Goal: Task Accomplishment & Management: Use online tool/utility

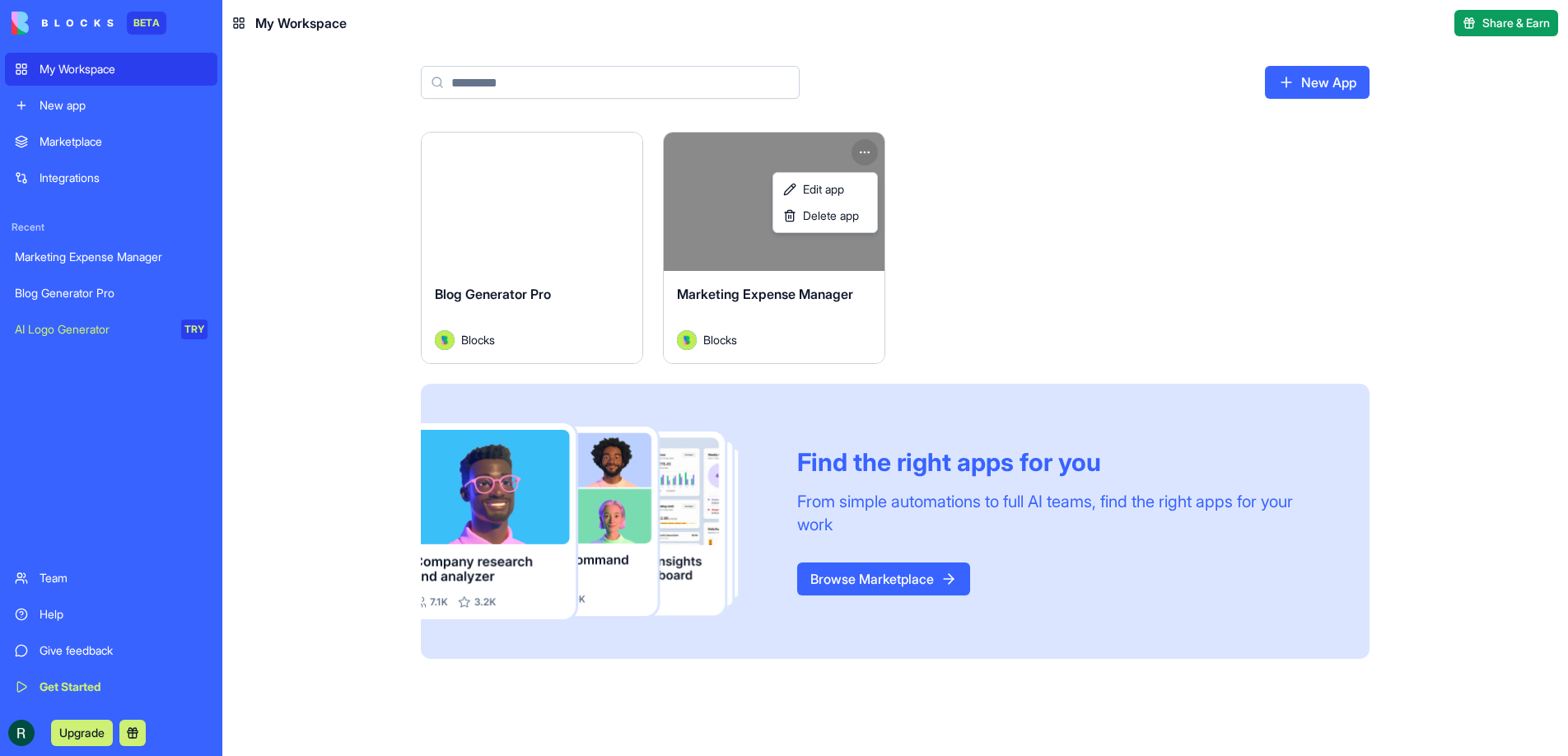
click at [868, 148] on html "BETA My Workspace New app Marketplace Integrations Recent Marketing Expense Man…" at bounding box center [784, 378] width 1568 height 756
click at [864, 214] on div "Delete app" at bounding box center [825, 215] width 97 height 27
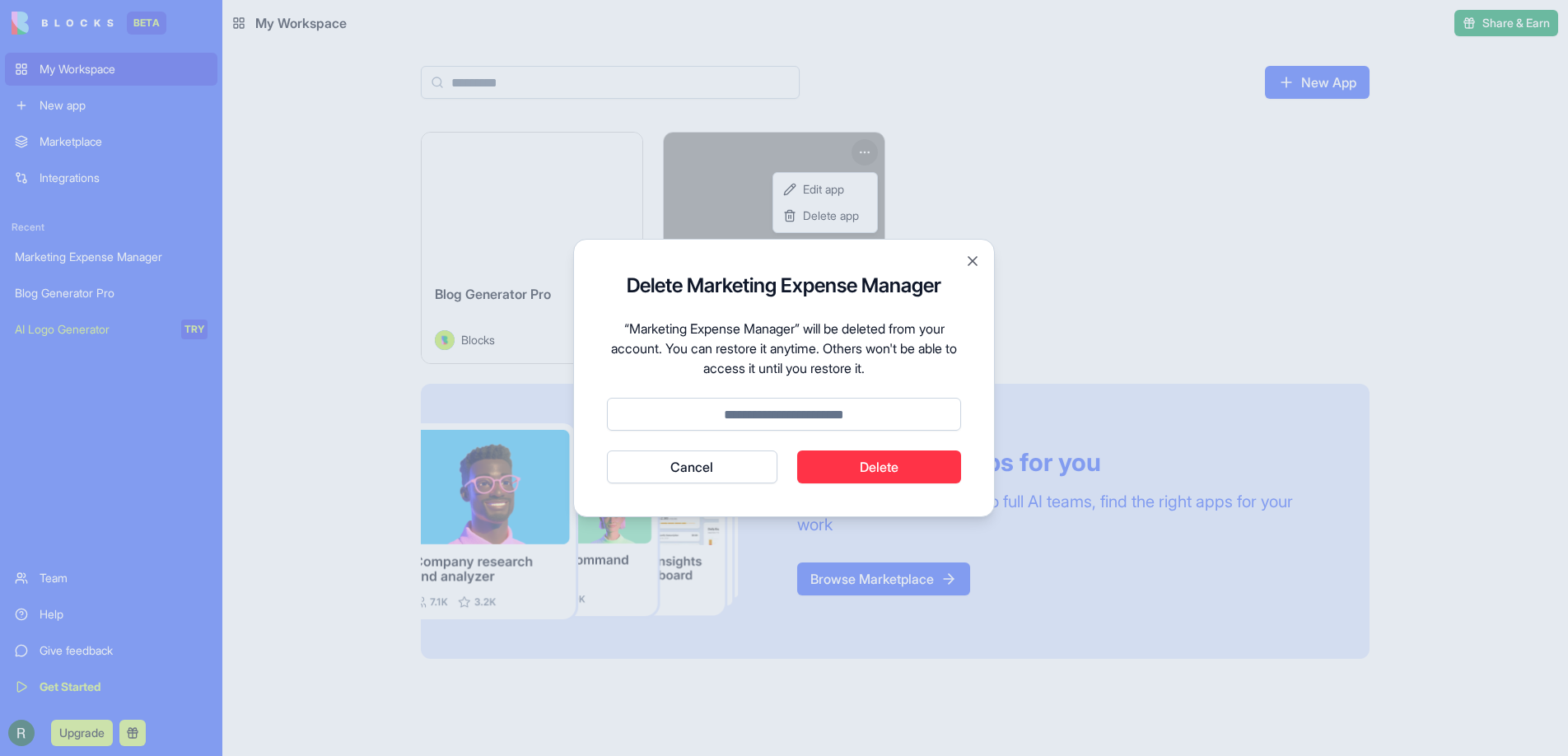
click at [900, 465] on button "Delete" at bounding box center [879, 467] width 165 height 33
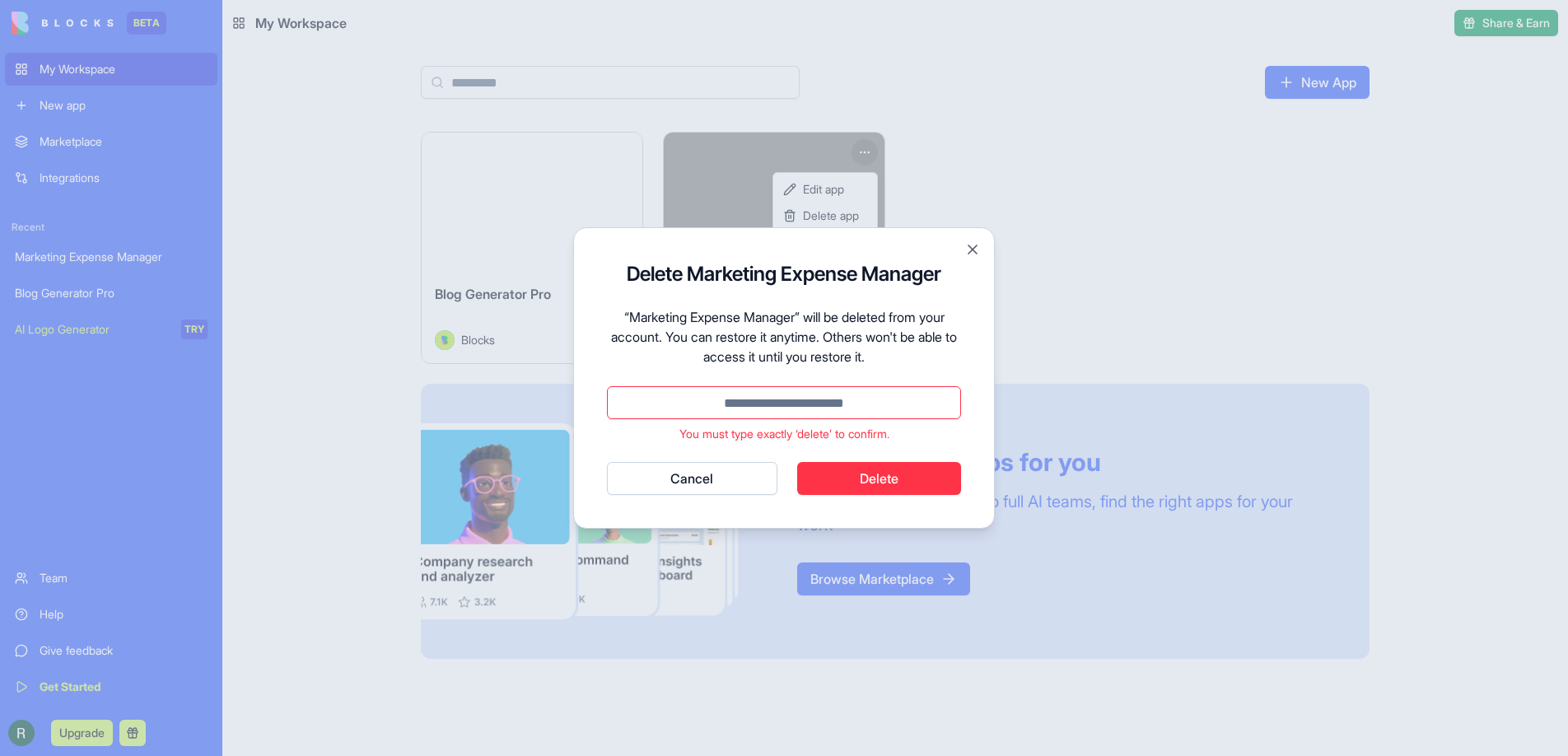
click at [800, 406] on input at bounding box center [784, 403] width 354 height 33
type input "*"
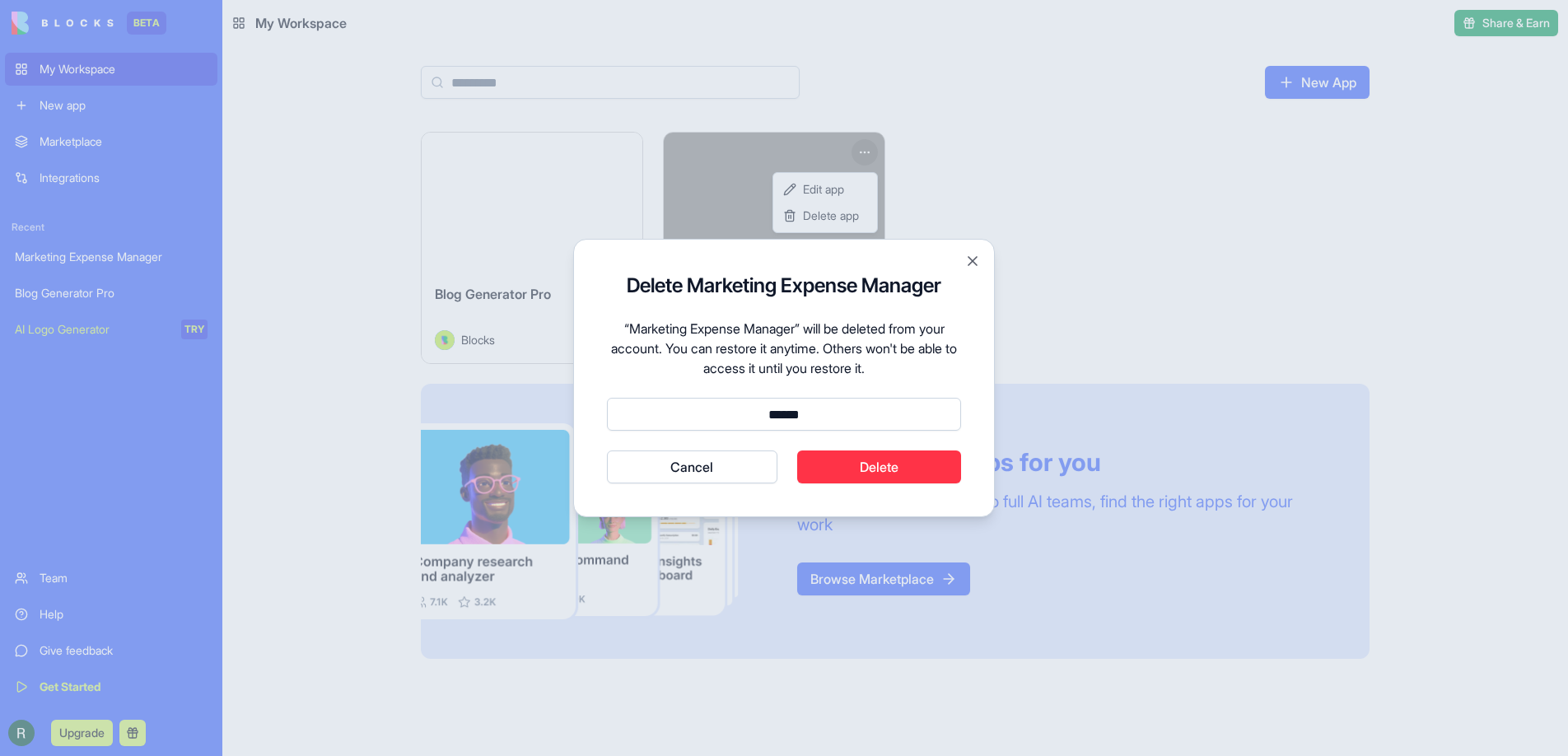
type input "******"
click at [922, 471] on button "Delete" at bounding box center [879, 467] width 165 height 33
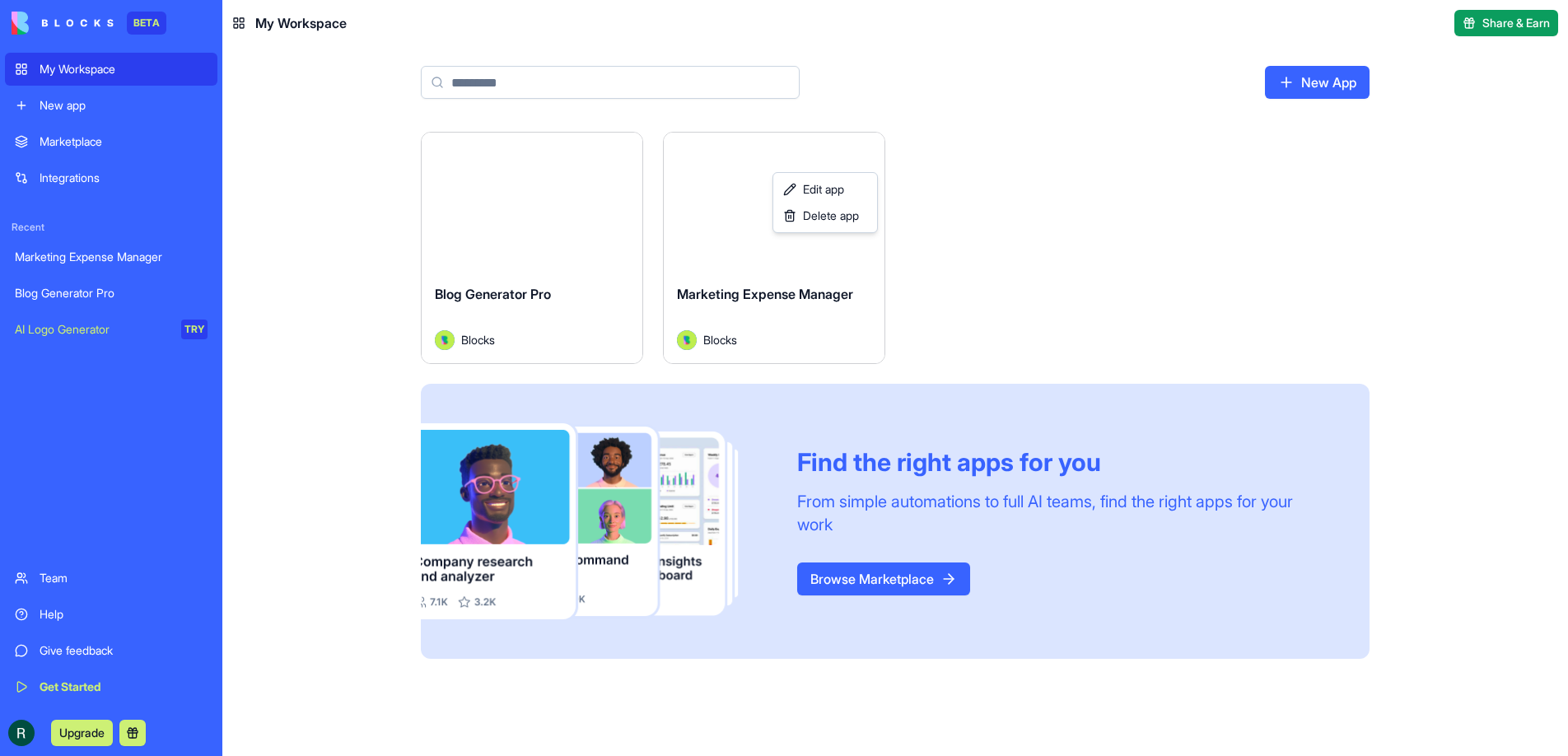
click at [1056, 220] on html "BETA My Workspace New app Marketplace Integrations Recent Marketing Expense Man…" at bounding box center [784, 378] width 1568 height 756
click at [84, 70] on div "My Workspace" at bounding box center [123, 70] width 168 height 16
click at [1327, 82] on link "New App" at bounding box center [1317, 82] width 104 height 33
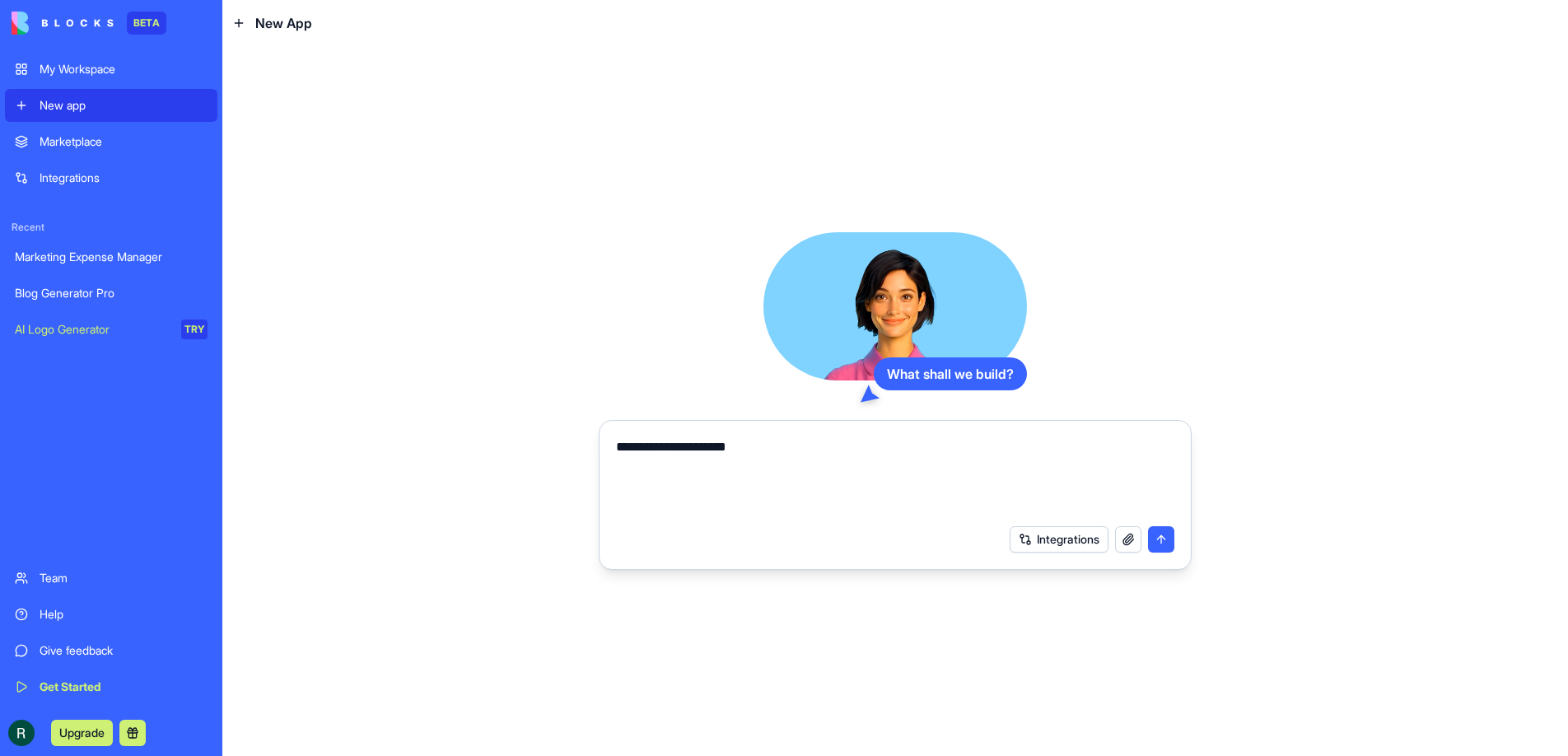
click at [748, 451] on textarea "**********" at bounding box center [895, 477] width 559 height 79
paste textarea "**********"
type textarea "**********"
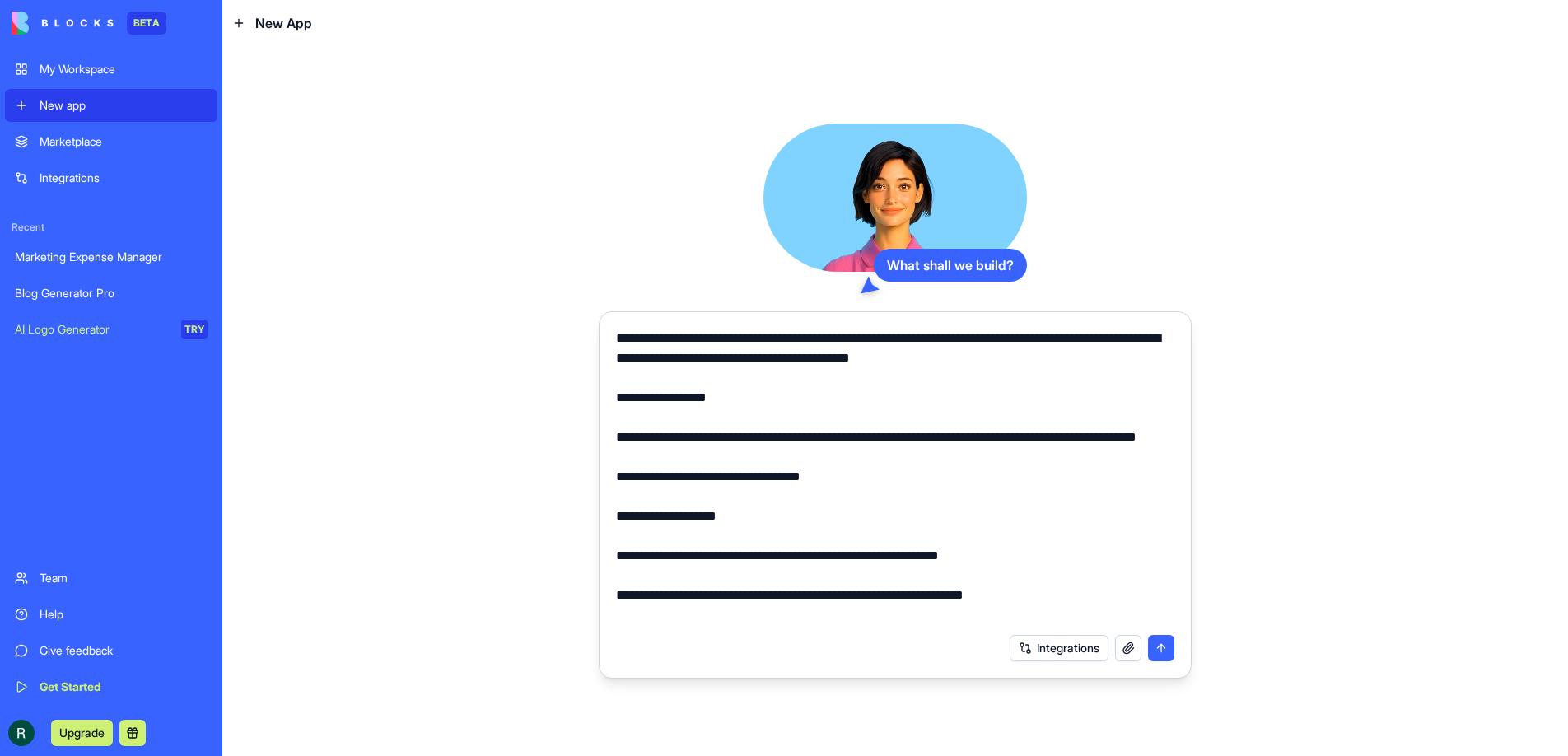
scroll to position [710, 0]
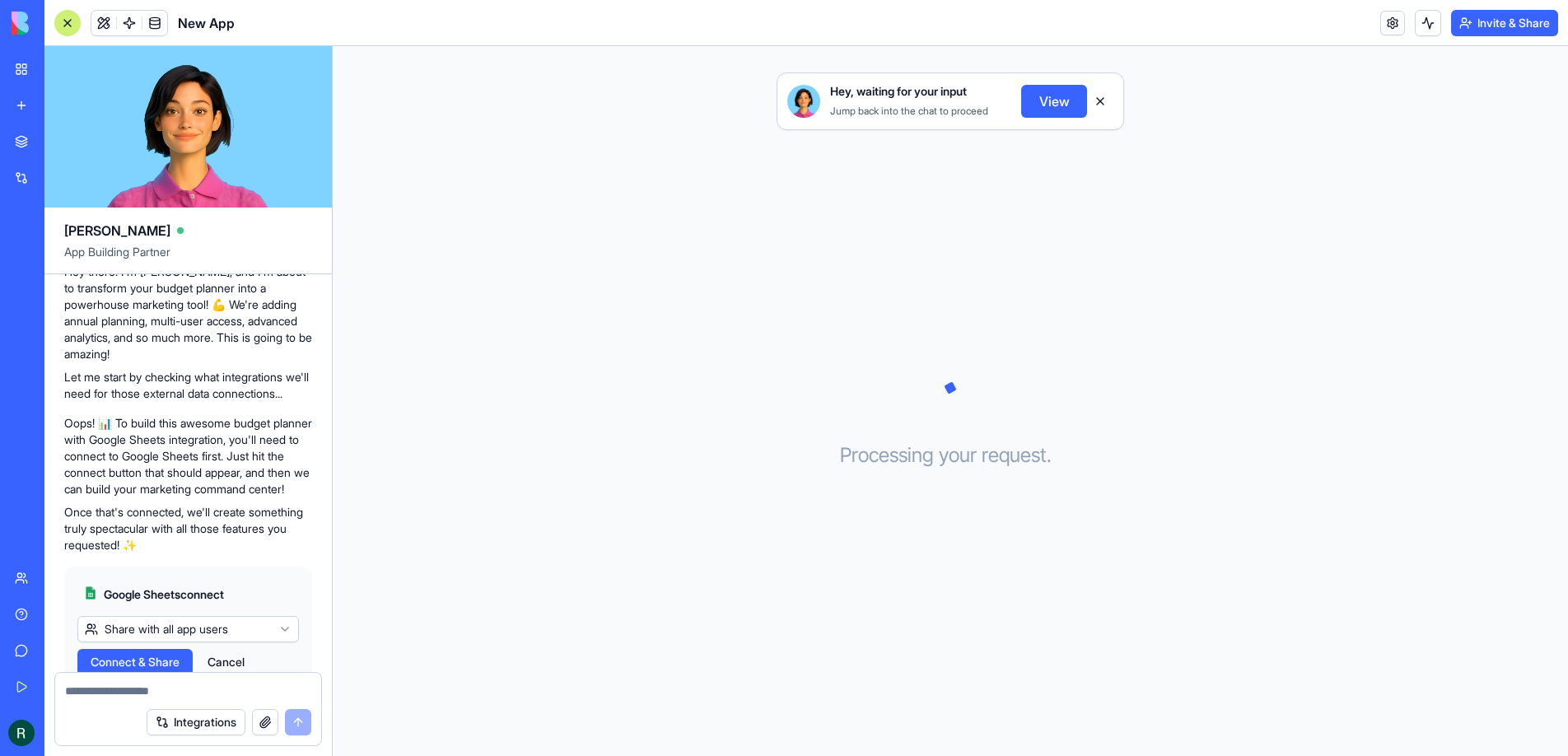
scroll to position [808, 0]
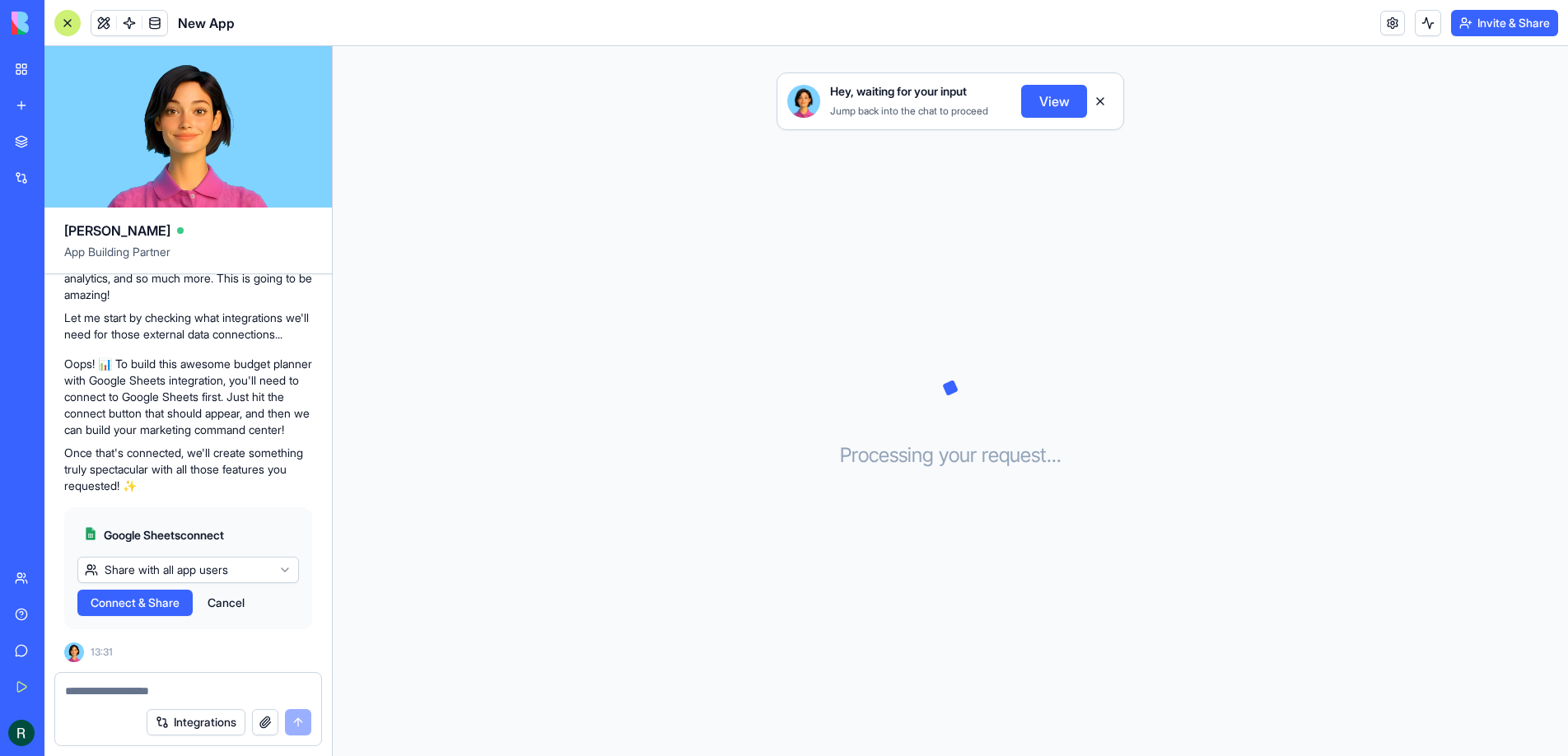
click at [168, 605] on span "Connect & Share" at bounding box center [135, 603] width 89 height 16
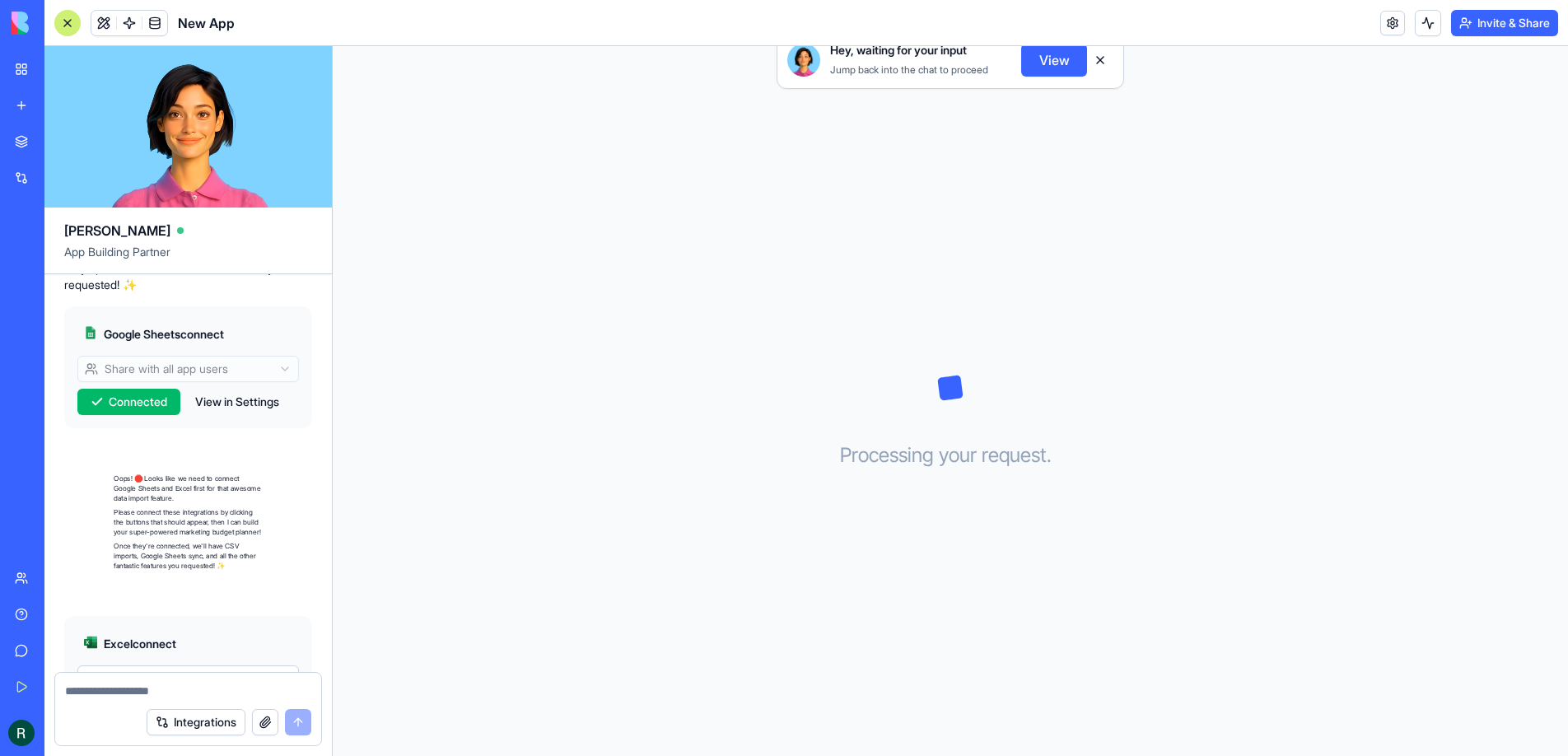
scroll to position [1134, 0]
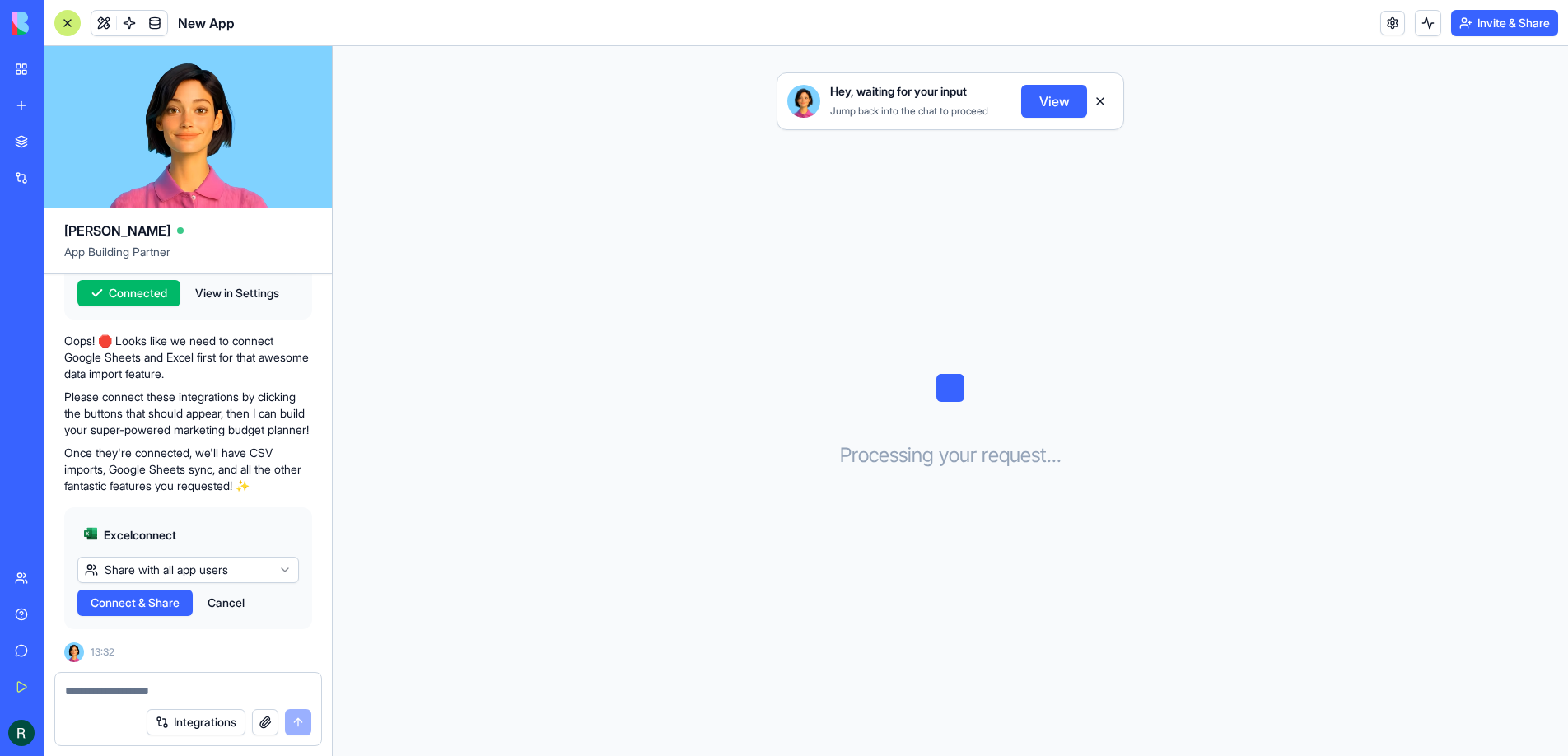
click at [138, 602] on span "Connect & Share" at bounding box center [135, 603] width 89 height 16
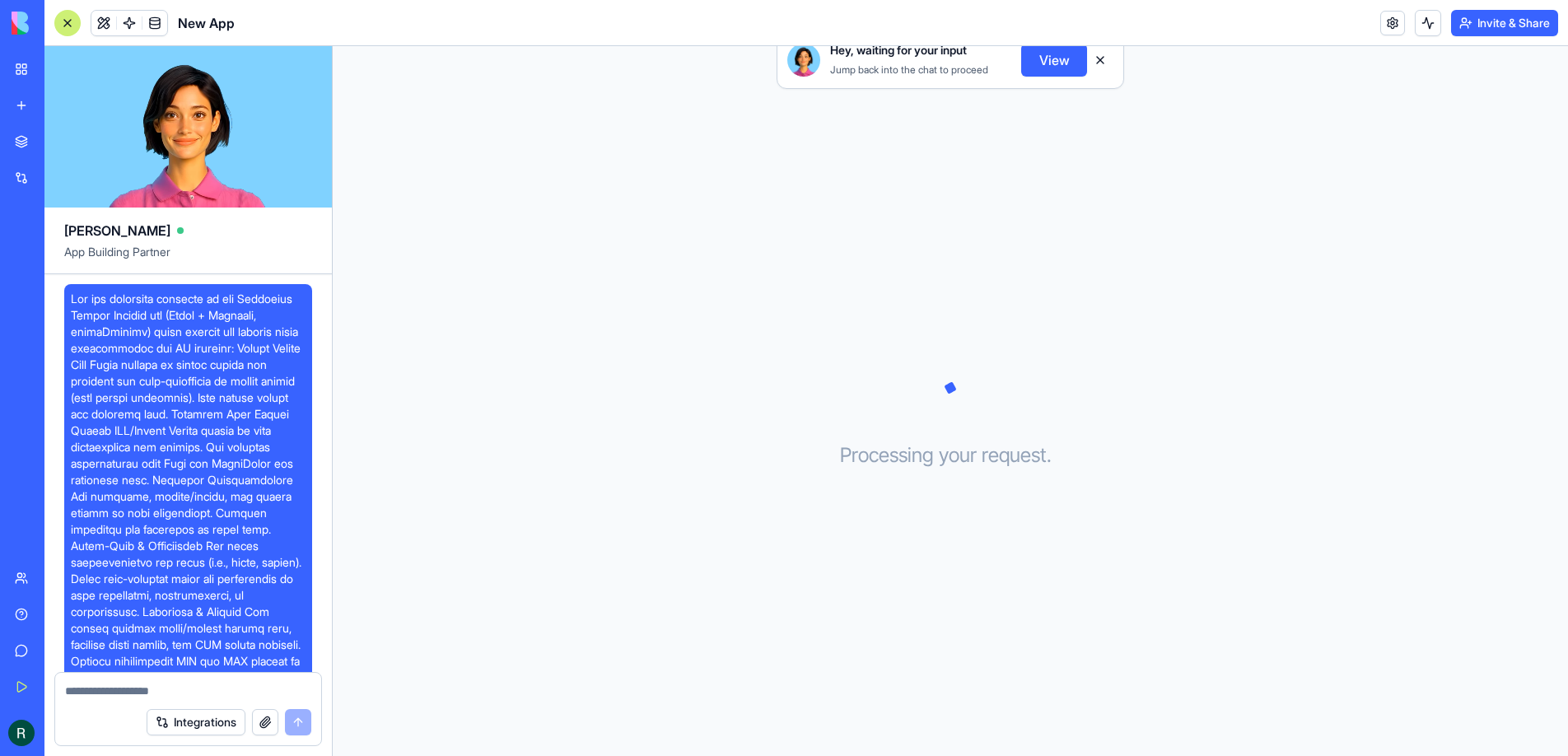
scroll to position [1134, 0]
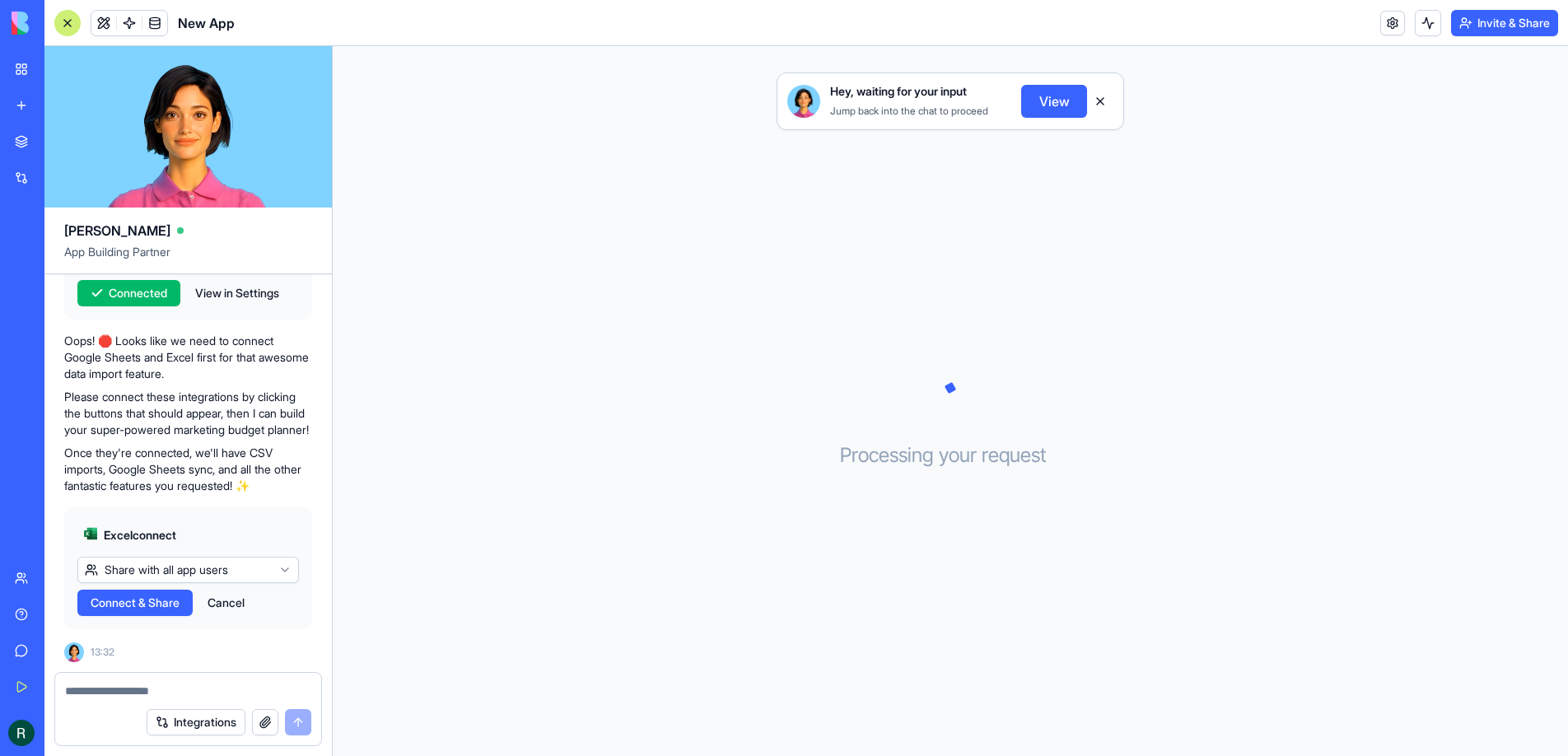
click at [143, 600] on span "Connect & Share" at bounding box center [135, 603] width 89 height 16
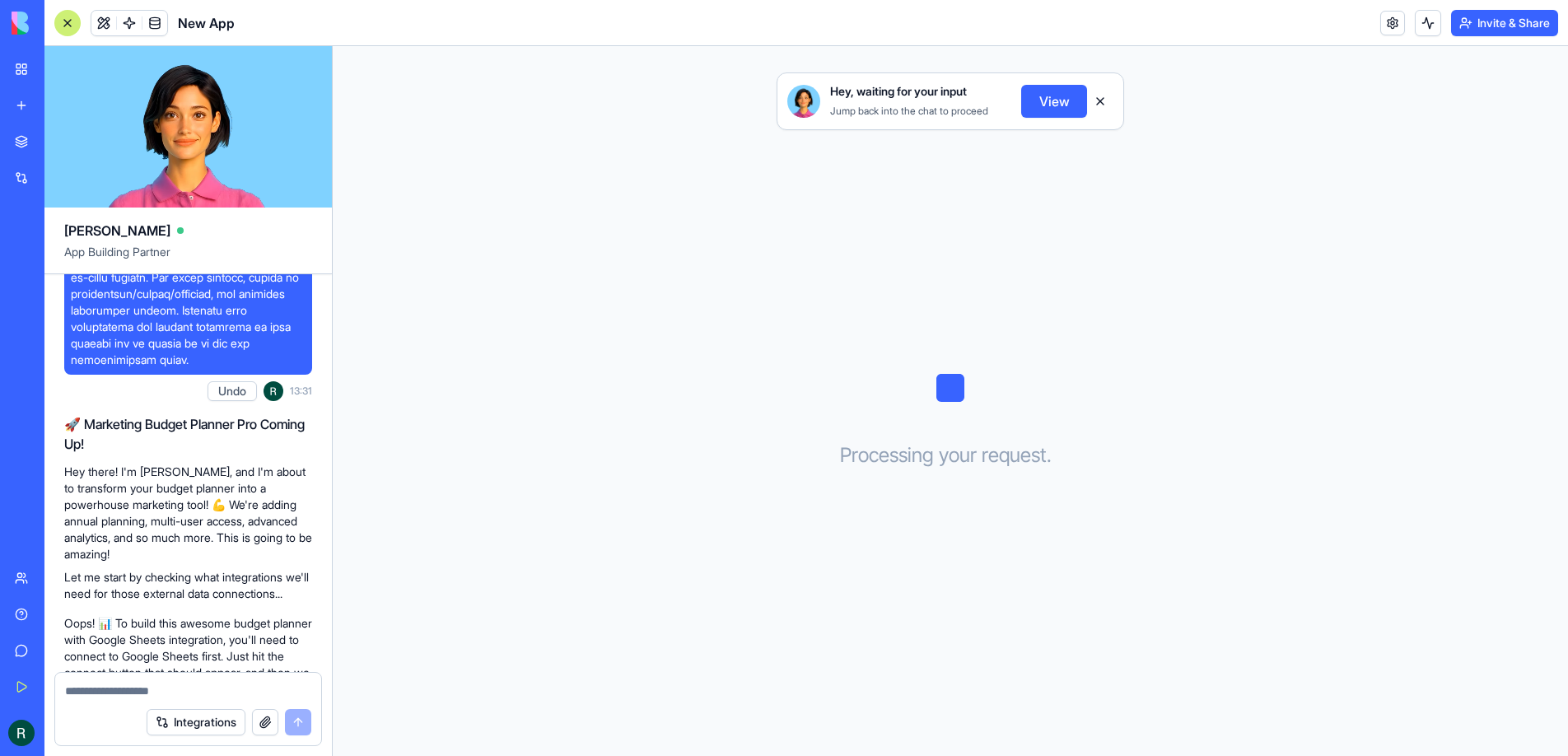
scroll to position [481, 0]
drag, startPoint x: 233, startPoint y: 413, endPoint x: 234, endPoint y: 424, distance: 11.0
click at [234, 410] on div "Undo 13:31" at bounding box center [260, 393] width 104 height 33
click at [234, 403] on button "Undo" at bounding box center [233, 393] width 49 height 20
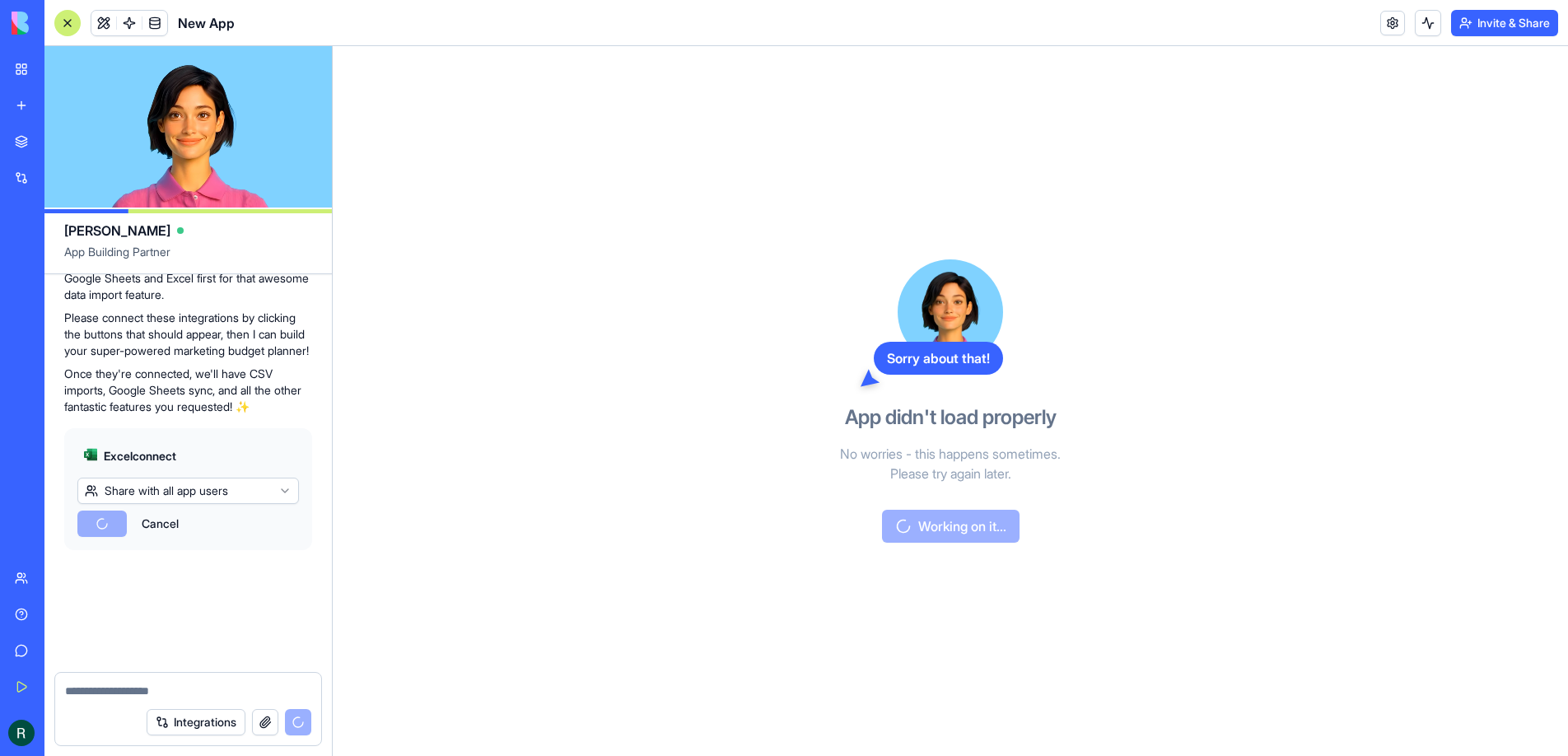
scroll to position [1244, 0]
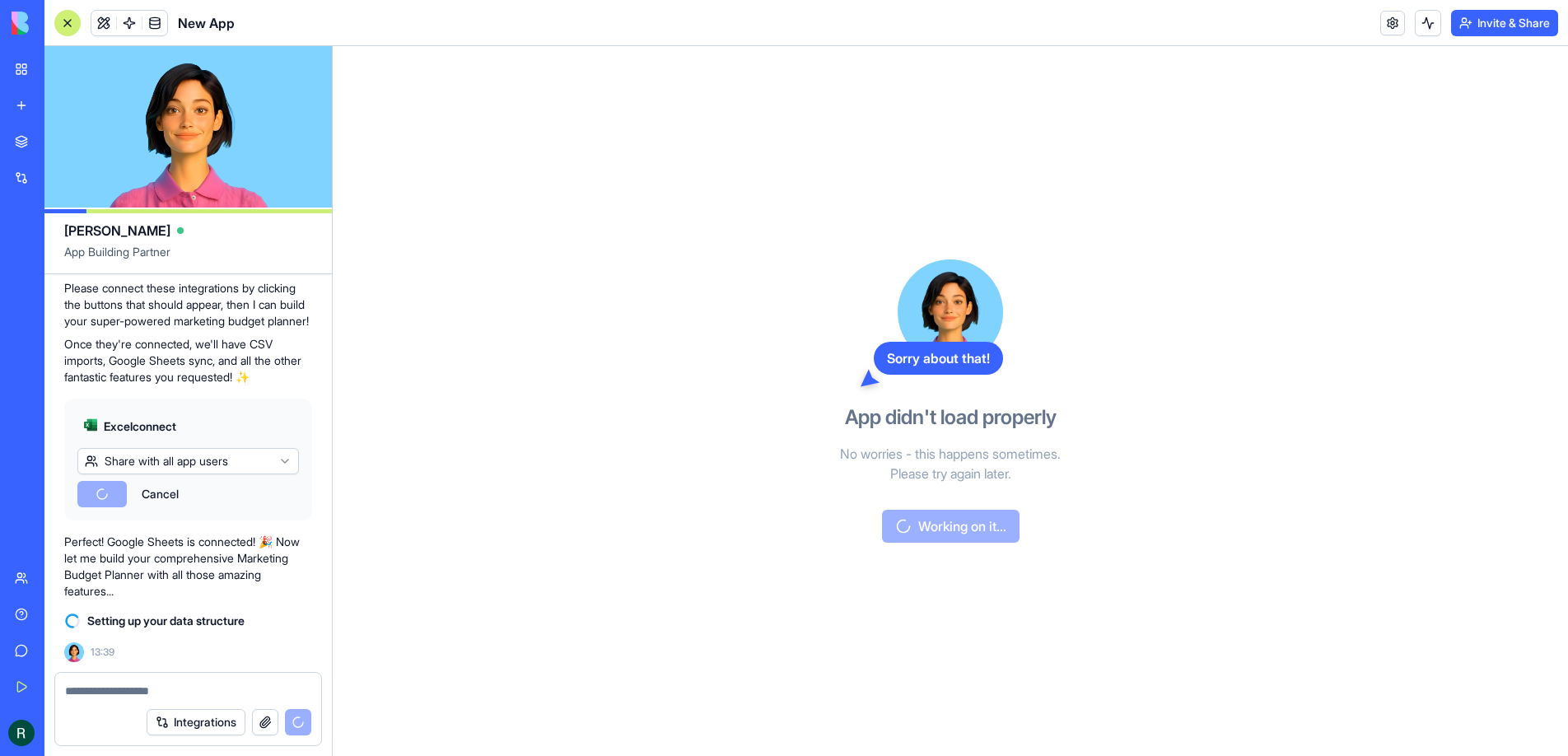
click at [69, 27] on div at bounding box center [67, 23] width 27 height 27
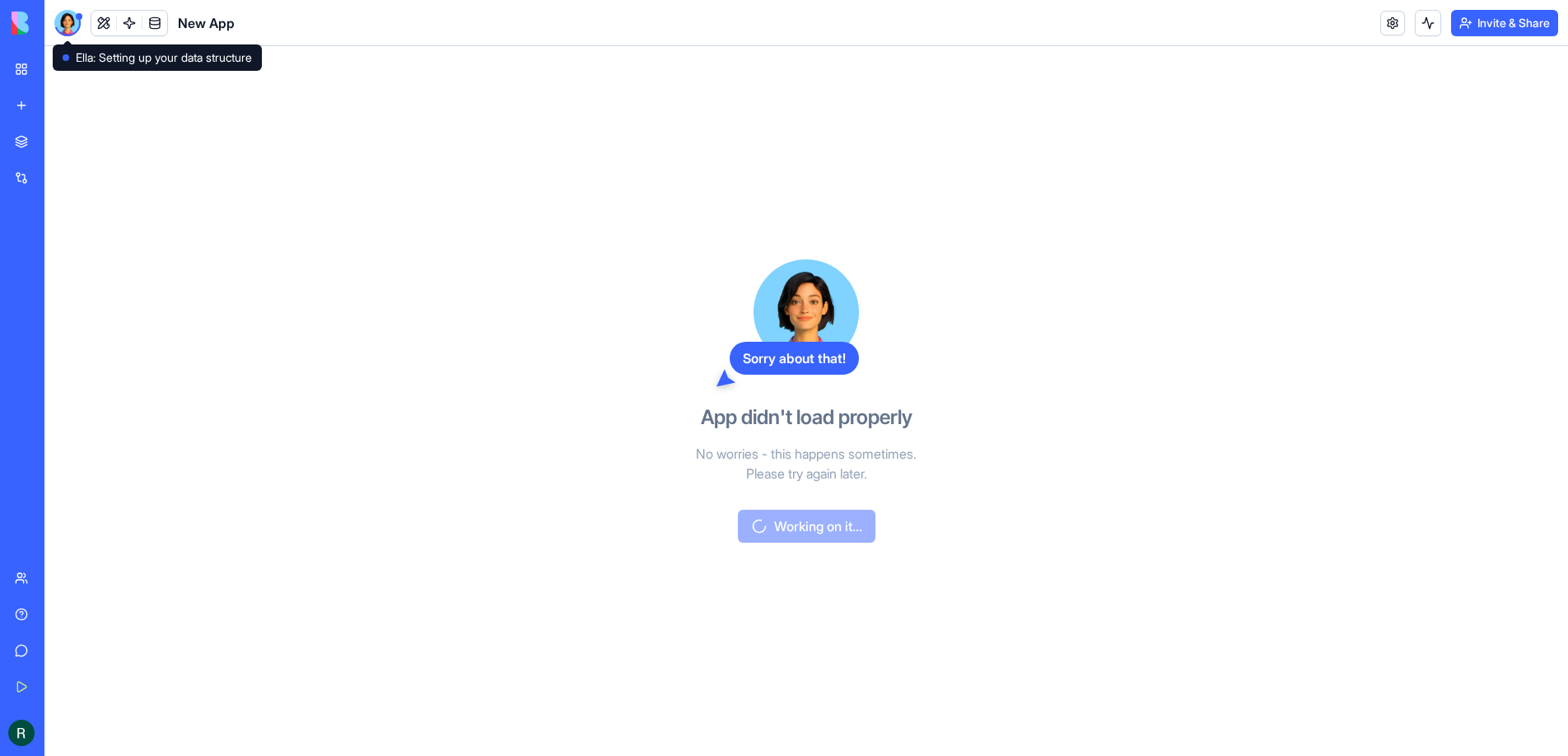
click at [70, 20] on div at bounding box center [67, 23] width 27 height 27
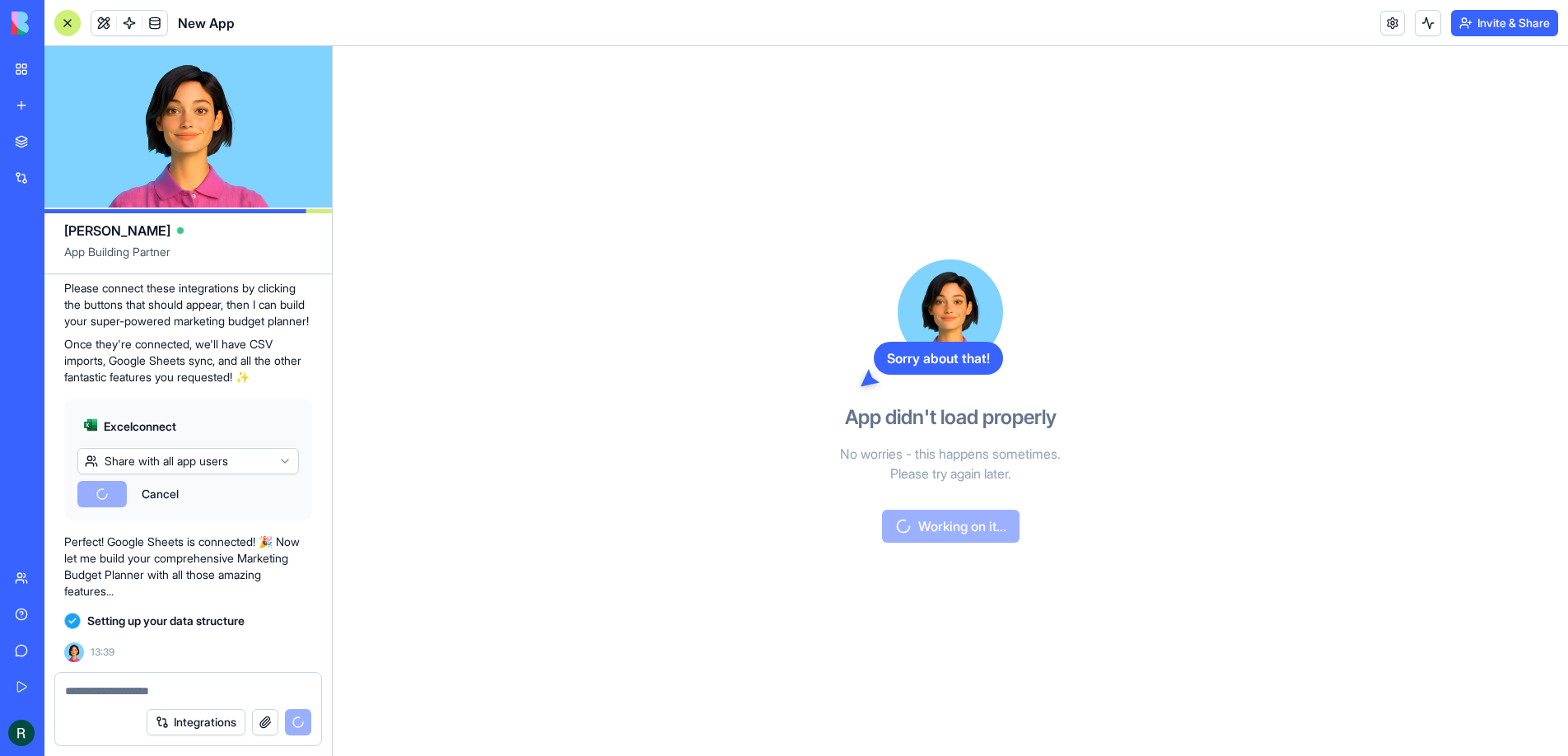
scroll to position [0, 0]
click at [70, 20] on div at bounding box center [67, 23] width 27 height 27
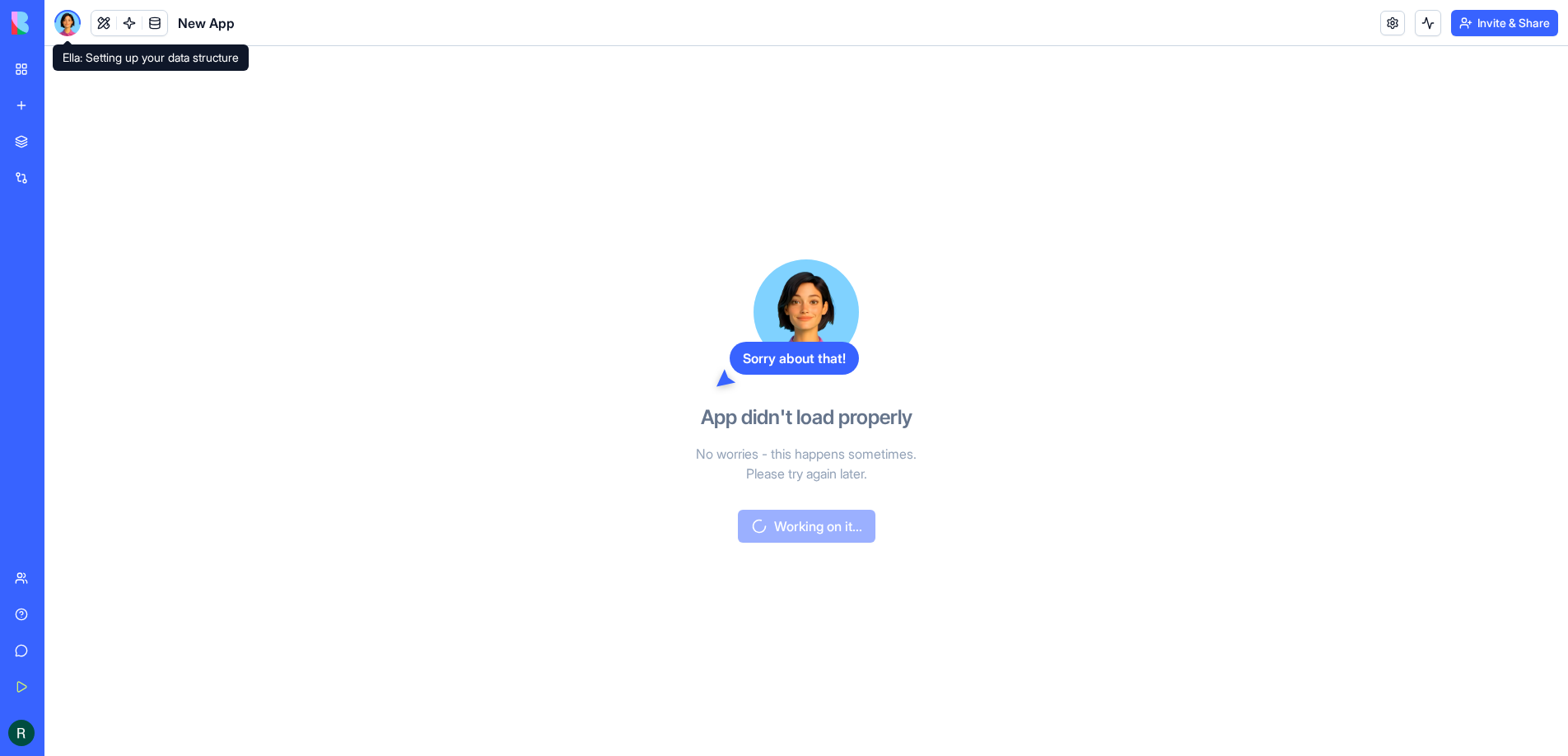
click at [61, 20] on div at bounding box center [67, 23] width 27 height 27
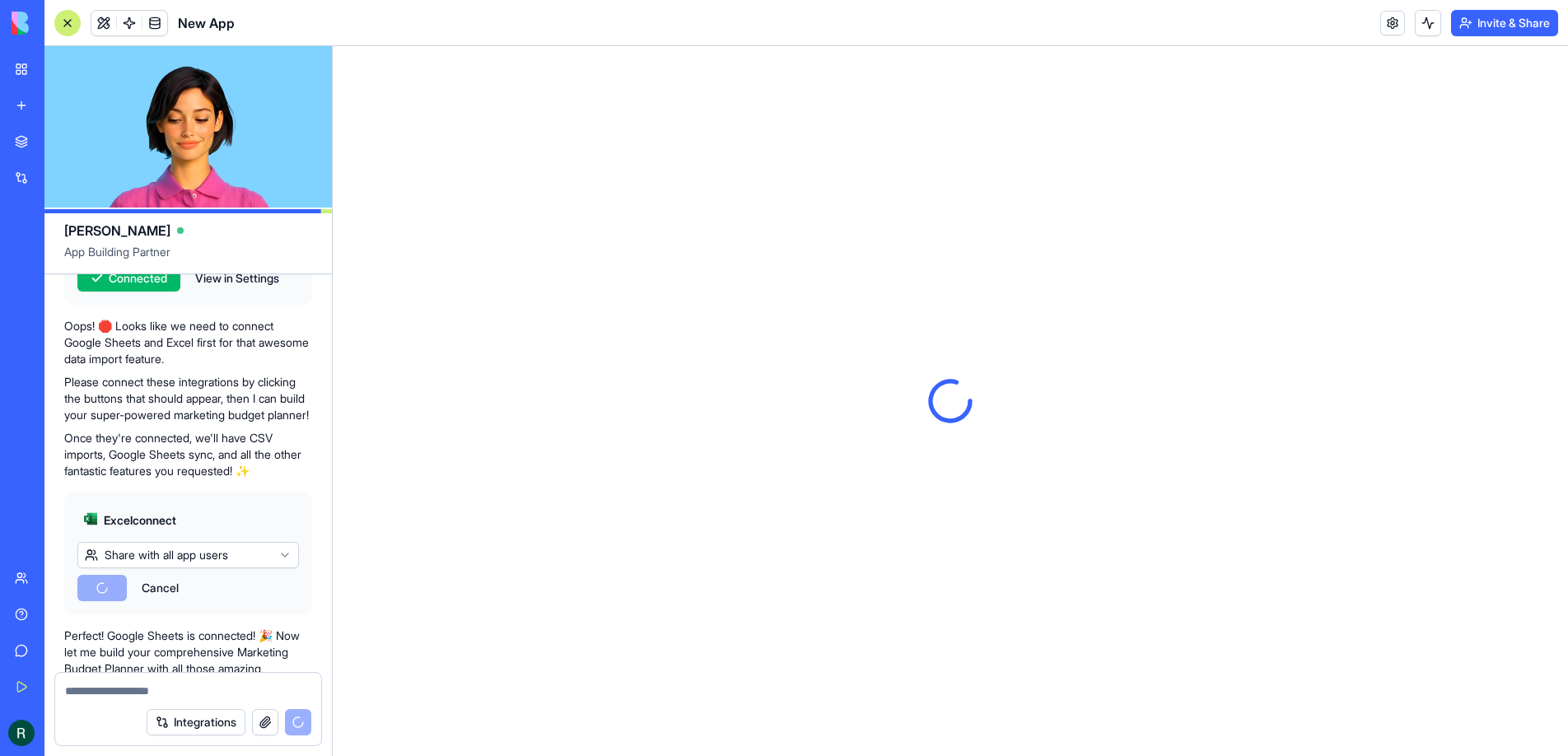
scroll to position [1244, 0]
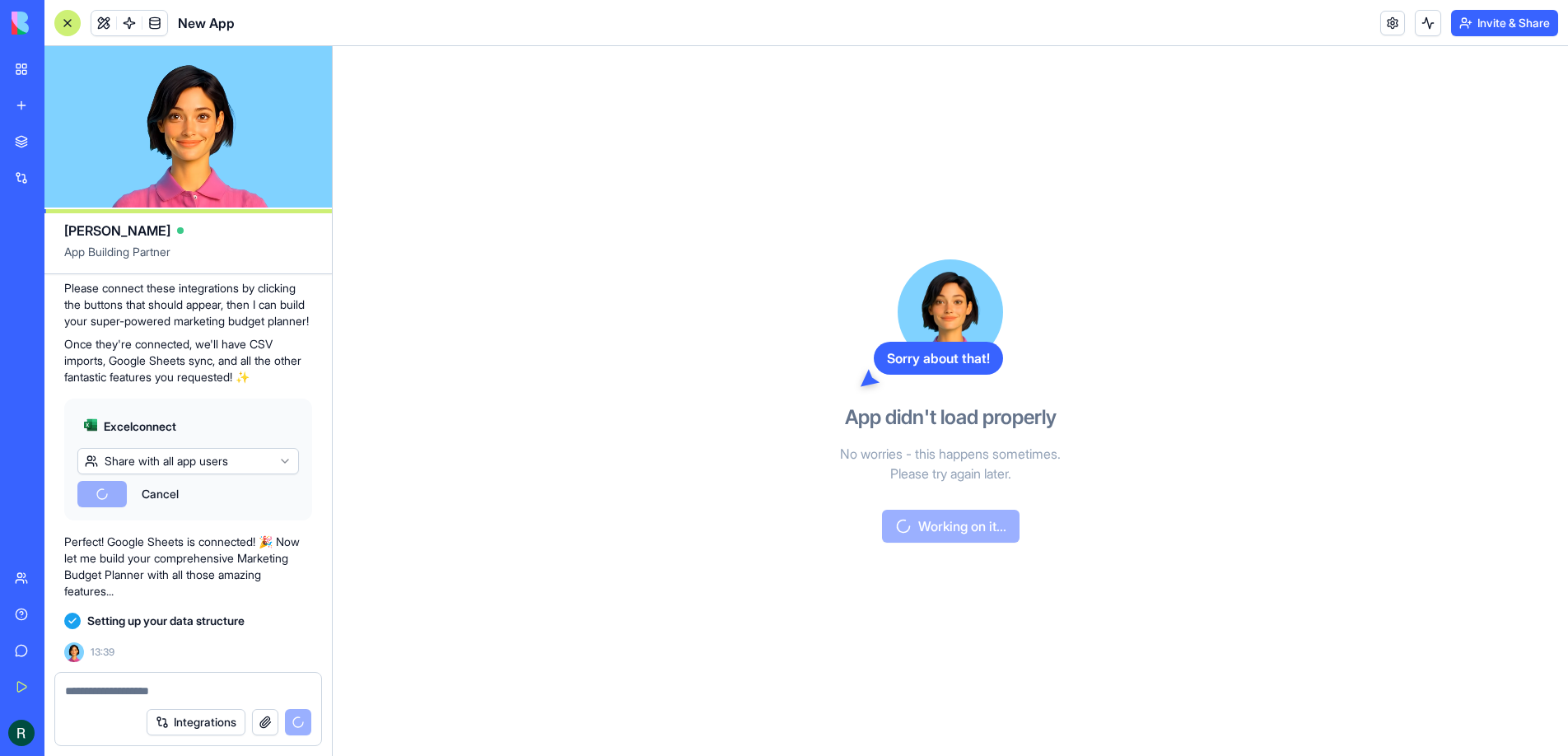
click at [168, 688] on textarea at bounding box center [188, 691] width 246 height 16
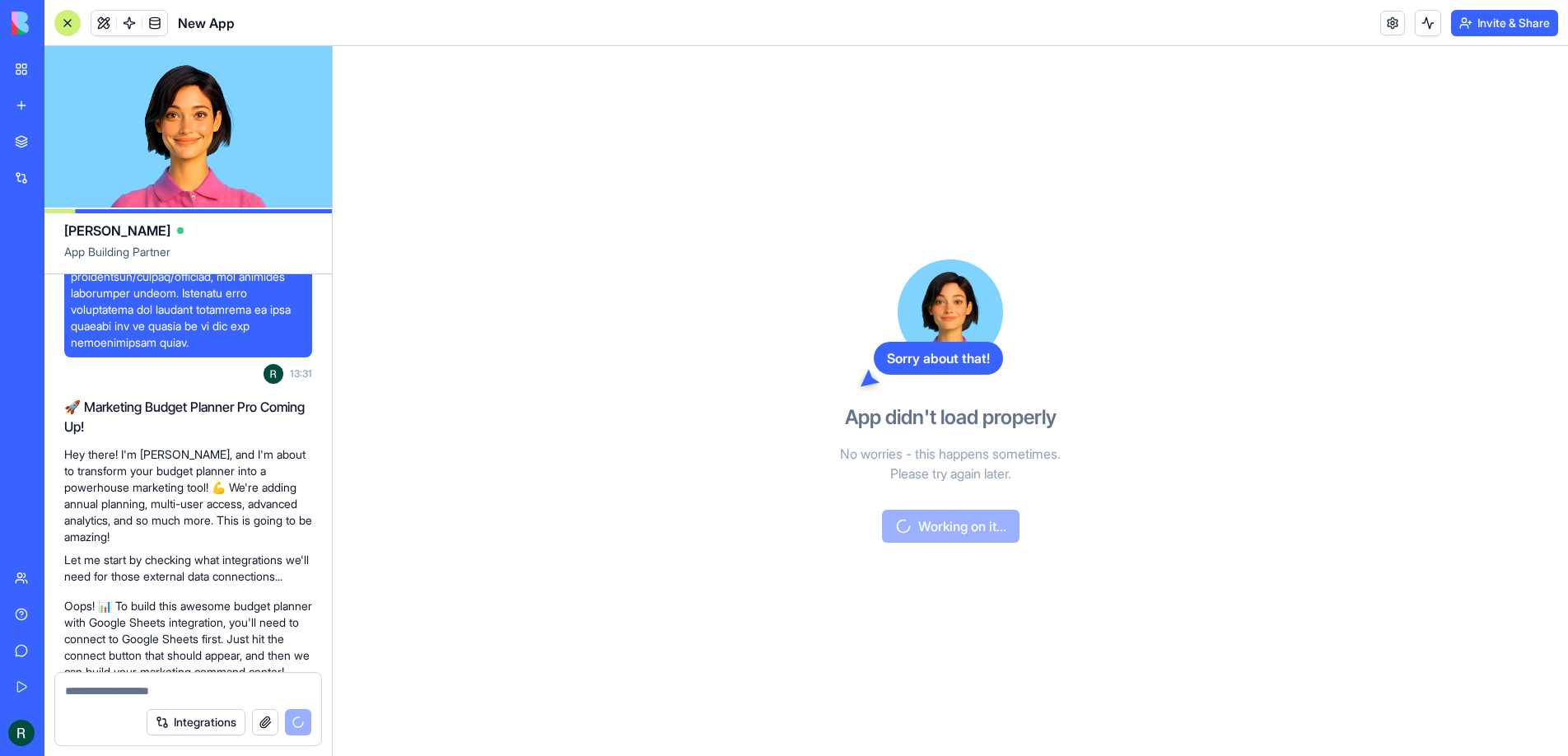
scroll to position [0, 0]
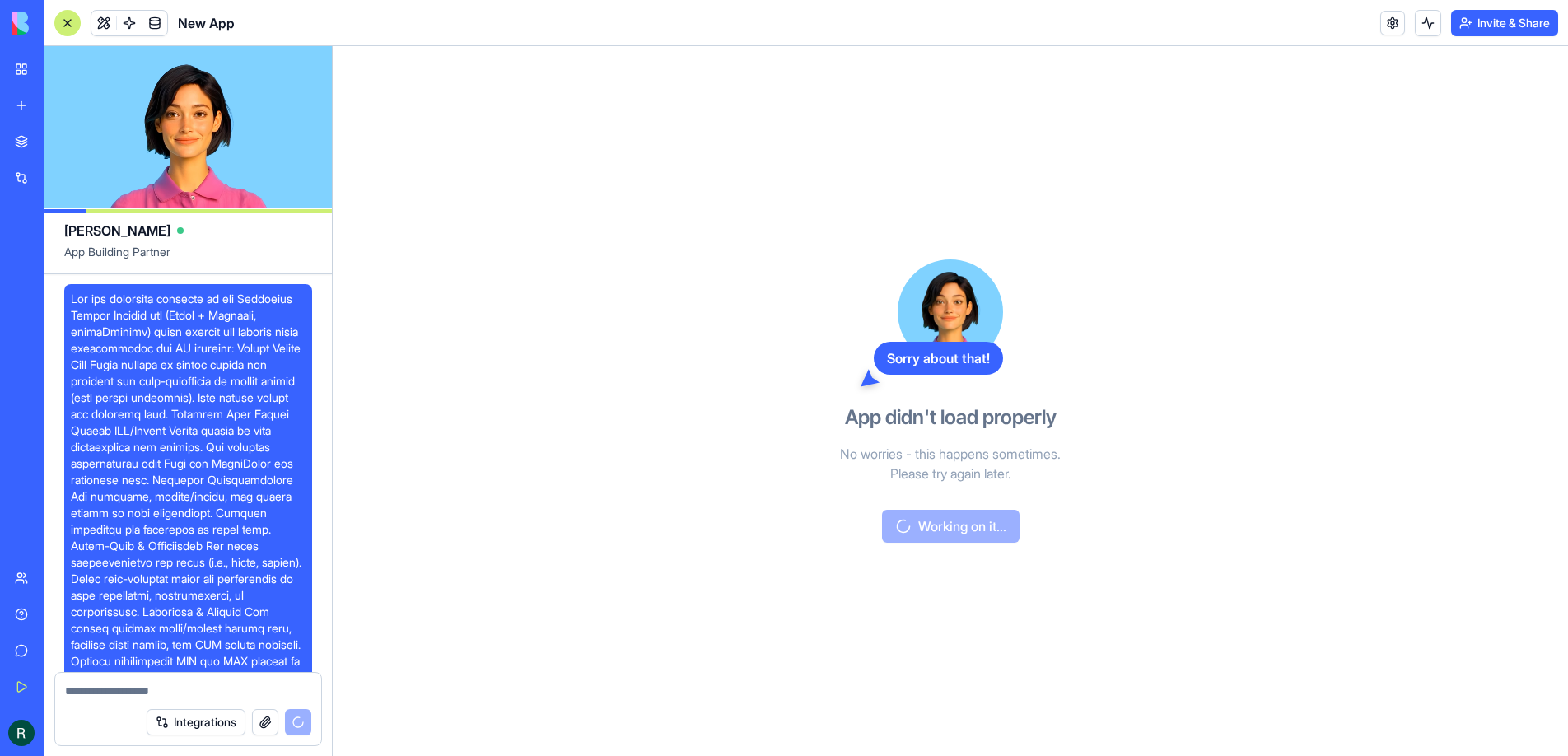
drag, startPoint x: 199, startPoint y: 419, endPoint x: 191, endPoint y: 440, distance: 22.5
click at [198, 420] on span at bounding box center [188, 570] width 234 height 560
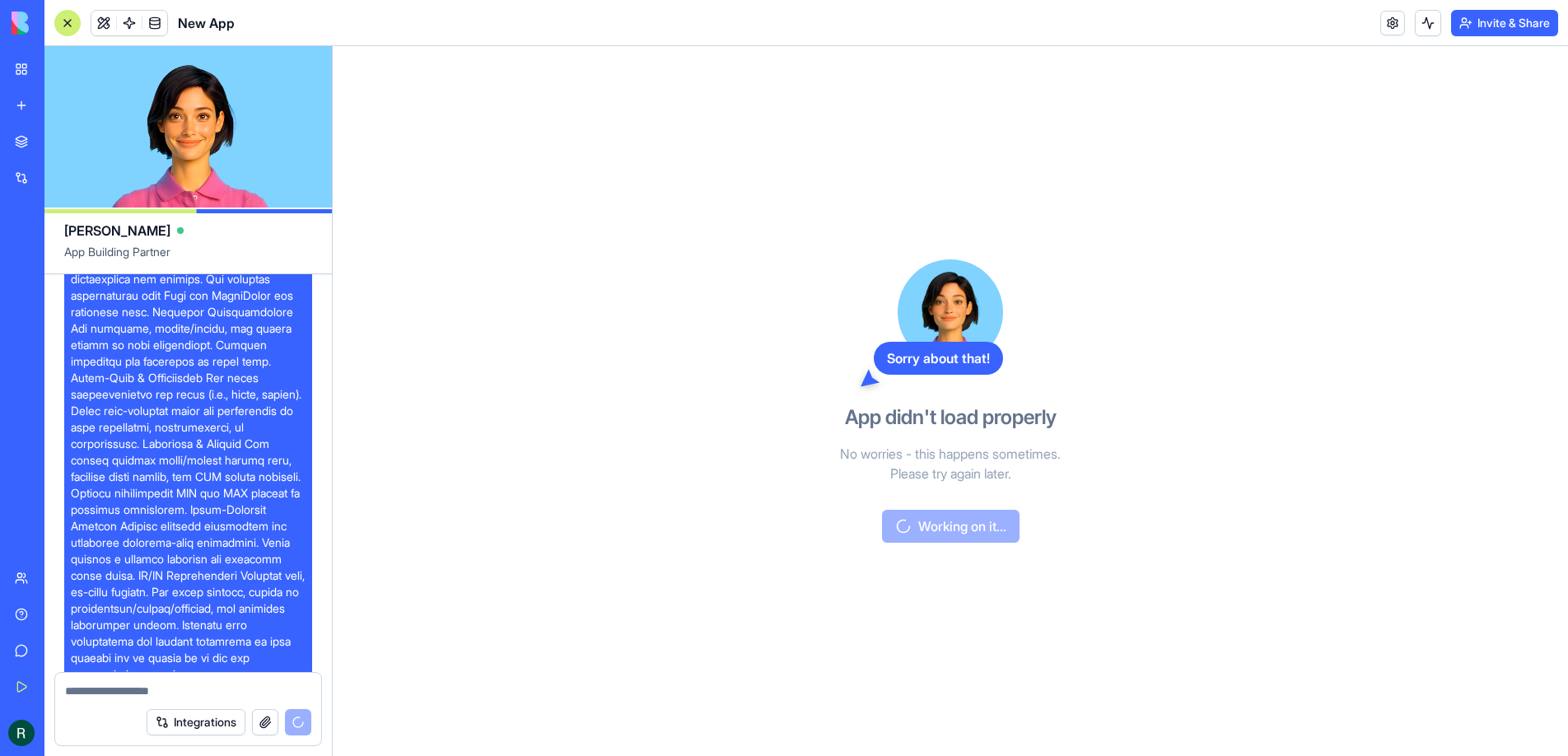
scroll to position [347, 0]
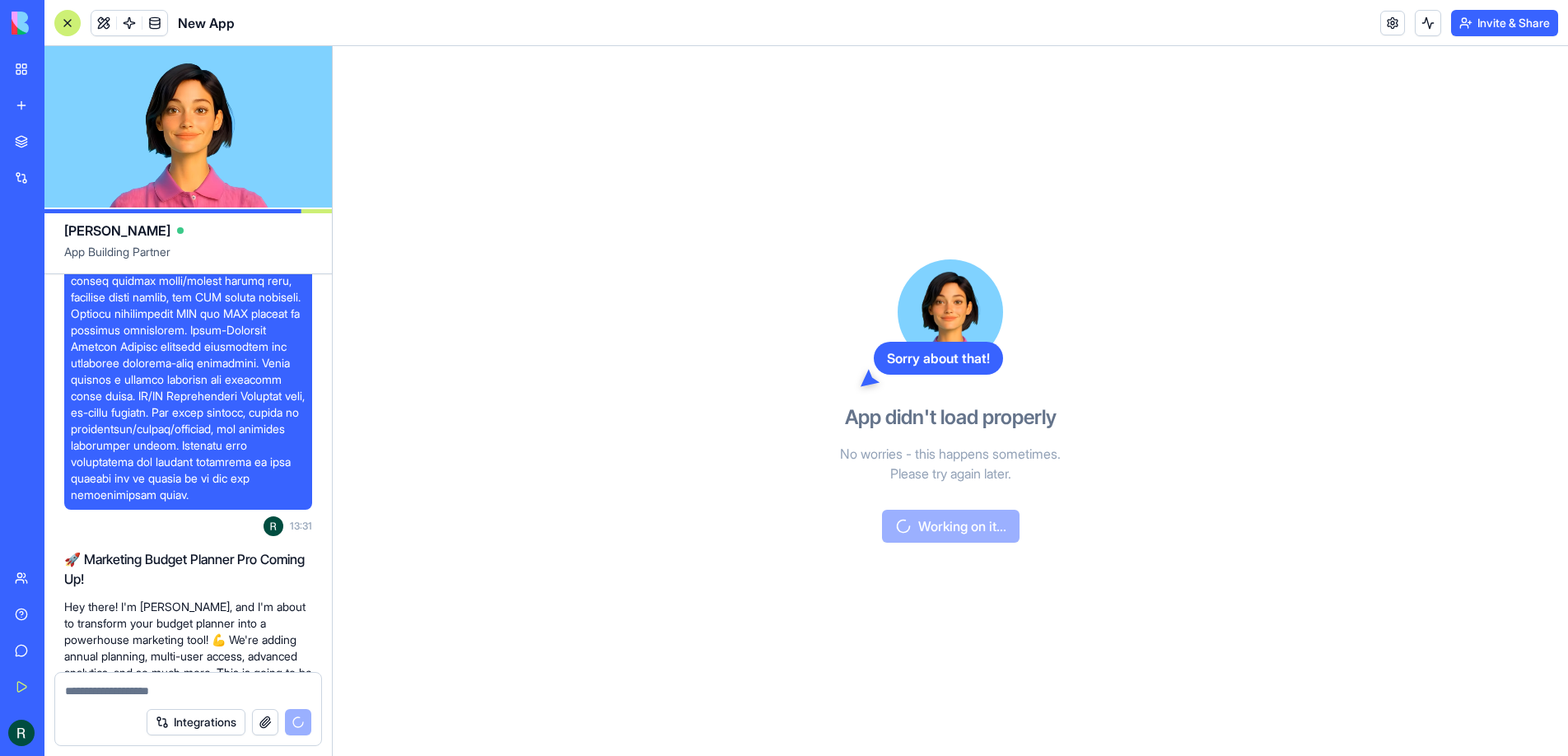
click at [26, 35] on div "BETA" at bounding box center [22, 23] width 35 height 46
click at [58, 71] on div "My Workspace" at bounding box center [49, 70] width 21 height 16
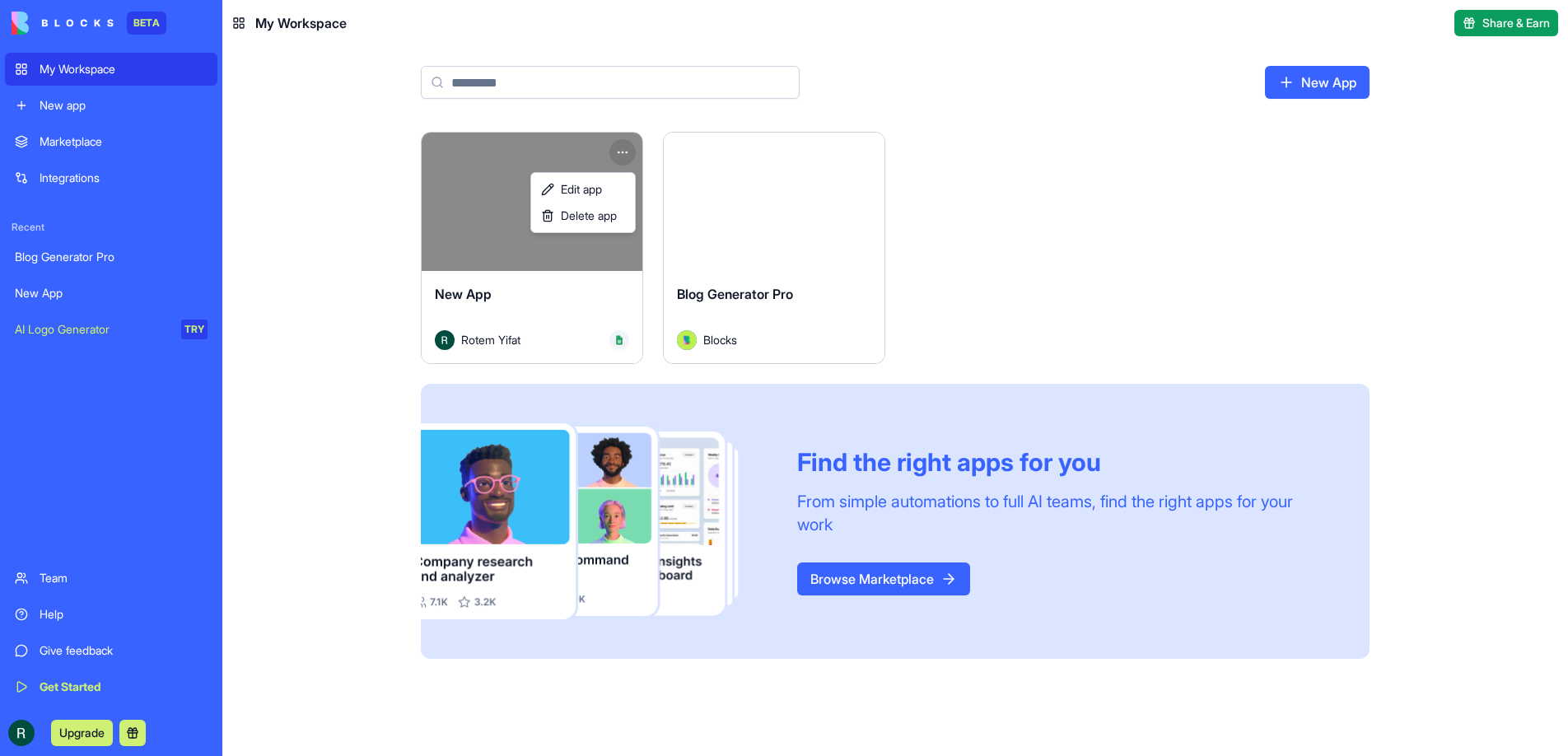
click at [621, 152] on html "BETA My Workspace New app Marketplace Integrations Recent Blog Generator Pro Ne…" at bounding box center [784, 378] width 1568 height 756
click at [573, 220] on span "Delete app" at bounding box center [588, 216] width 56 height 16
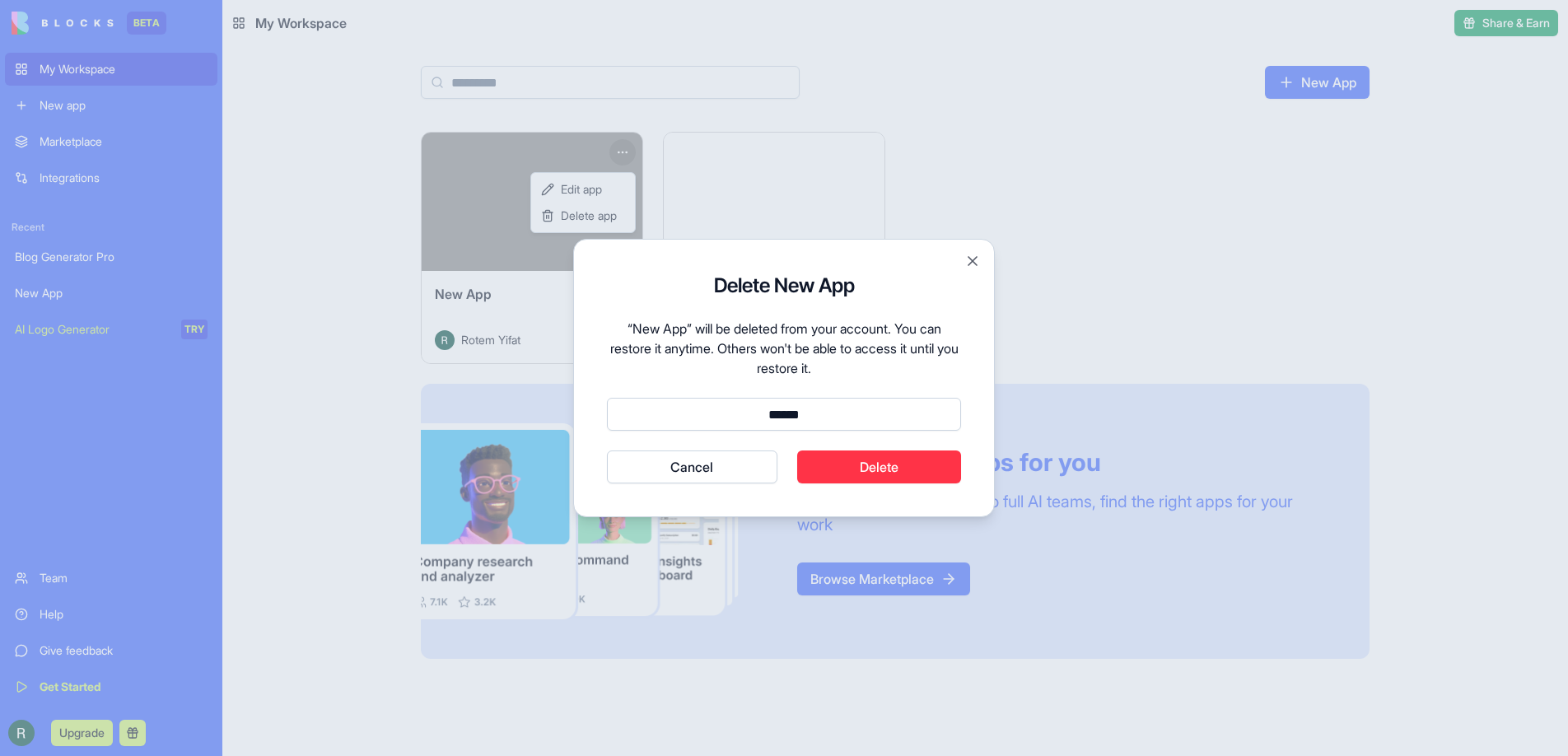
type input "******"
click at [607, 451] on button "Cancel" at bounding box center [692, 467] width 170 height 33
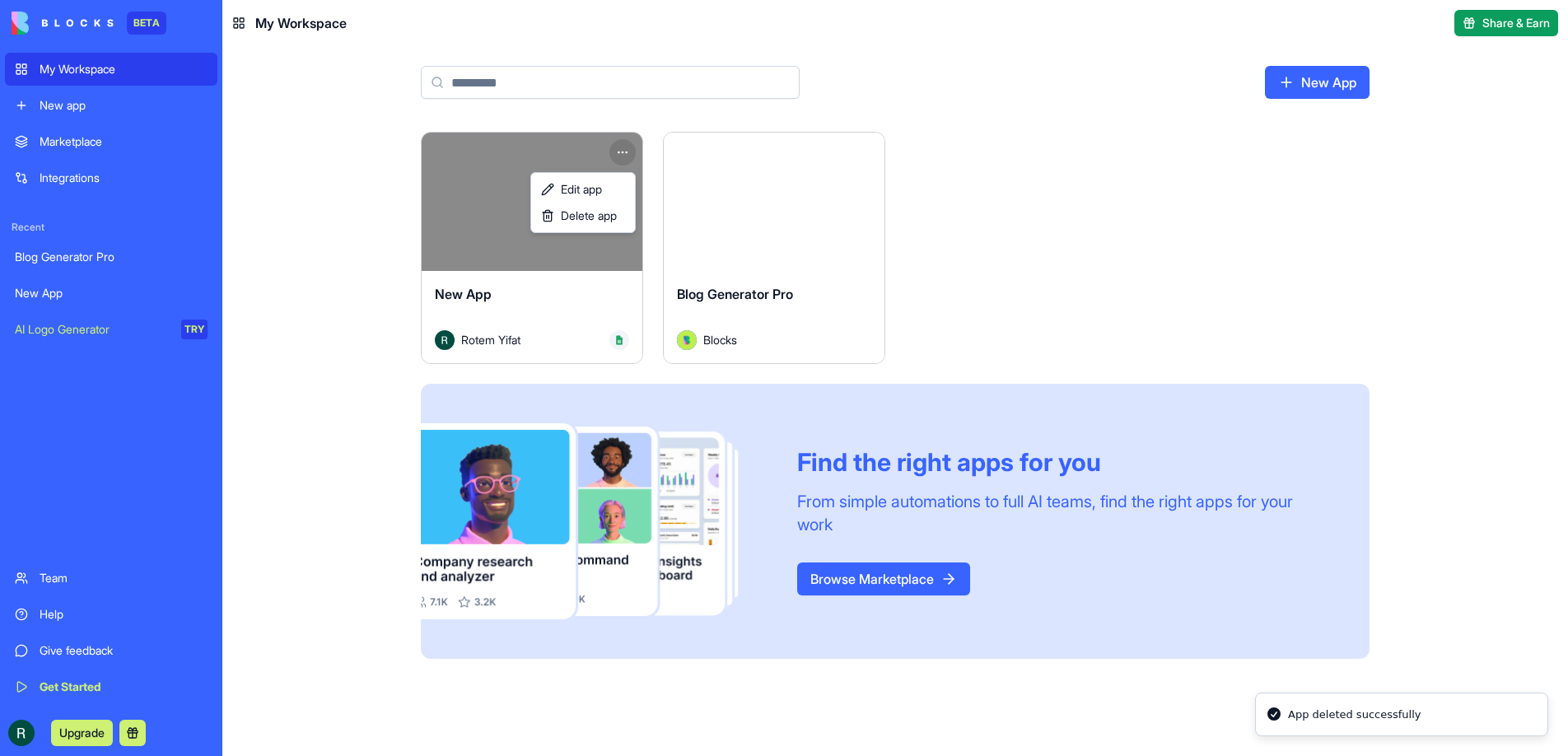
click at [1332, 80] on html "BETA My Workspace New app Marketplace Integrations Recent Blog Generator Pro Ne…" at bounding box center [784, 378] width 1568 height 756
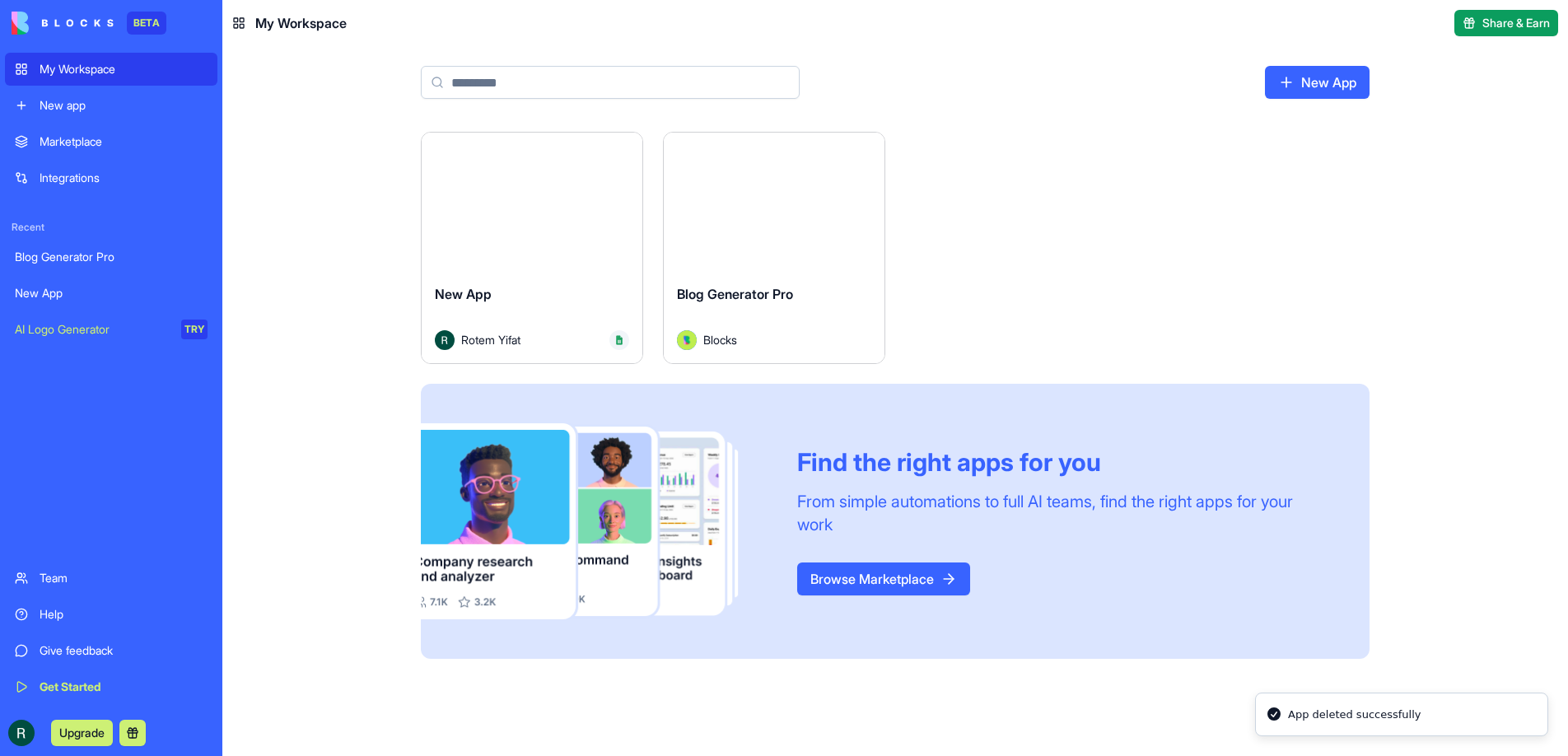
click at [1330, 88] on link "New App" at bounding box center [1317, 82] width 104 height 33
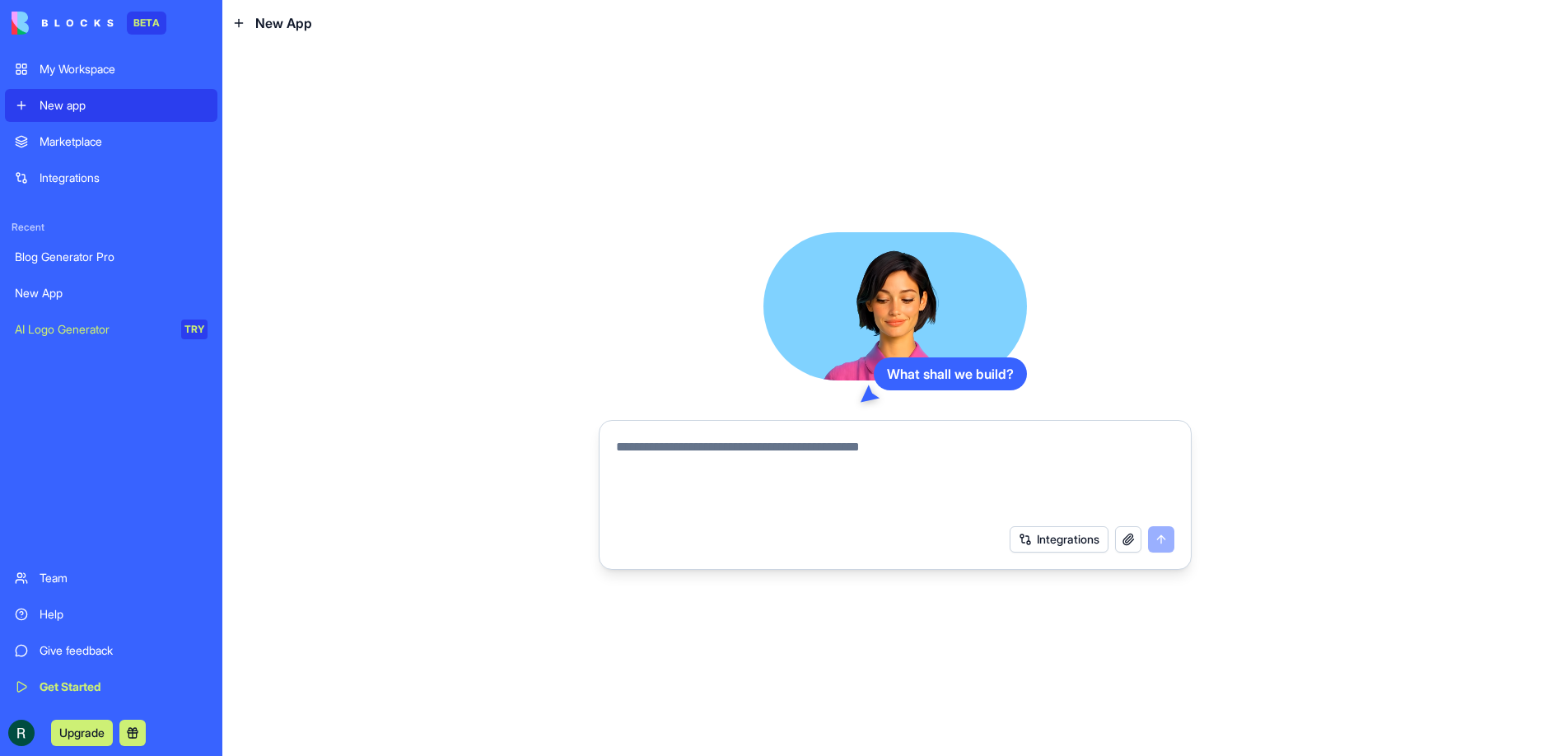
click at [664, 461] on textarea at bounding box center [895, 477] width 559 height 79
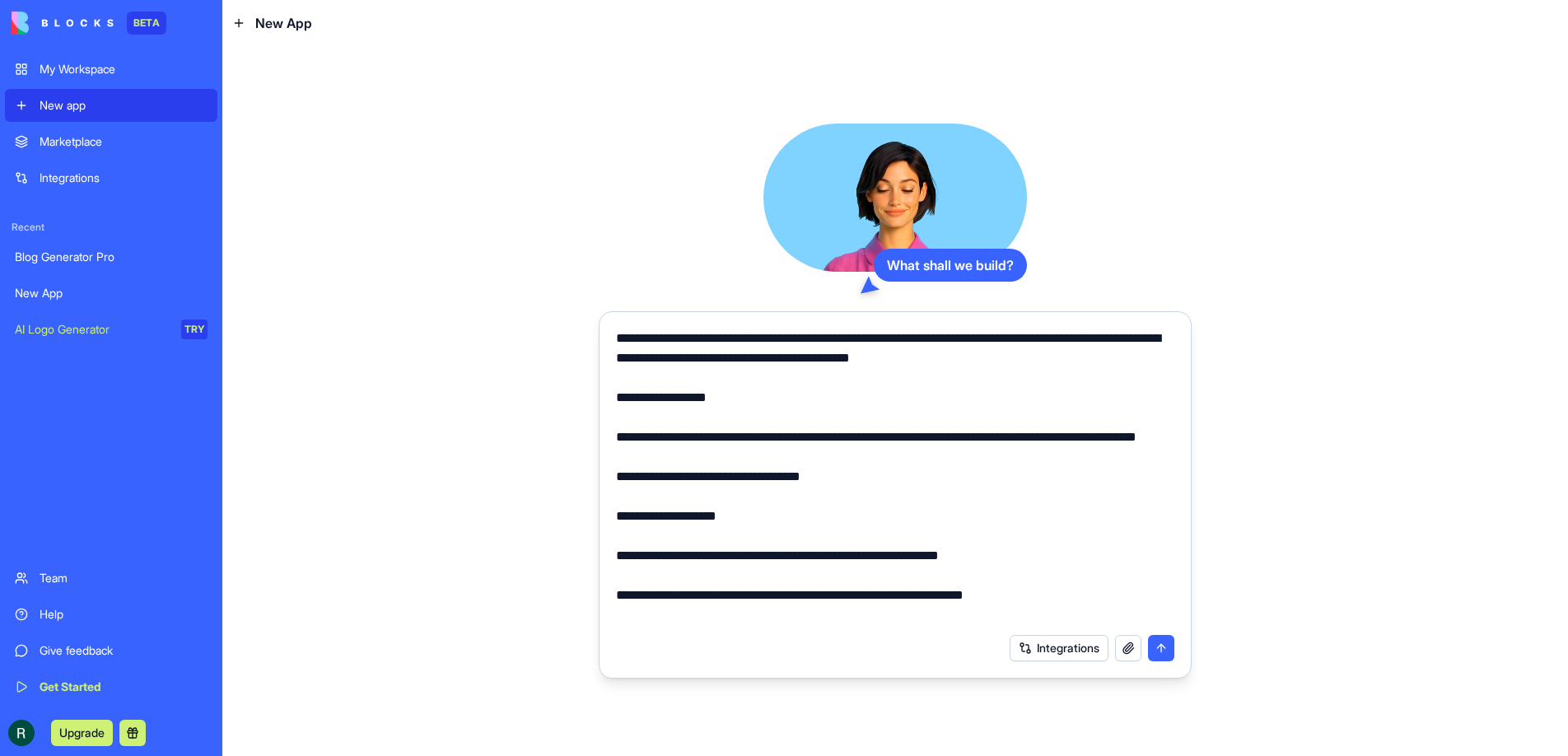
drag, startPoint x: 815, startPoint y: 339, endPoint x: 585, endPoint y: 339, distance: 230.0
click at [585, 339] on div "What shall we build? Integrations" at bounding box center [895, 400] width 1345 height 710
drag, startPoint x: 919, startPoint y: 338, endPoint x: 987, endPoint y: 369, distance: 74.7
click at [988, 370] on textarea at bounding box center [895, 477] width 559 height 297
click at [984, 365] on textarea at bounding box center [895, 477] width 559 height 297
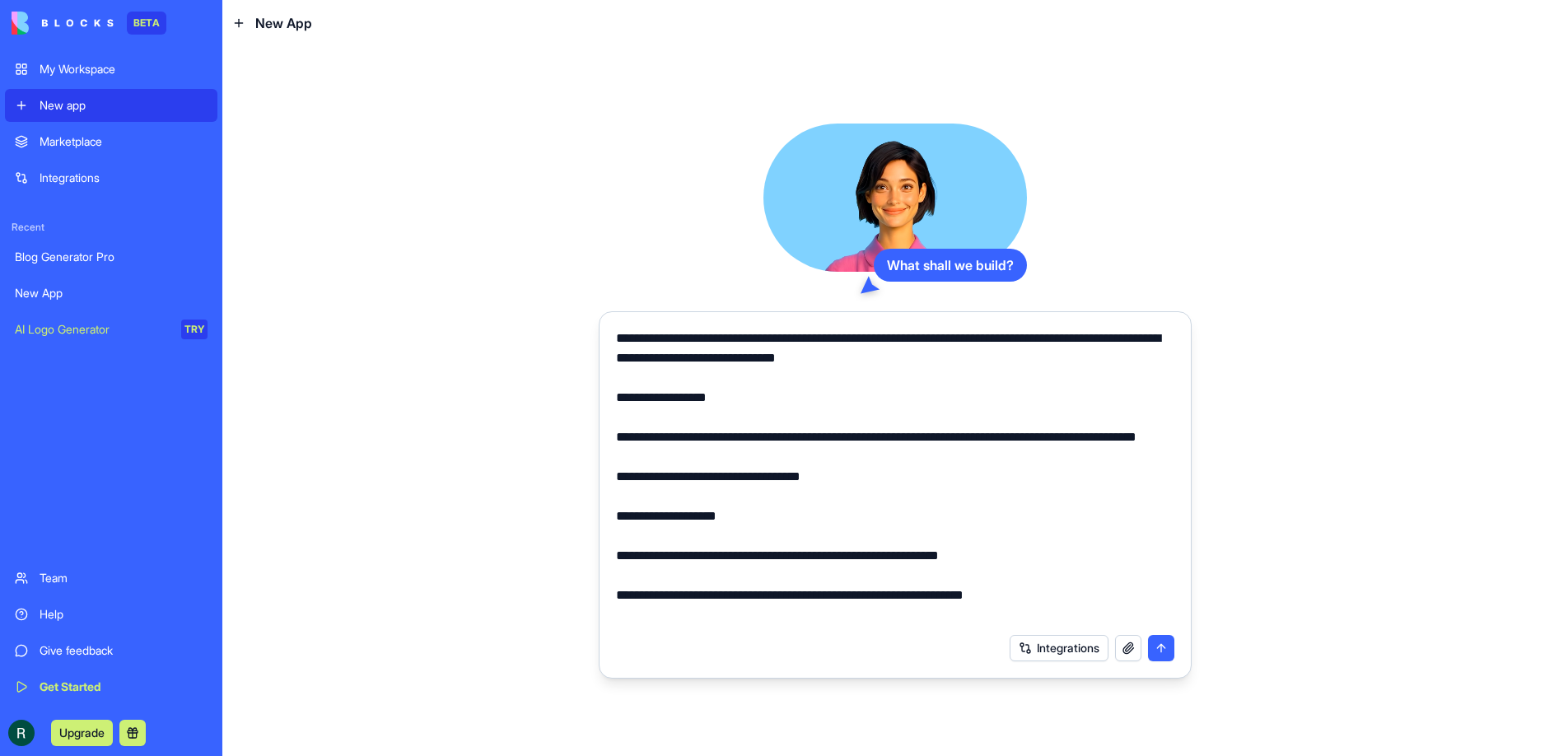
drag, startPoint x: 918, startPoint y: 337, endPoint x: 1139, endPoint y: 368, distance: 223.2
click at [1139, 368] on textarea at bounding box center [895, 477] width 559 height 297
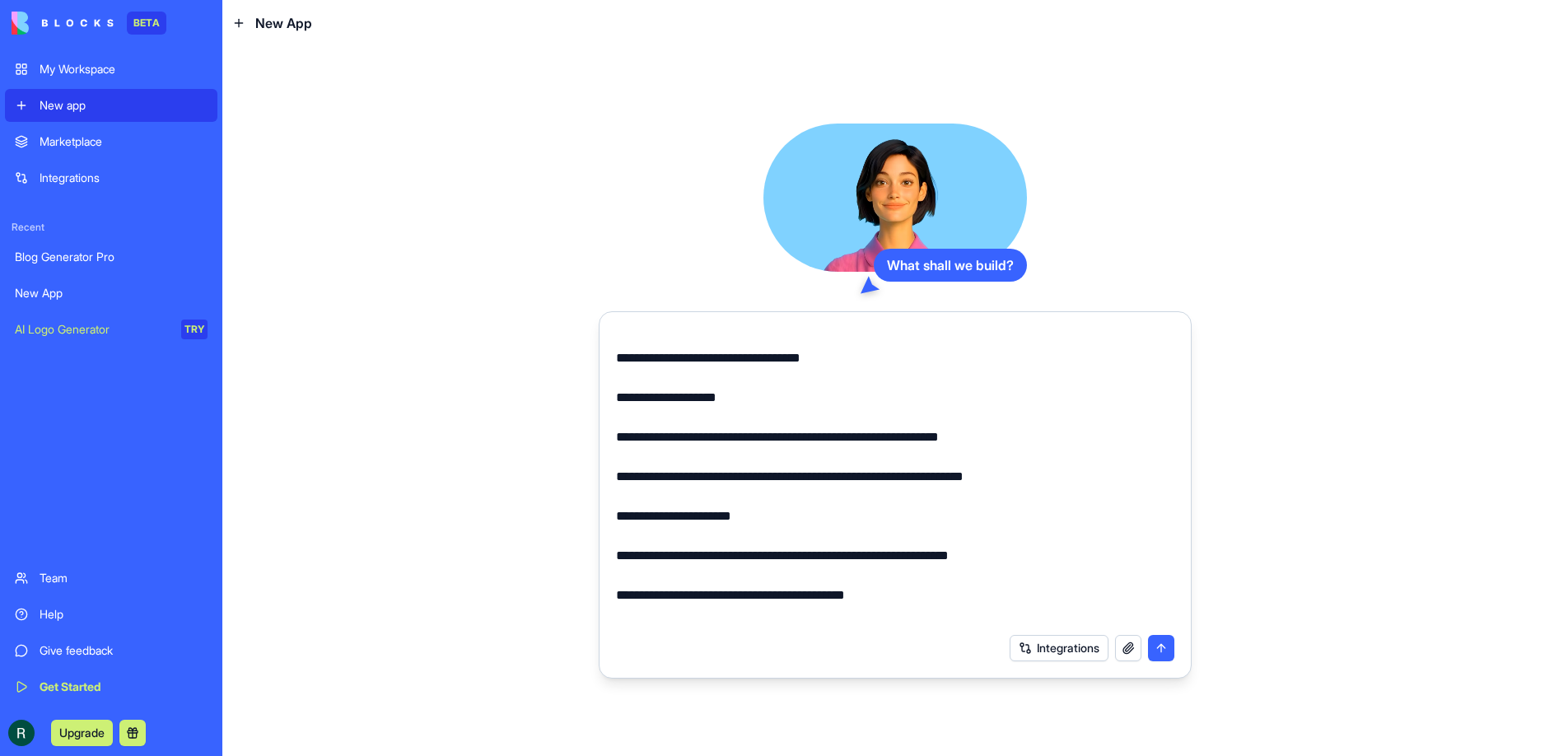
scroll to position [166, 0]
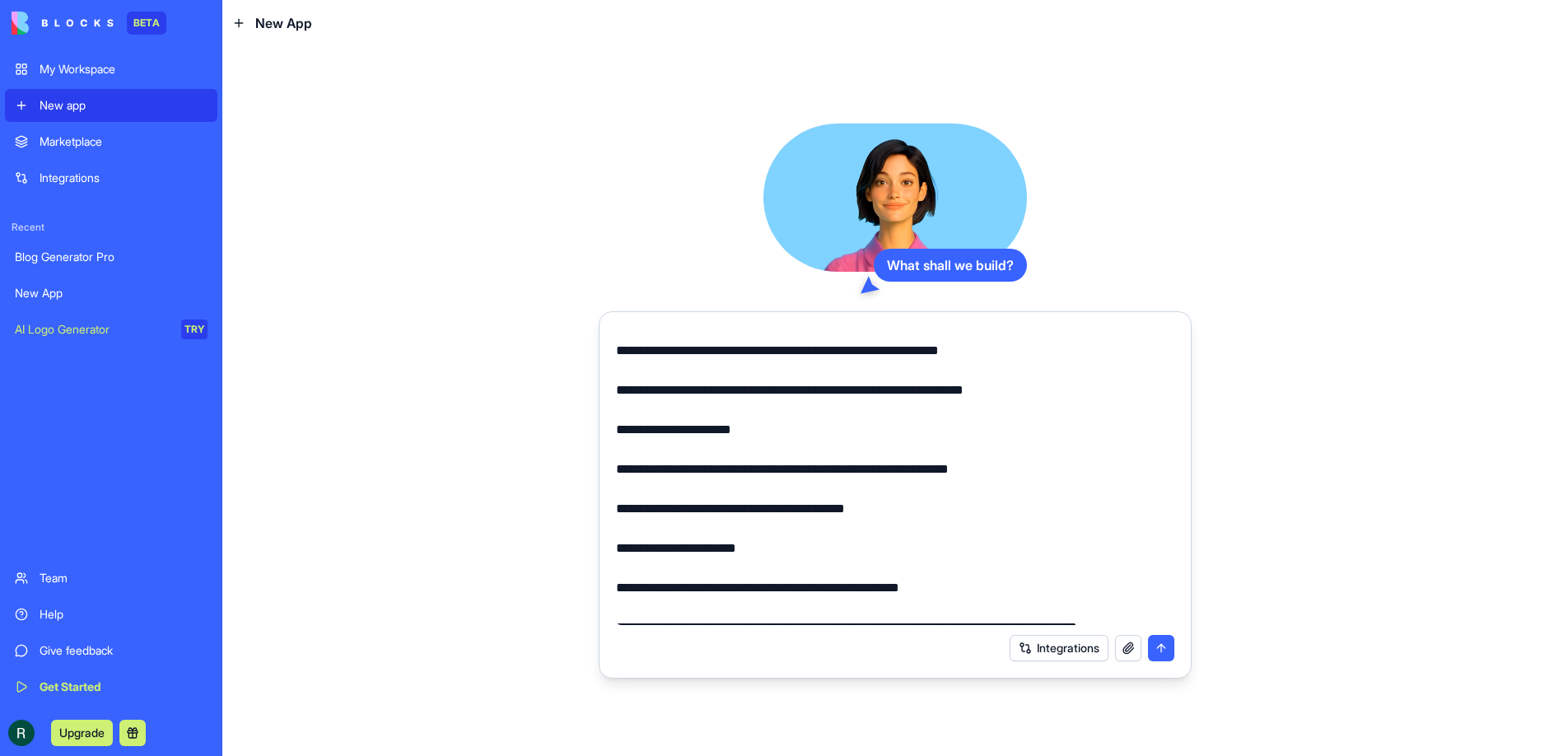
drag, startPoint x: 615, startPoint y: 409, endPoint x: 1117, endPoint y: 405, distance: 502.0
click at [1117, 405] on textarea at bounding box center [895, 477] width 559 height 297
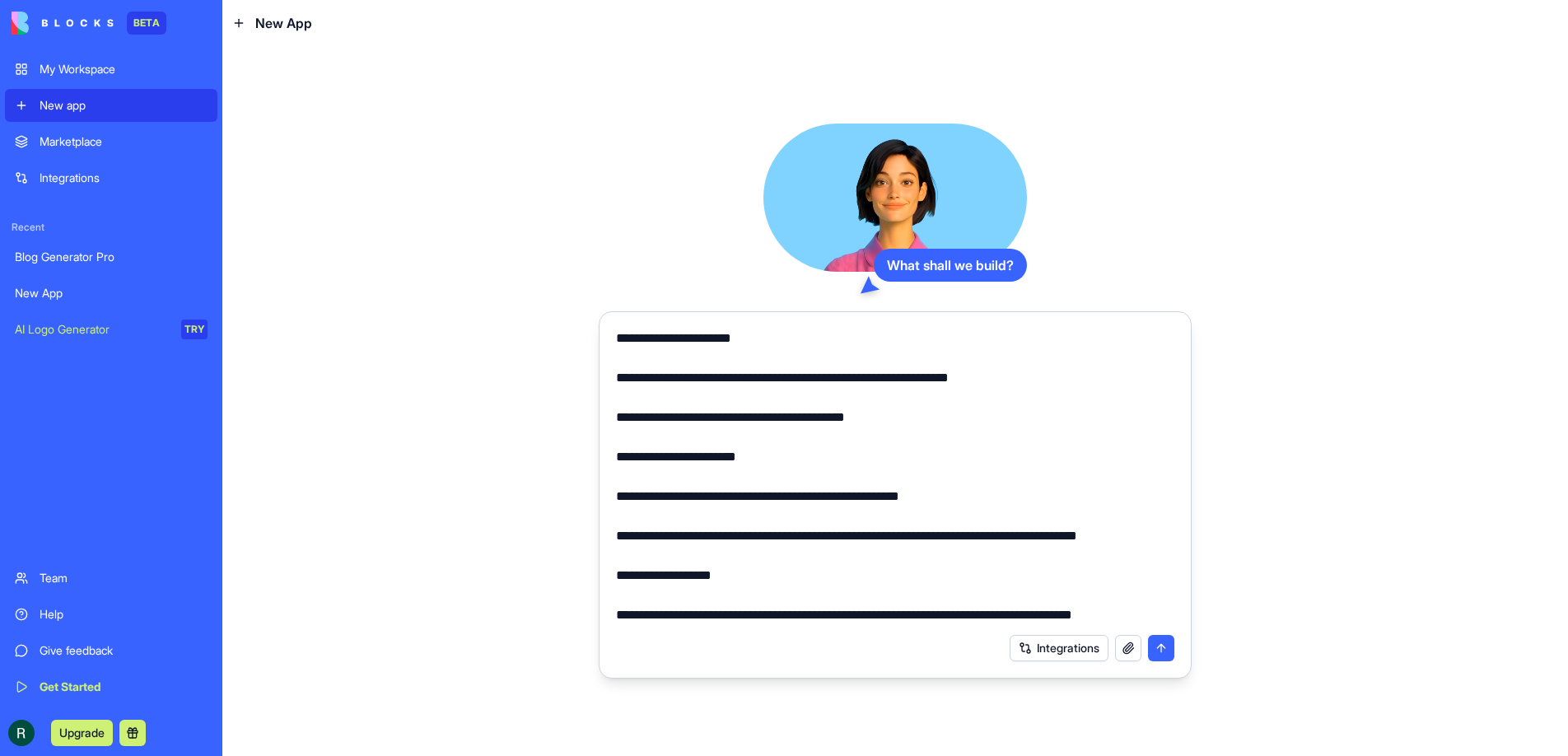
scroll to position [260, 0]
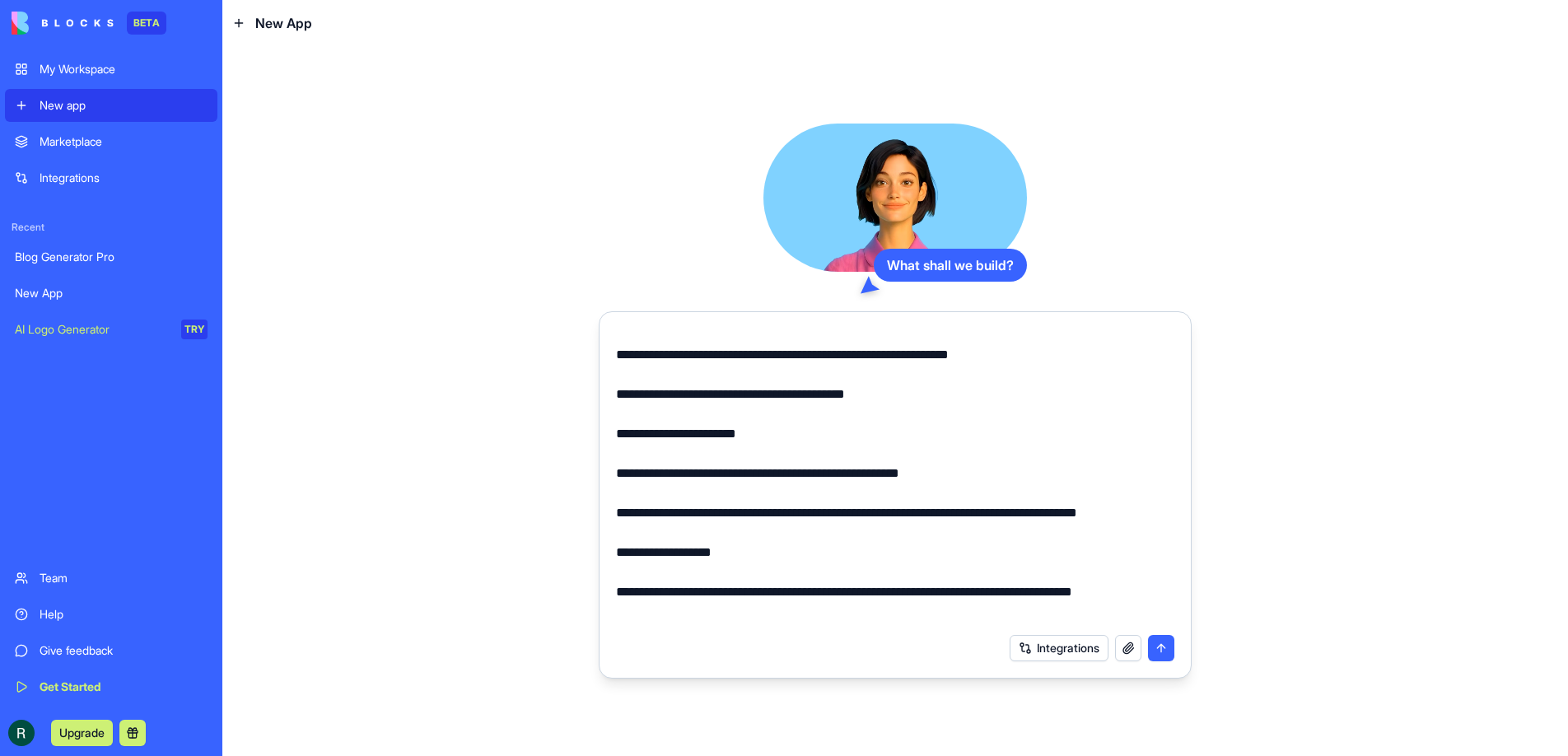
drag, startPoint x: 784, startPoint y: 454, endPoint x: 572, endPoint y: 445, distance: 212.2
click at [572, 445] on div "What shall we build? Integrations" at bounding box center [895, 400] width 1345 height 710
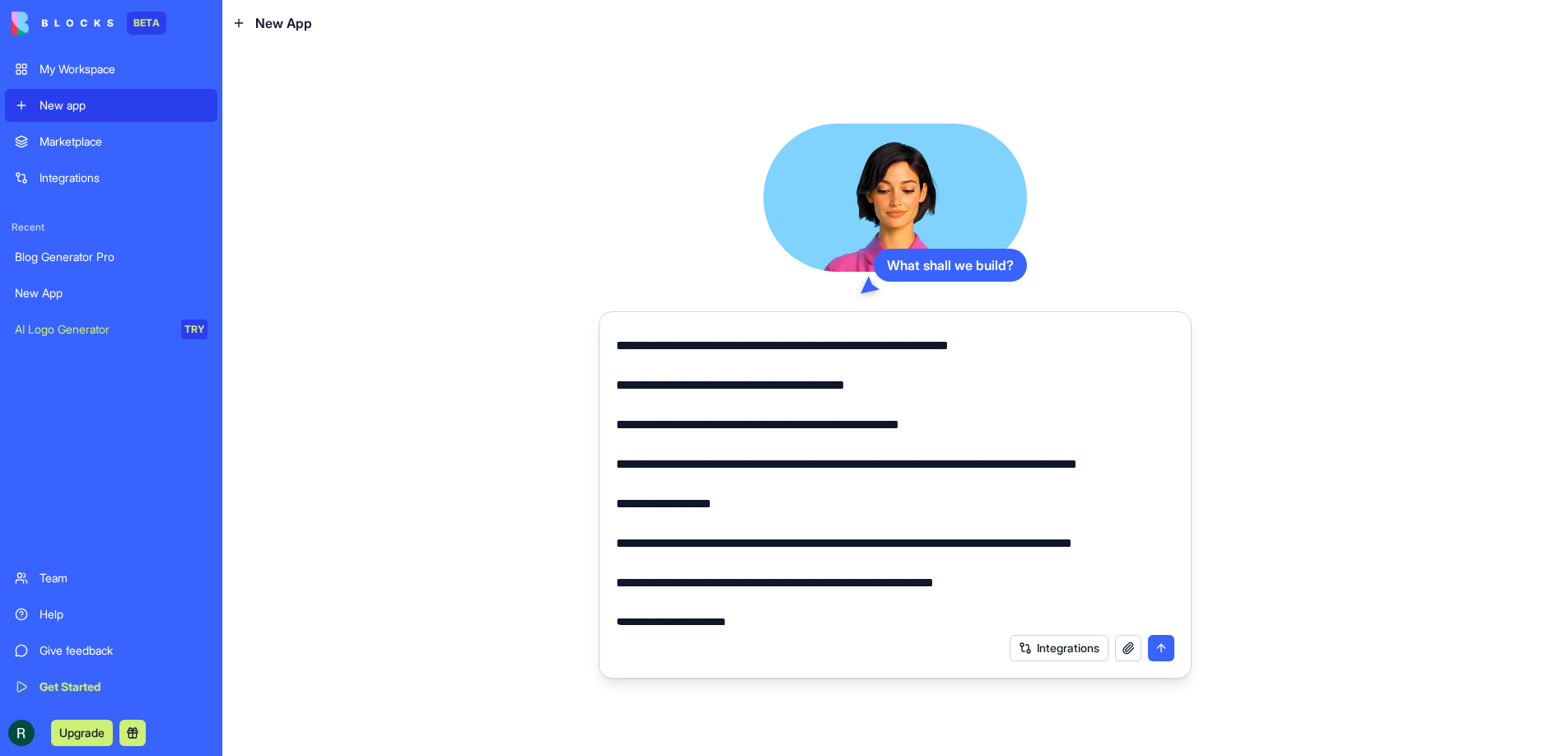
scroll to position [338, 0]
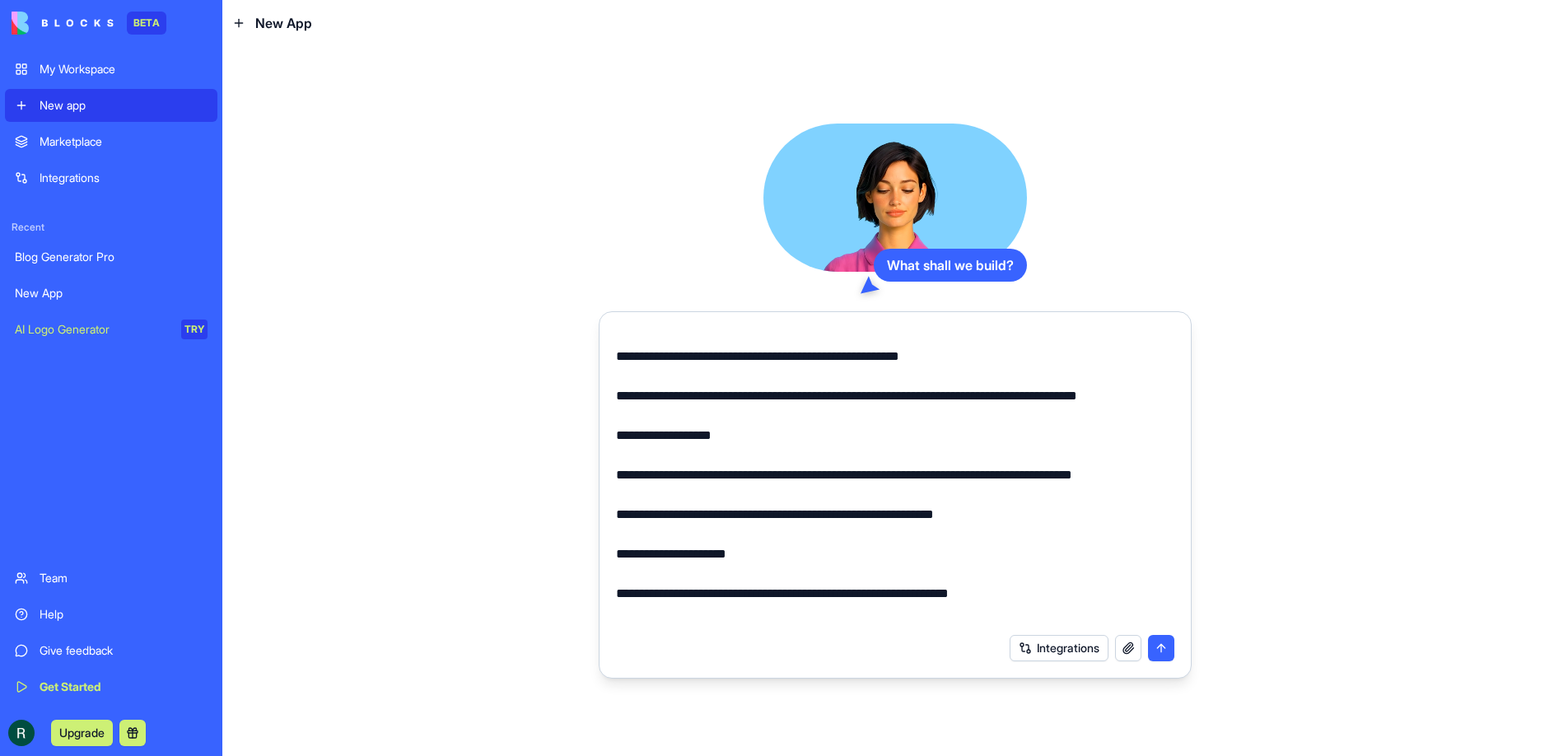
drag, startPoint x: 916, startPoint y: 378, endPoint x: 601, endPoint y: 385, distance: 315.1
click at [601, 385] on form "Integrations" at bounding box center [895, 495] width 593 height 367
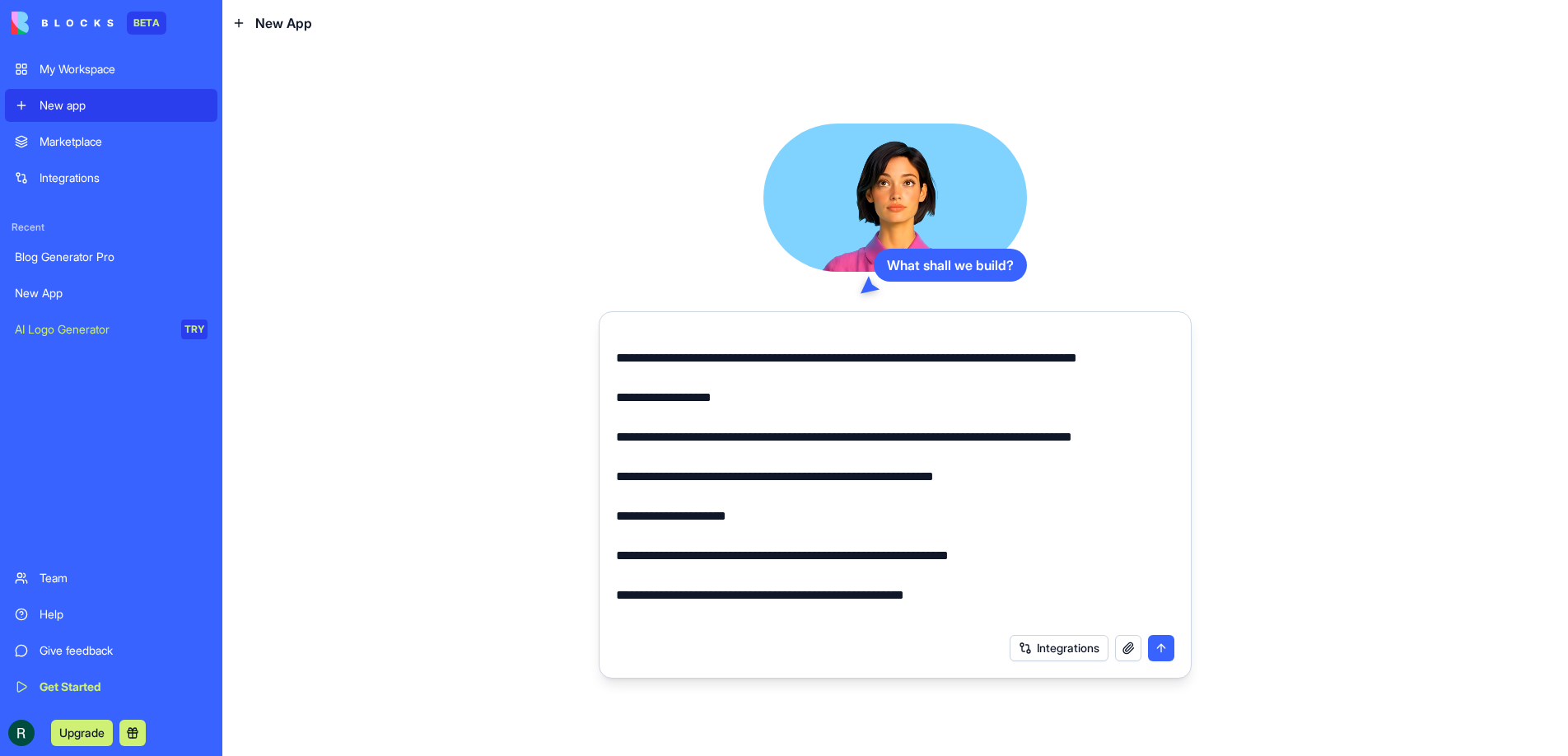
scroll to position [378, 0]
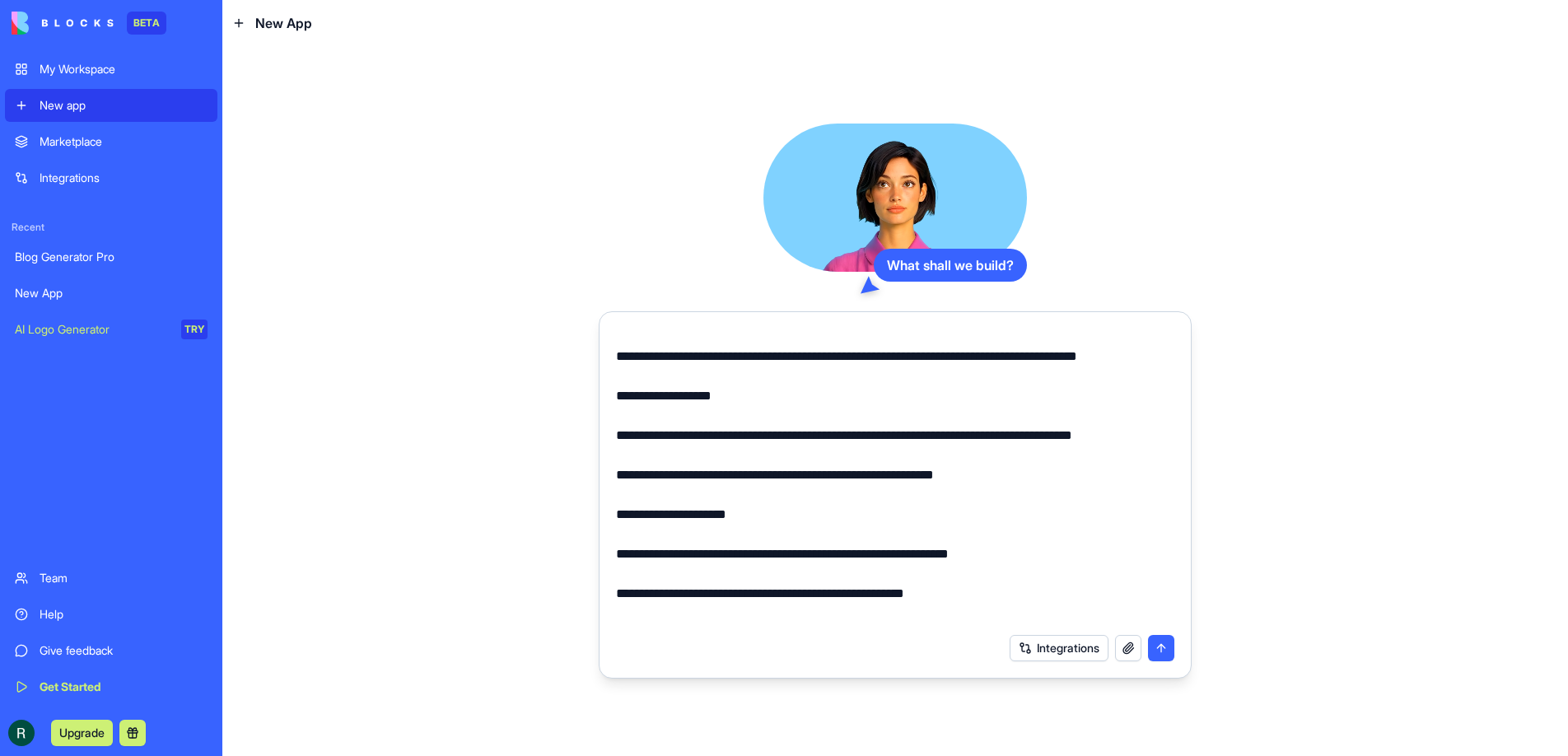
drag, startPoint x: 722, startPoint y: 398, endPoint x: 622, endPoint y: 369, distance: 104.1
click at [622, 369] on textarea at bounding box center [895, 477] width 559 height 297
click at [712, 400] on textarea at bounding box center [895, 477] width 559 height 297
drag, startPoint x: 657, startPoint y: 395, endPoint x: 604, endPoint y: 371, distance: 58.2
click at [604, 371] on form "Integrations" at bounding box center [895, 495] width 593 height 367
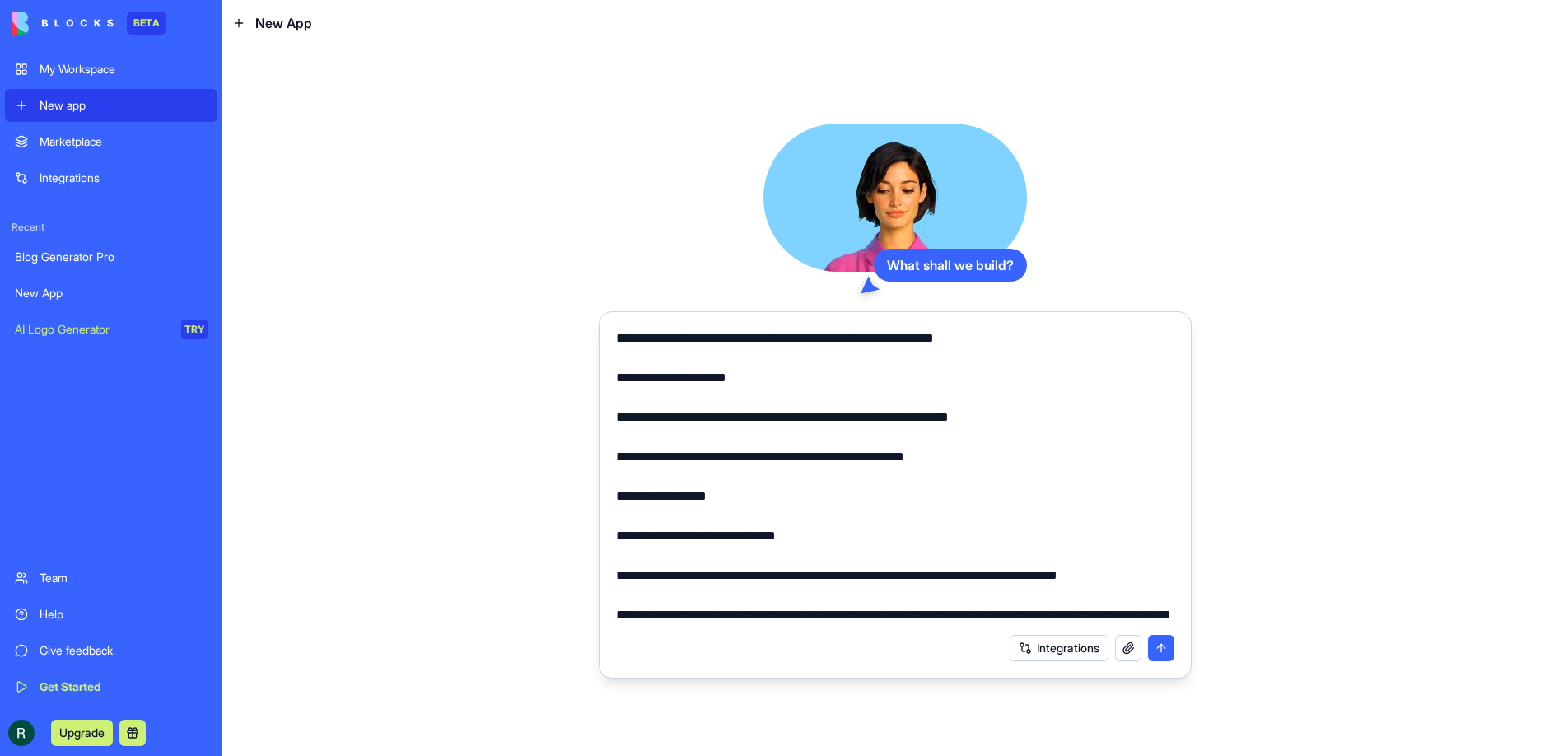
scroll to position [553, 0]
drag, startPoint x: 779, startPoint y: 619, endPoint x: 556, endPoint y: 590, distance: 224.9
click at [556, 590] on div "What shall we build? Integrations" at bounding box center [895, 400] width 1345 height 710
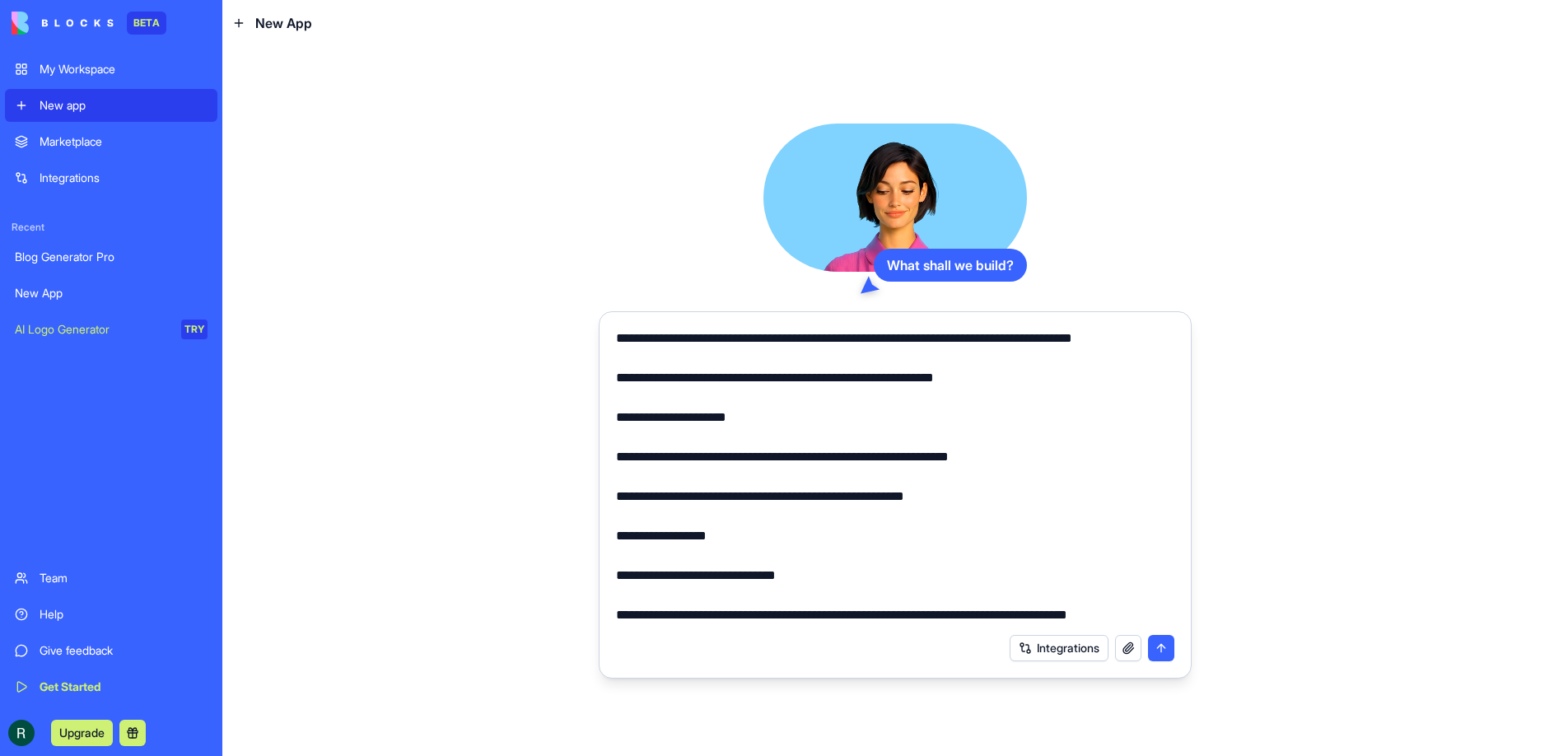
scroll to position [502, 0]
drag, startPoint x: 828, startPoint y: 550, endPoint x: 582, endPoint y: 541, distance: 246.2
click at [582, 541] on div "**********" at bounding box center [895, 400] width 1345 height 710
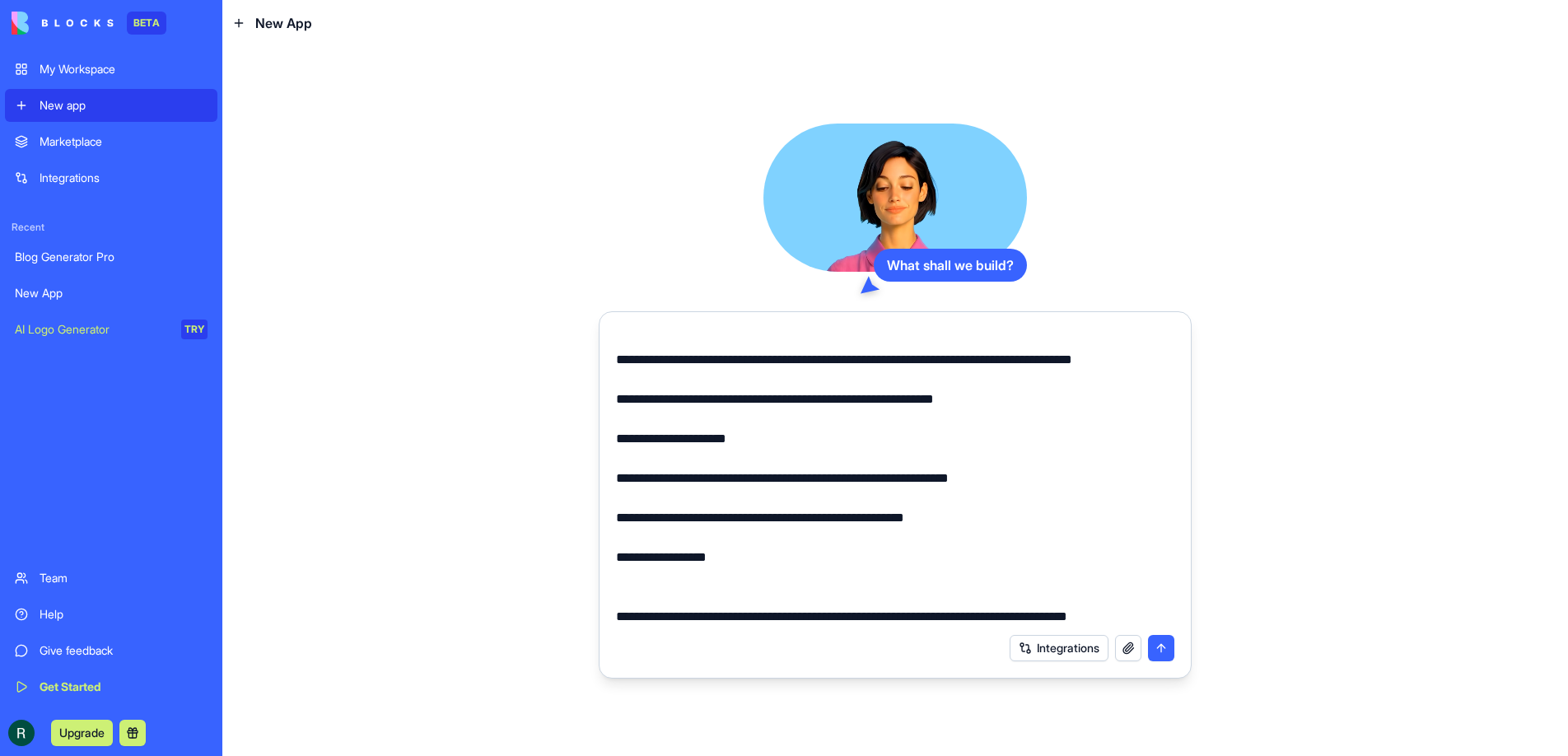
scroll to position [422, 0]
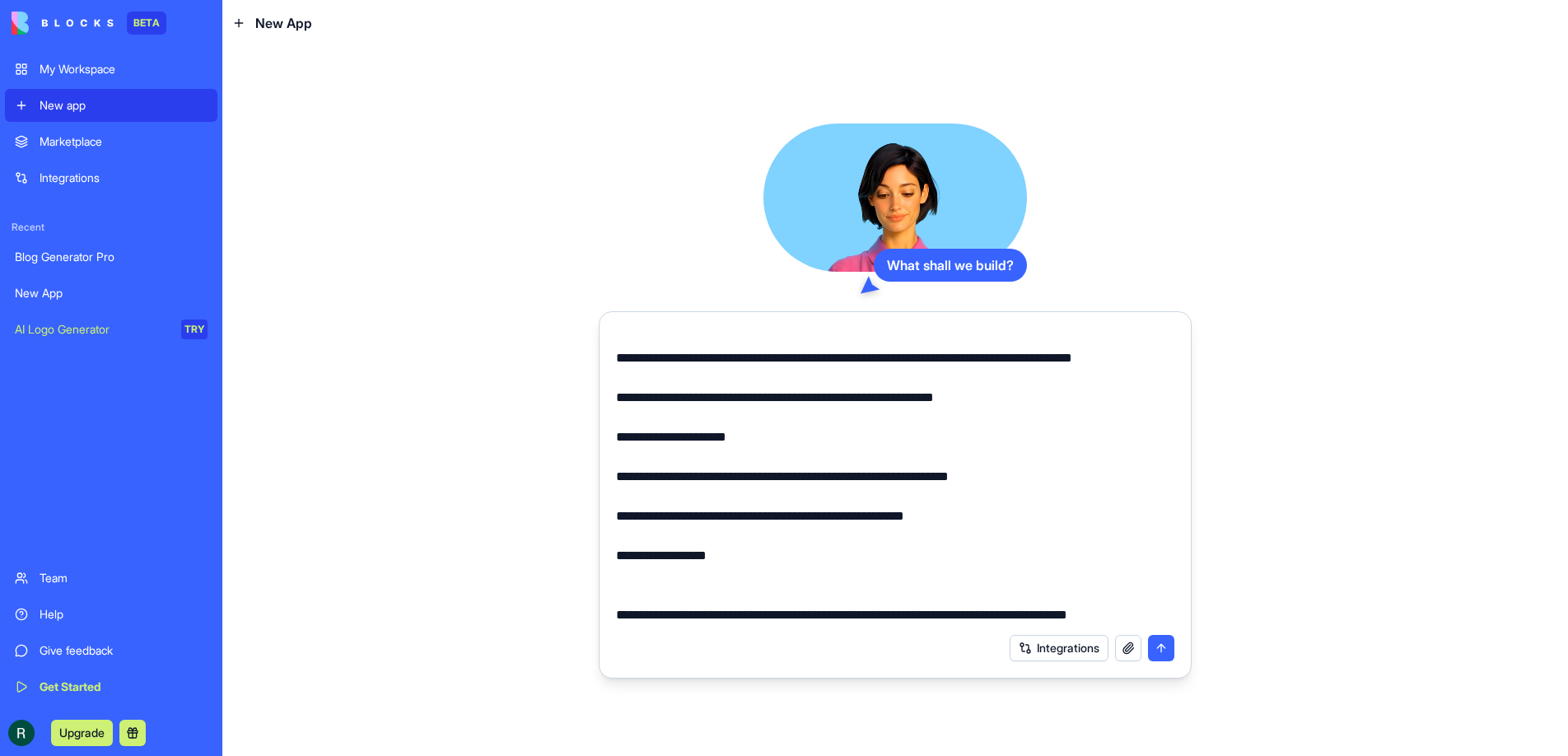
drag, startPoint x: 769, startPoint y: 608, endPoint x: 658, endPoint y: 597, distance: 111.5
click at [658, 597] on textarea "**********" at bounding box center [895, 477] width 559 height 297
click at [796, 591] on textarea "**********" at bounding box center [895, 477] width 559 height 297
drag, startPoint x: 800, startPoint y: 590, endPoint x: 593, endPoint y: 591, distance: 207.0
click at [593, 591] on div "**********" at bounding box center [895, 400] width 1345 height 710
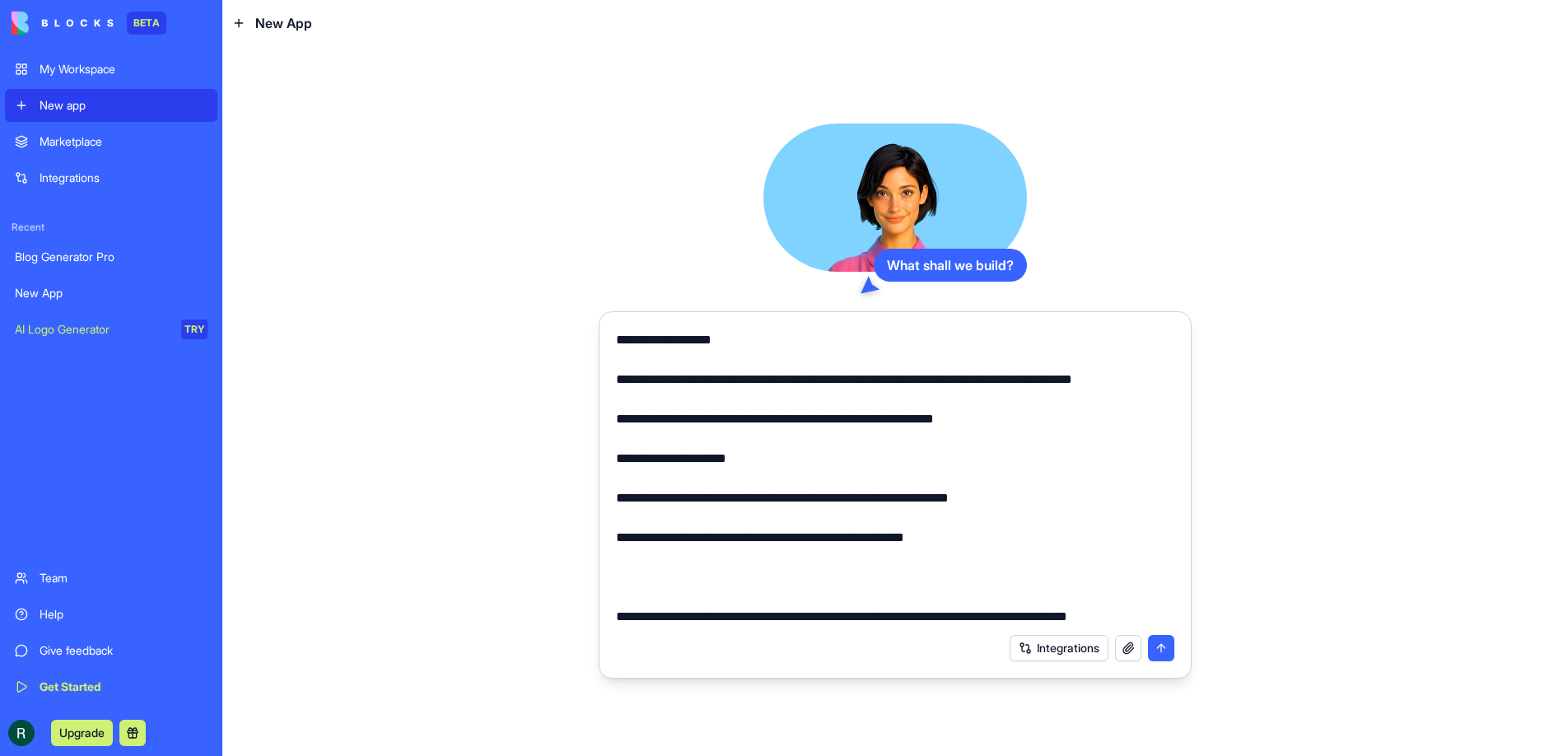
scroll to position [374, 0]
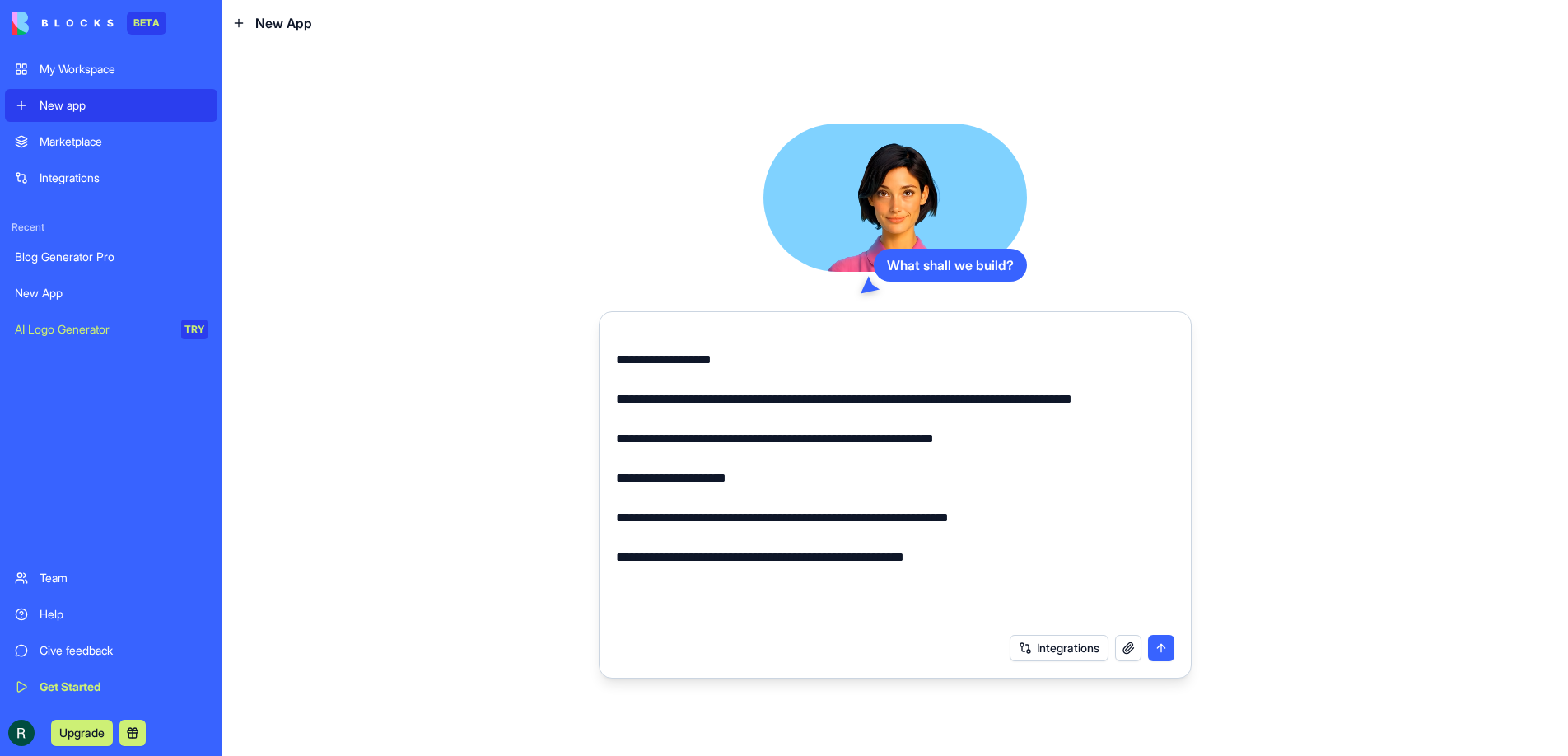
drag, startPoint x: 811, startPoint y: 599, endPoint x: 856, endPoint y: 655, distance: 71.8
click at [811, 599] on textarea "**********" at bounding box center [895, 477] width 559 height 297
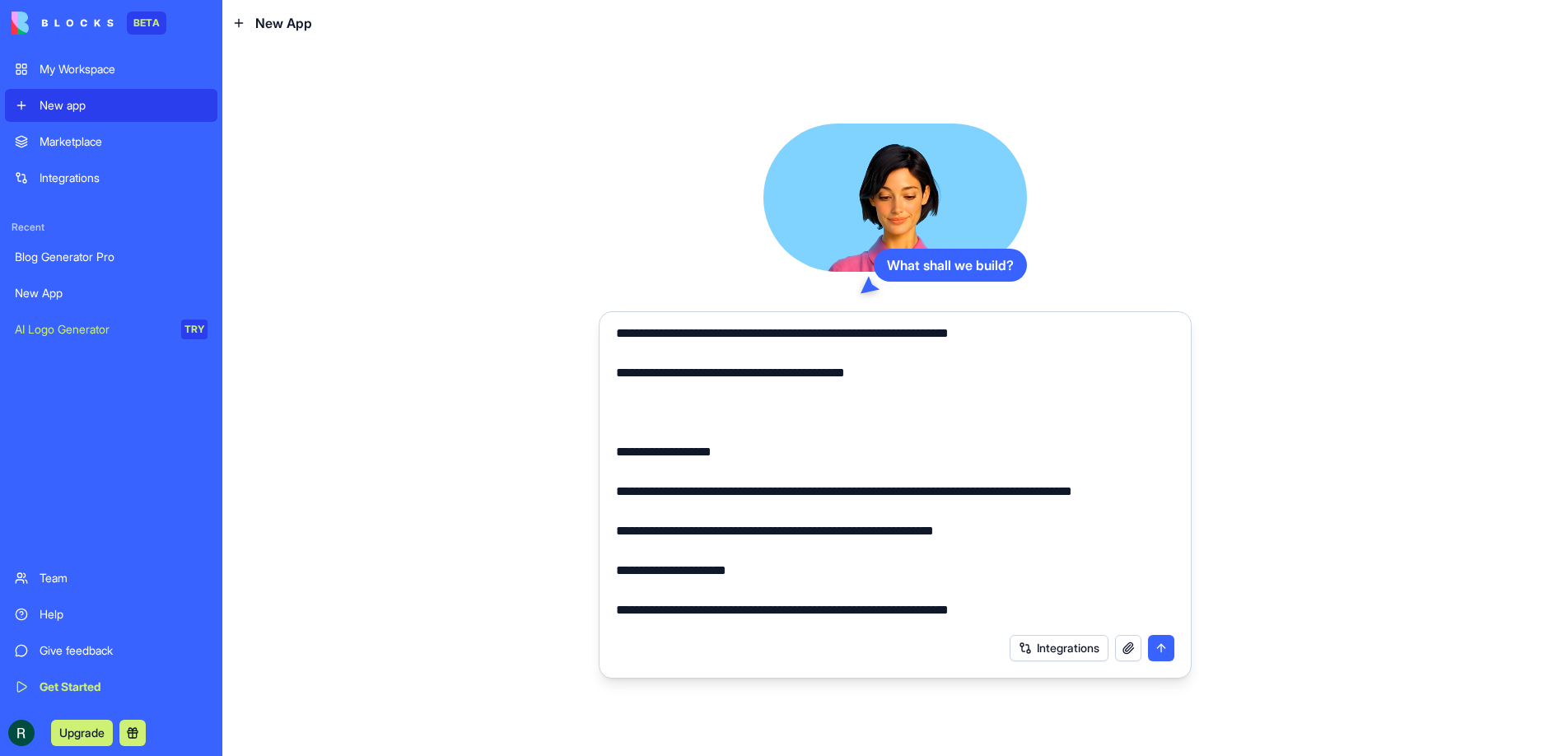
scroll to position [274, 0]
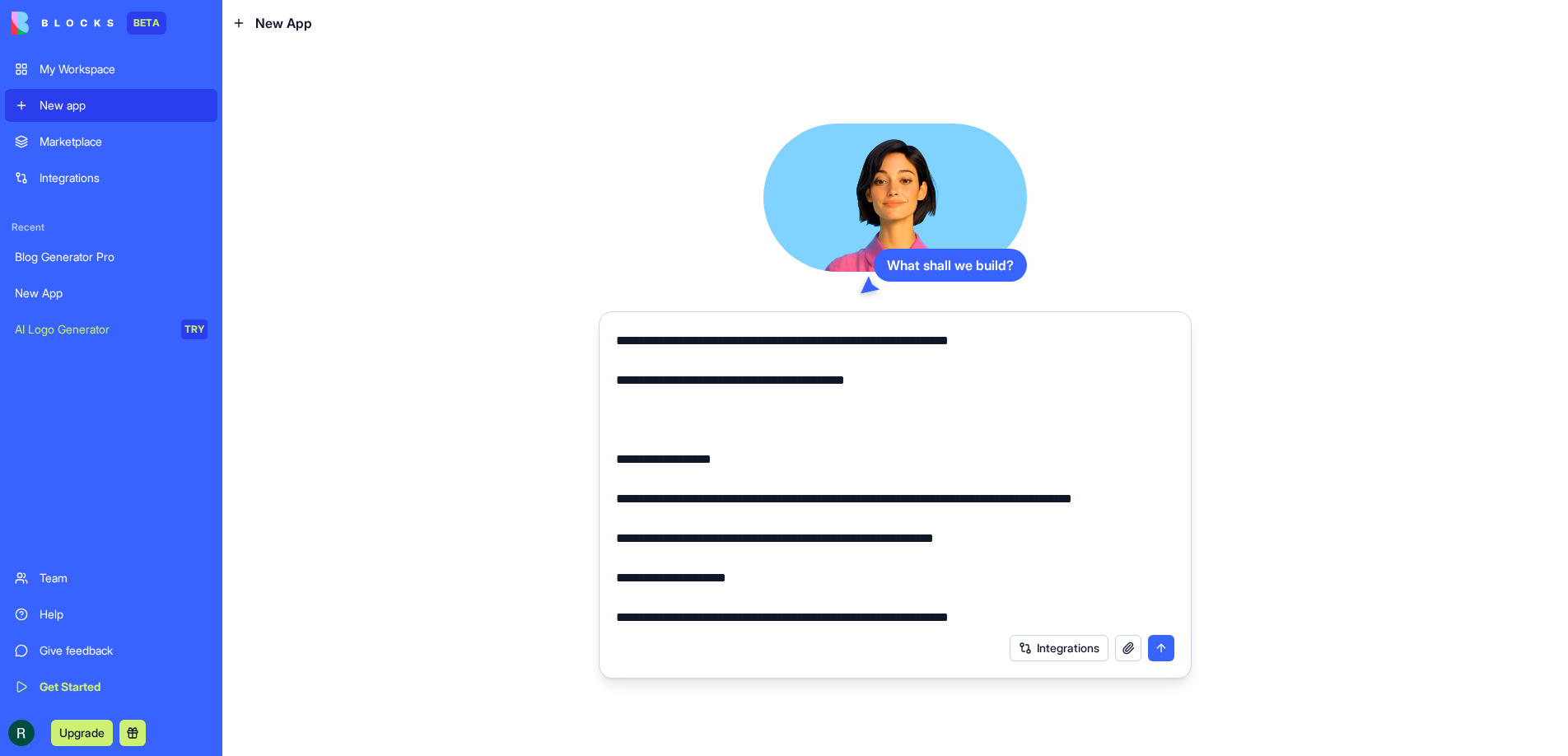
drag, startPoint x: 1053, startPoint y: 575, endPoint x: 604, endPoint y: 576, distance: 449.0
click at [604, 576] on form "**********" at bounding box center [895, 495] width 593 height 367
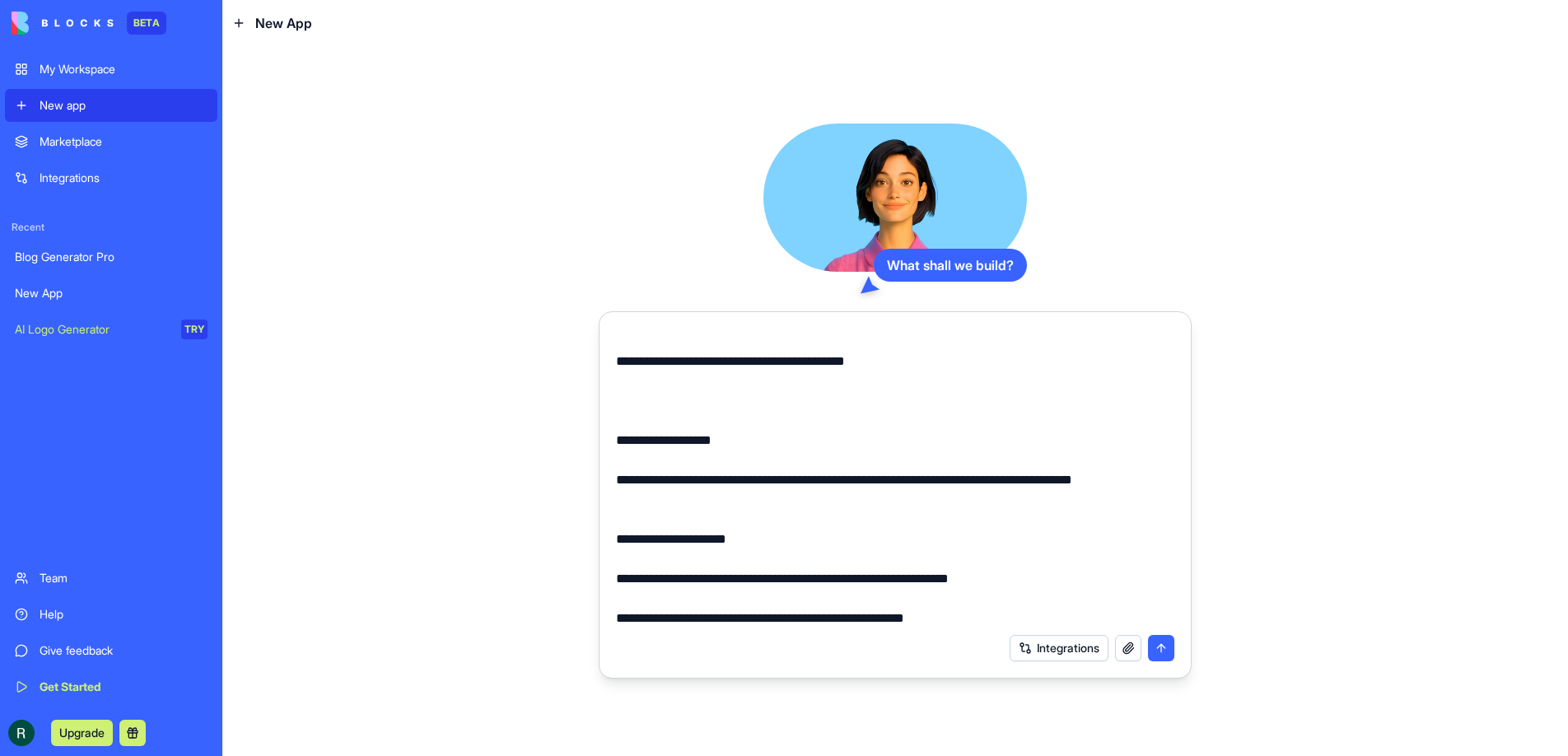
scroll to position [370, 0]
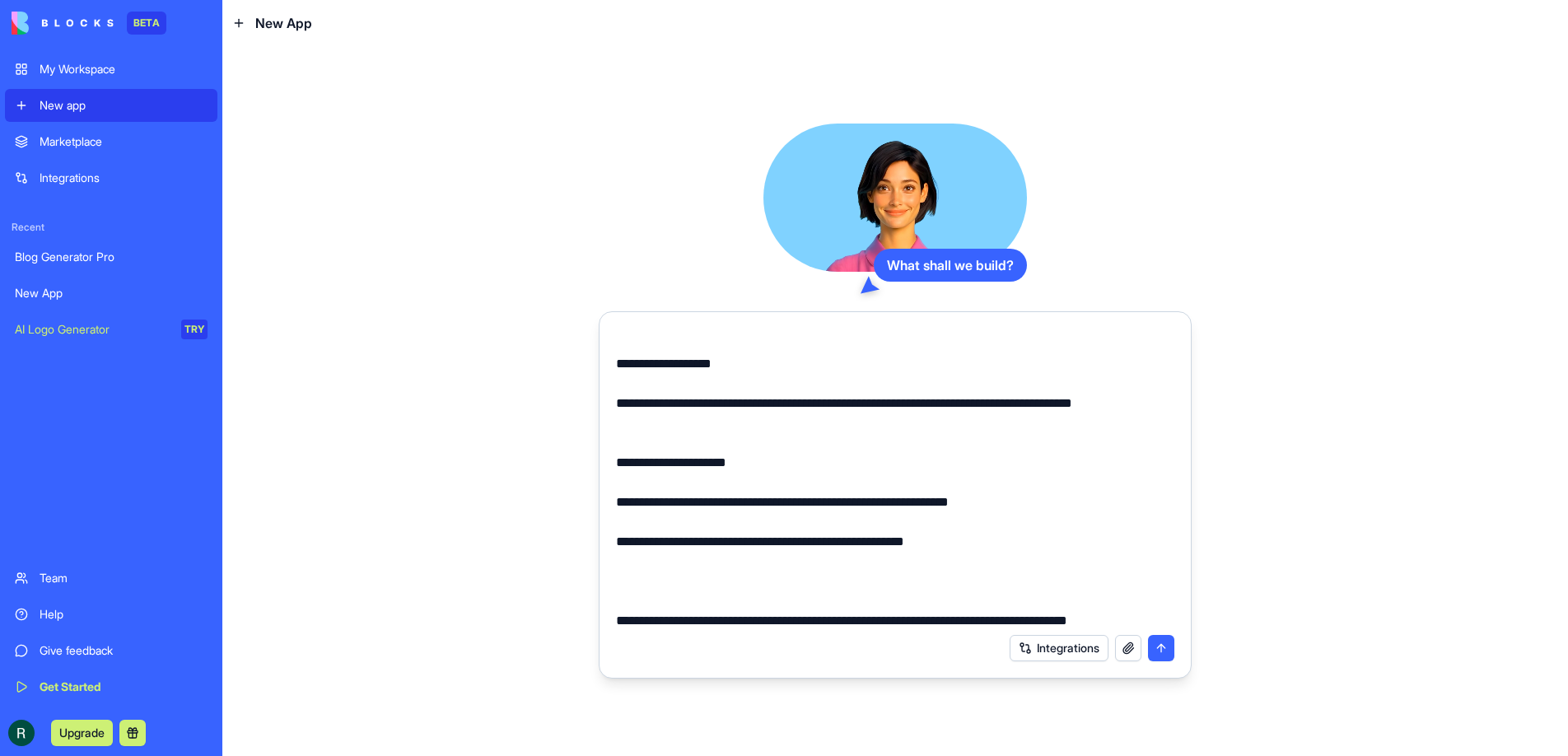
type textarea "**********"
click at [1160, 652] on button "submit" at bounding box center [1160, 648] width 27 height 27
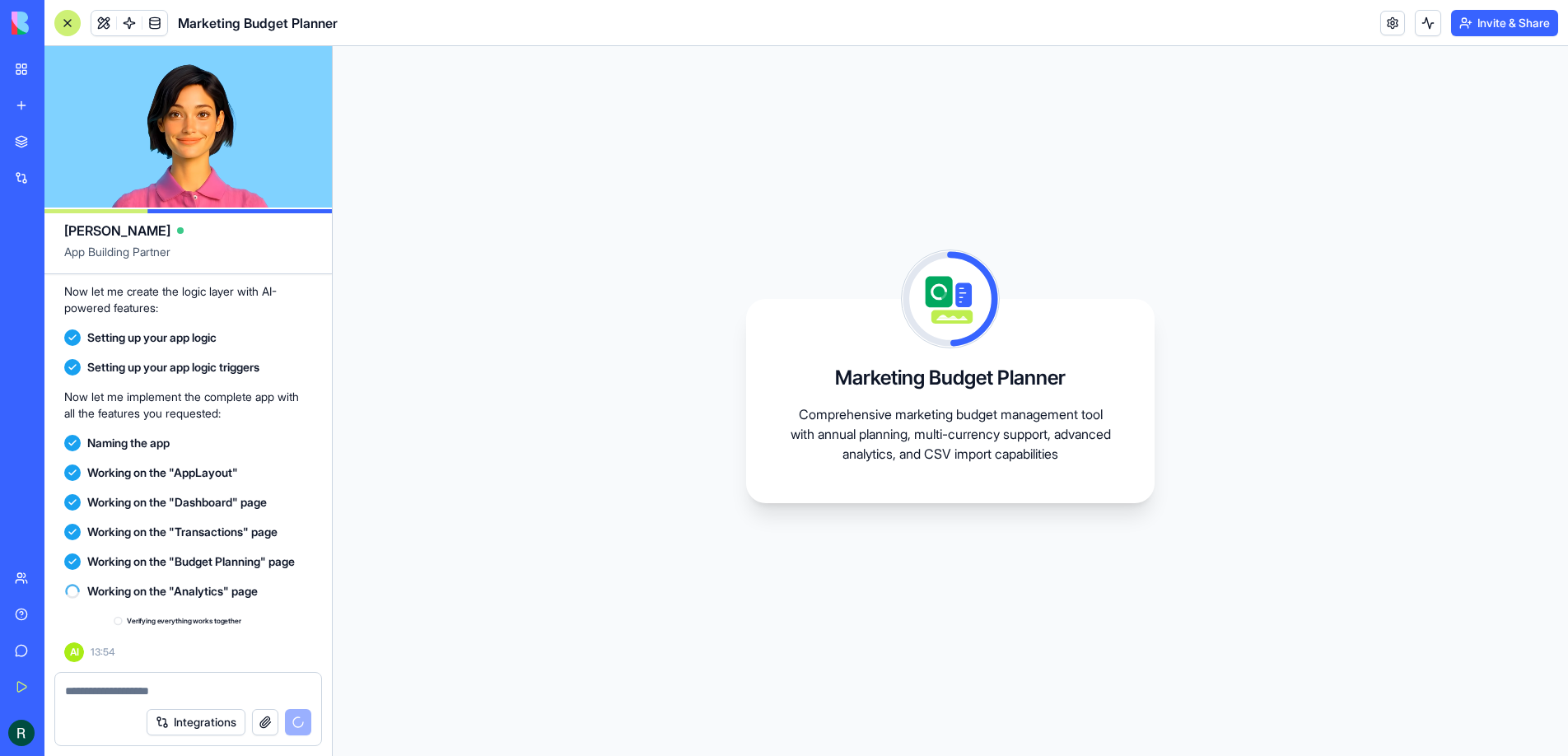
scroll to position [689, 0]
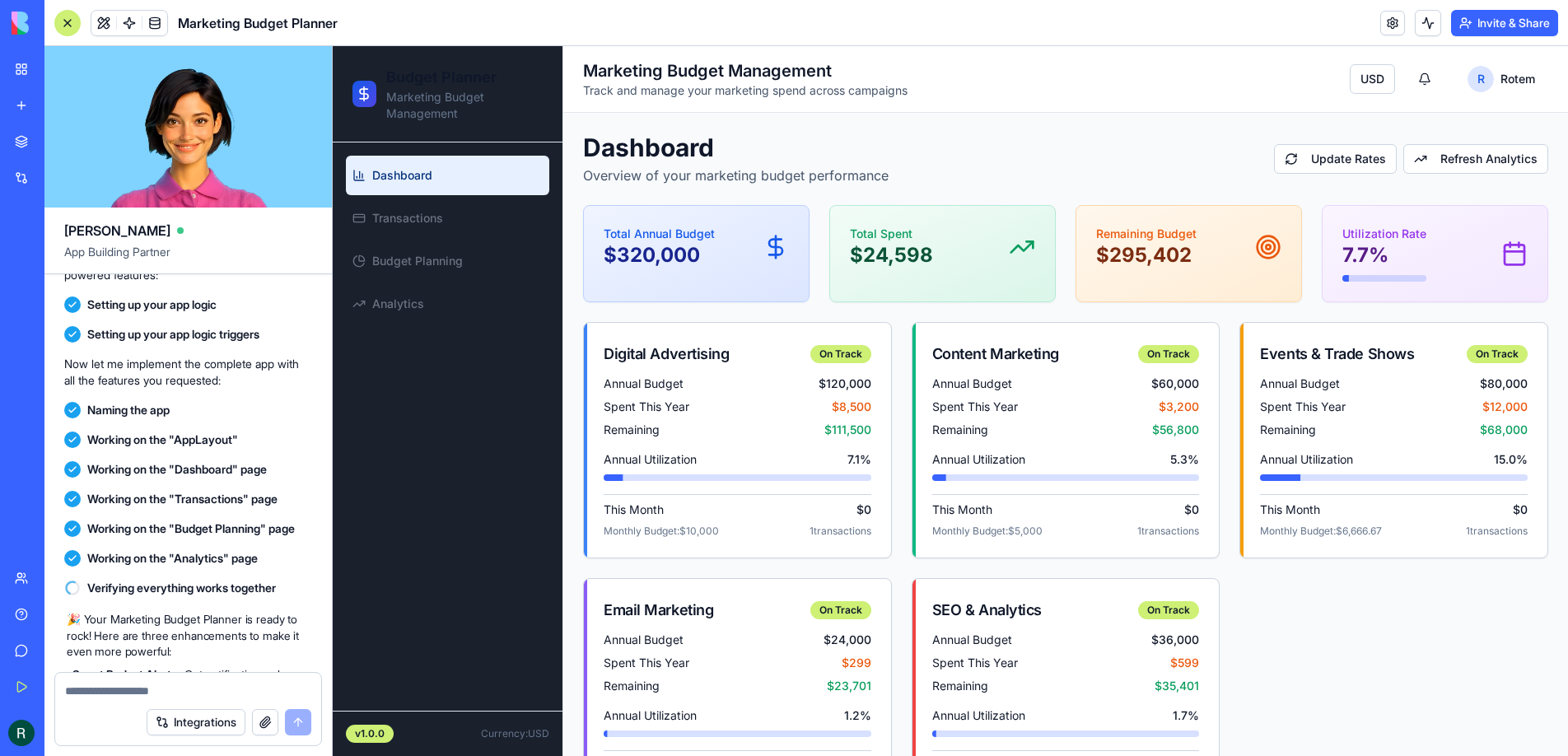
scroll to position [930, 0]
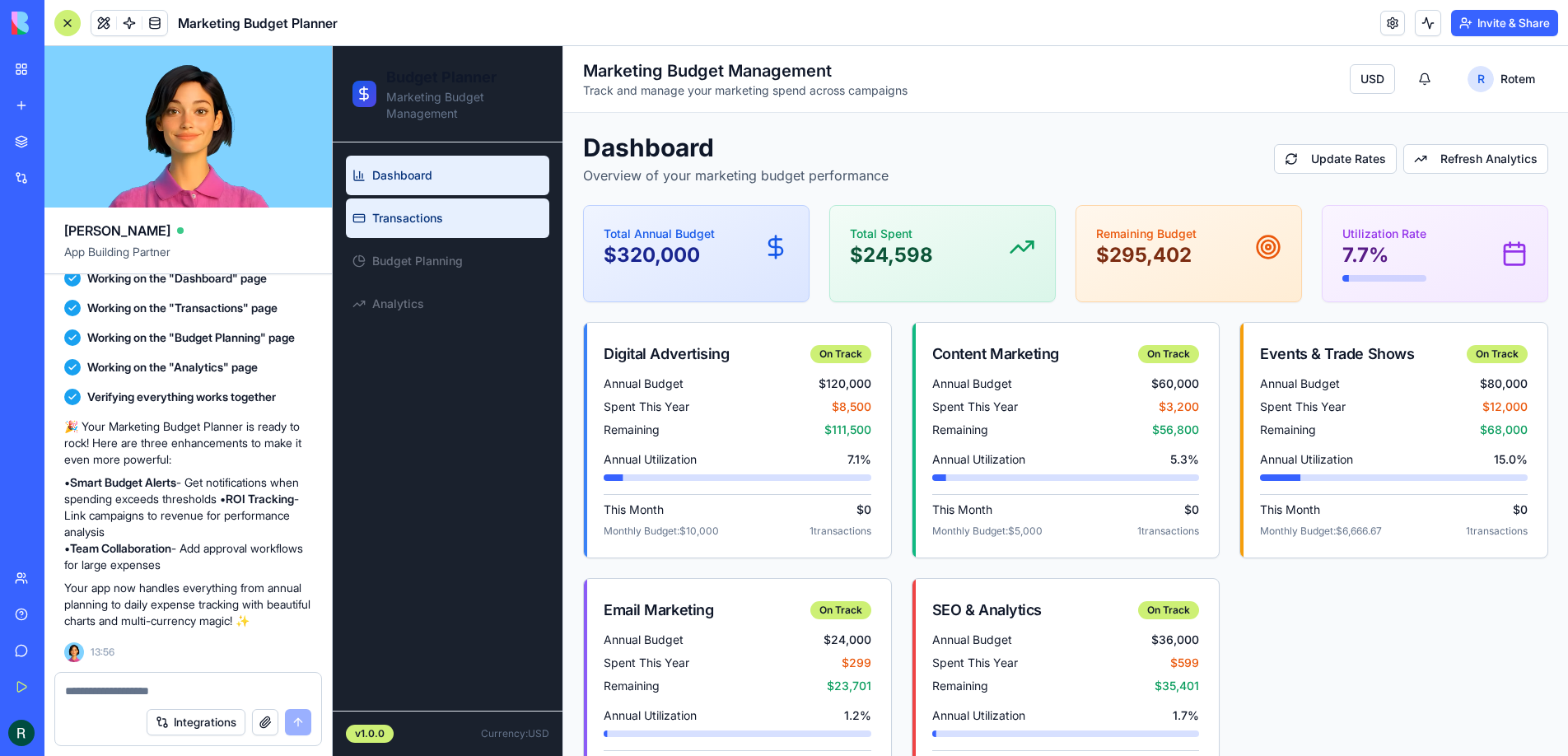
click at [423, 221] on span "Transactions" at bounding box center [407, 218] width 71 height 16
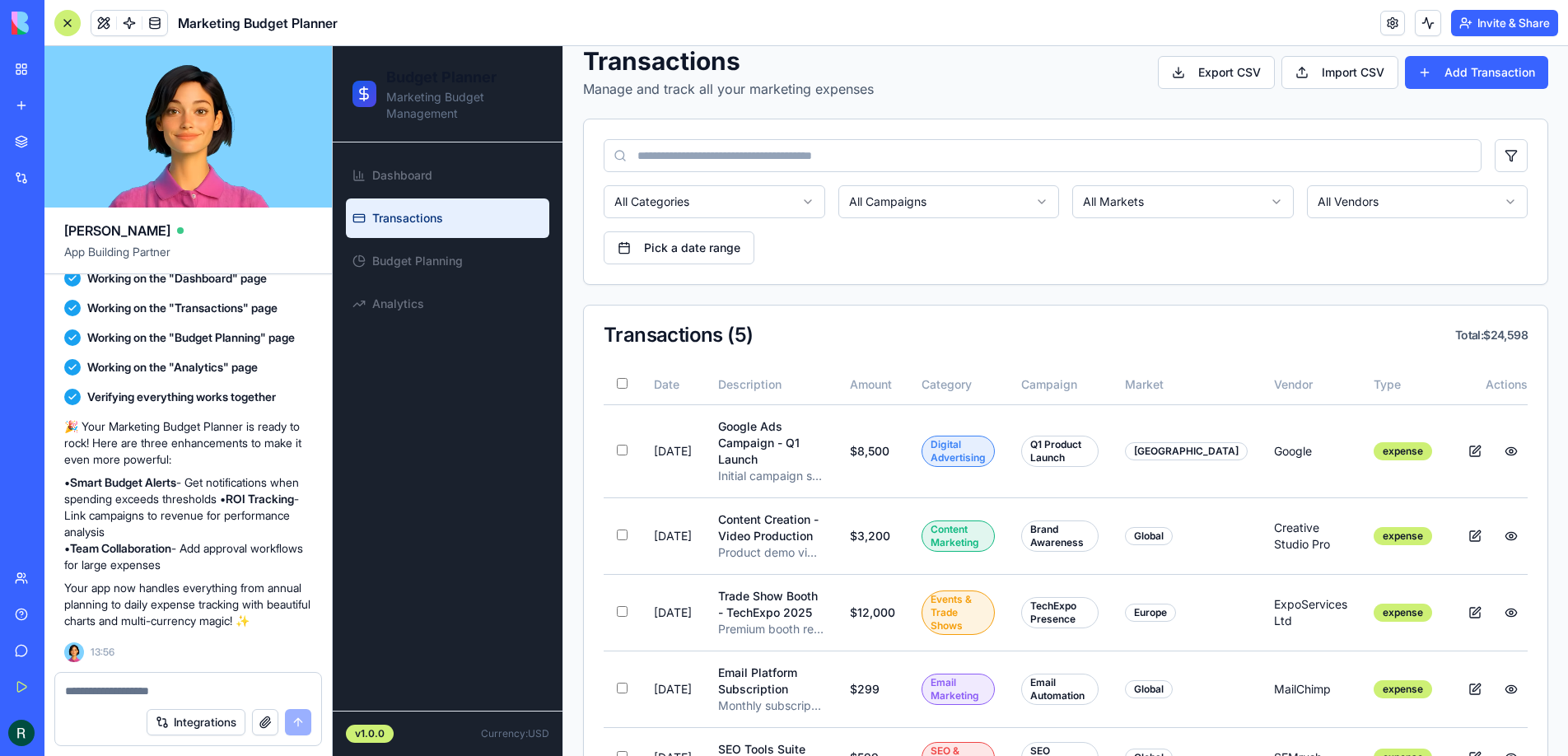
scroll to position [159, 0]
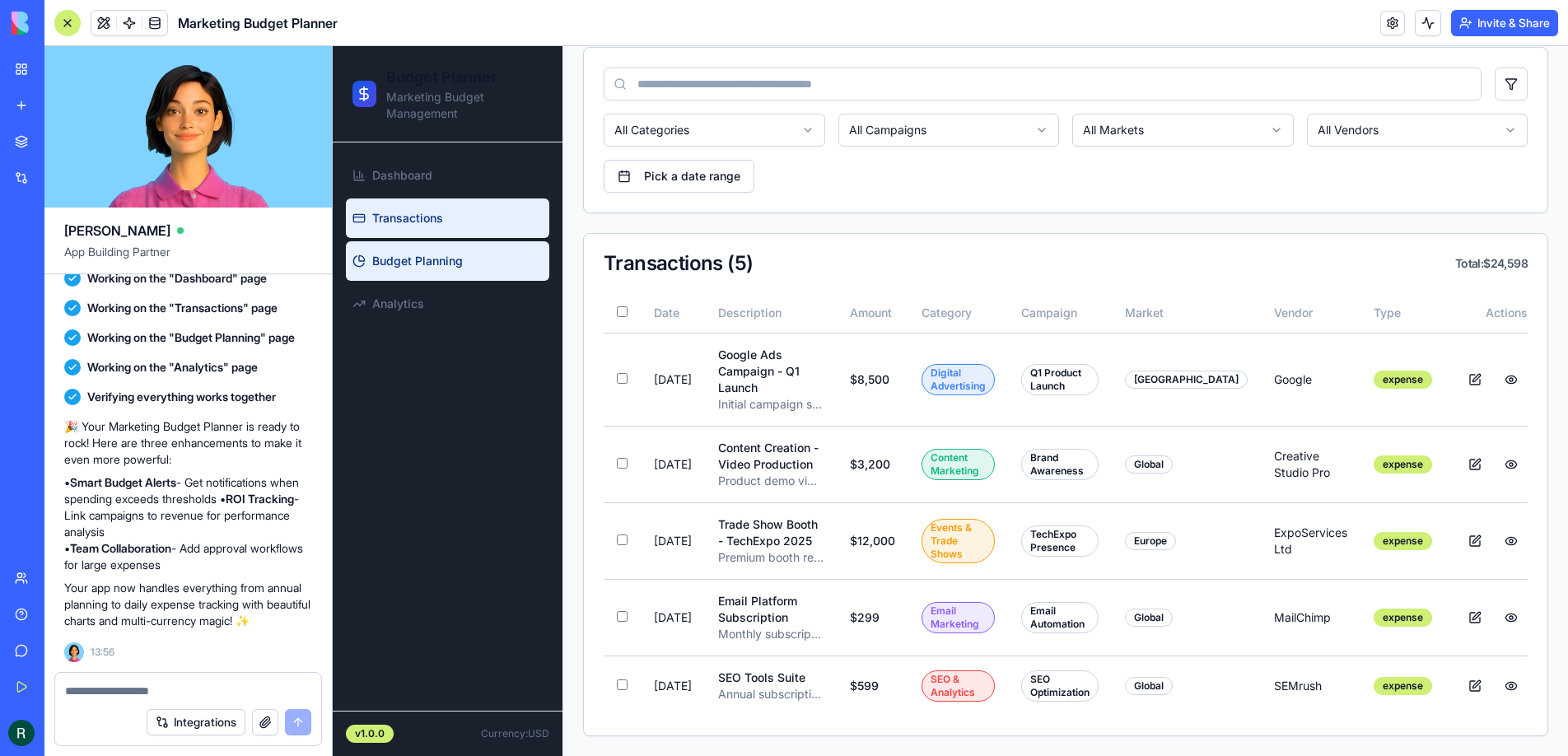
click at [452, 261] on span "Budget Planning" at bounding box center [417, 261] width 91 height 16
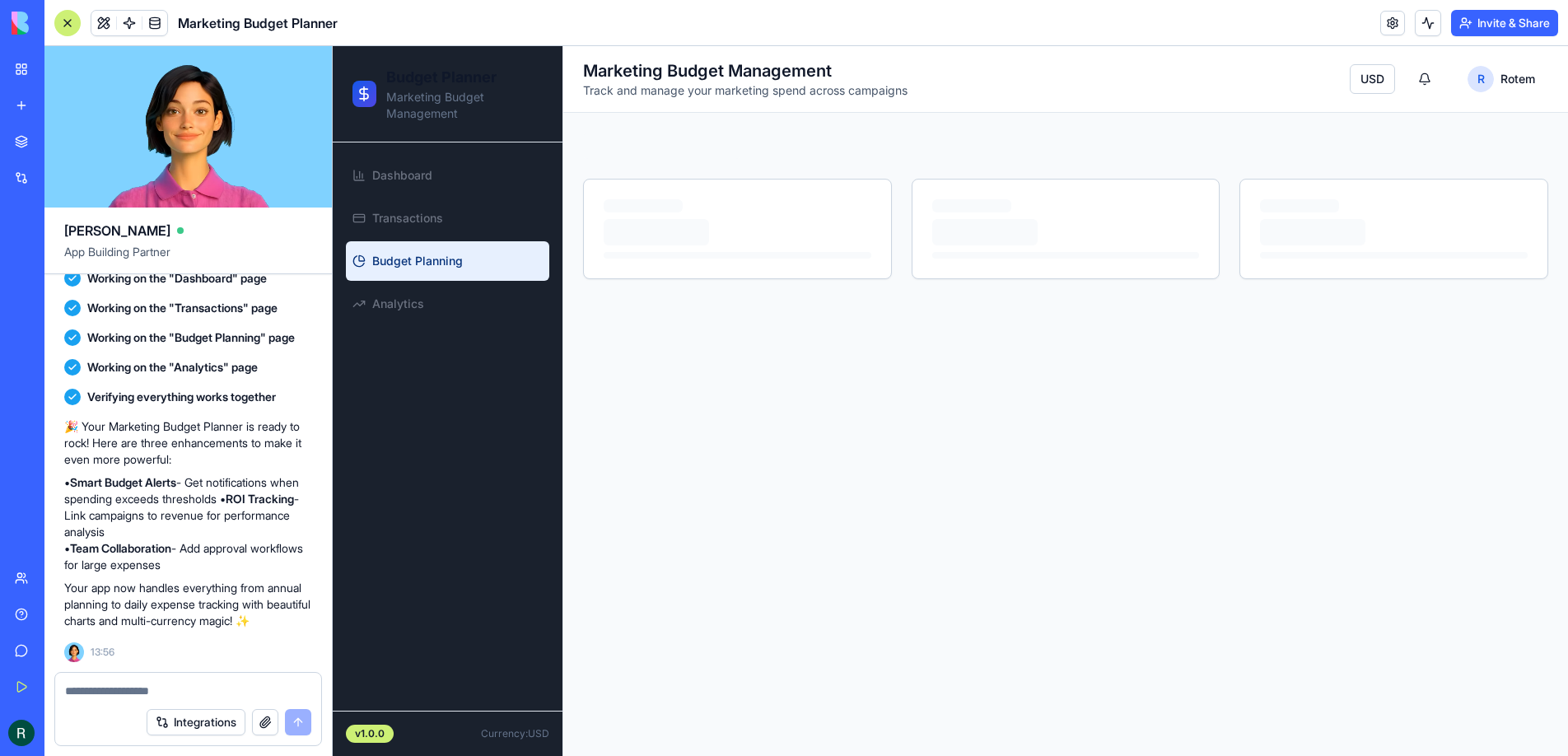
select select "****"
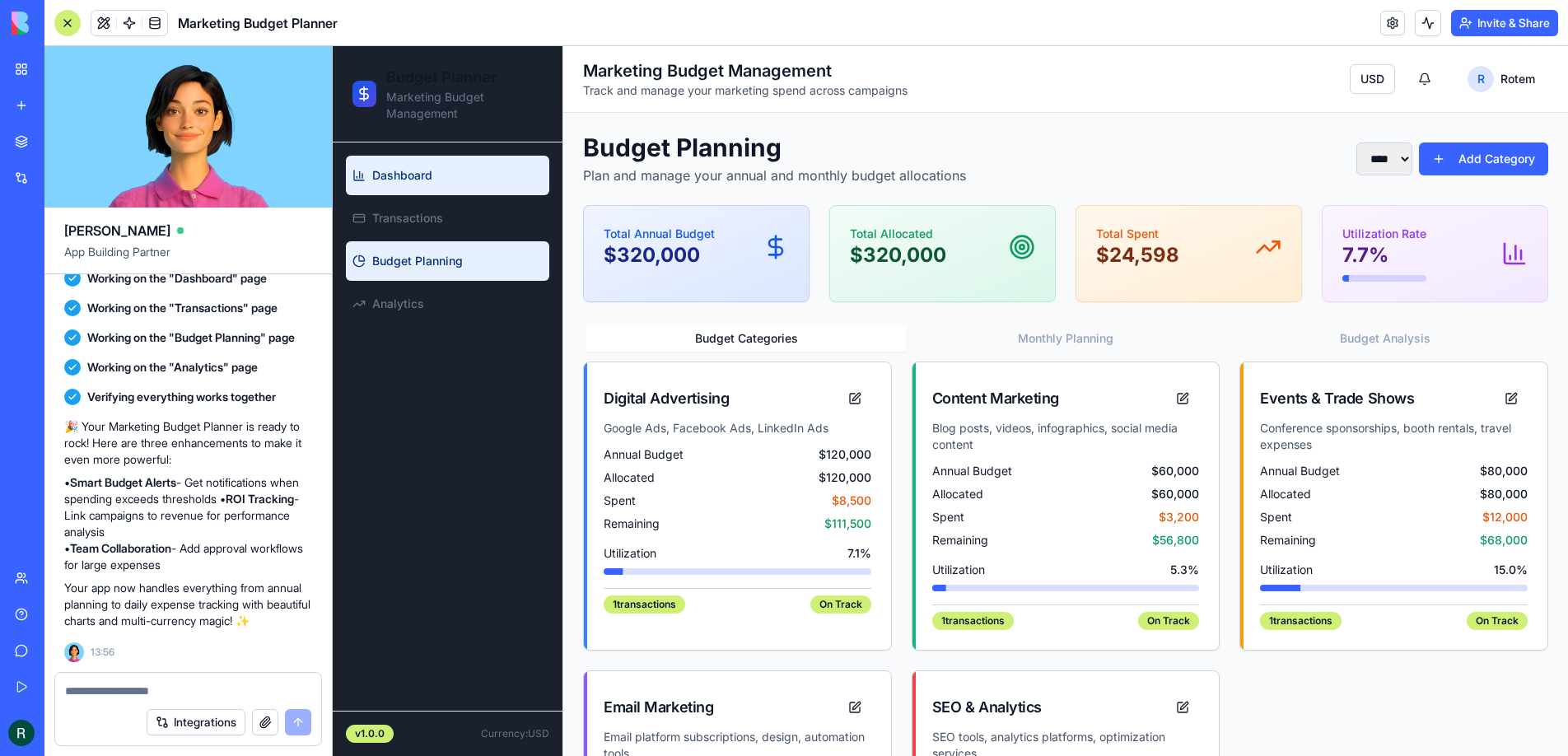
click at [443, 175] on link "Dashboard" at bounding box center [448, 175] width 203 height 39
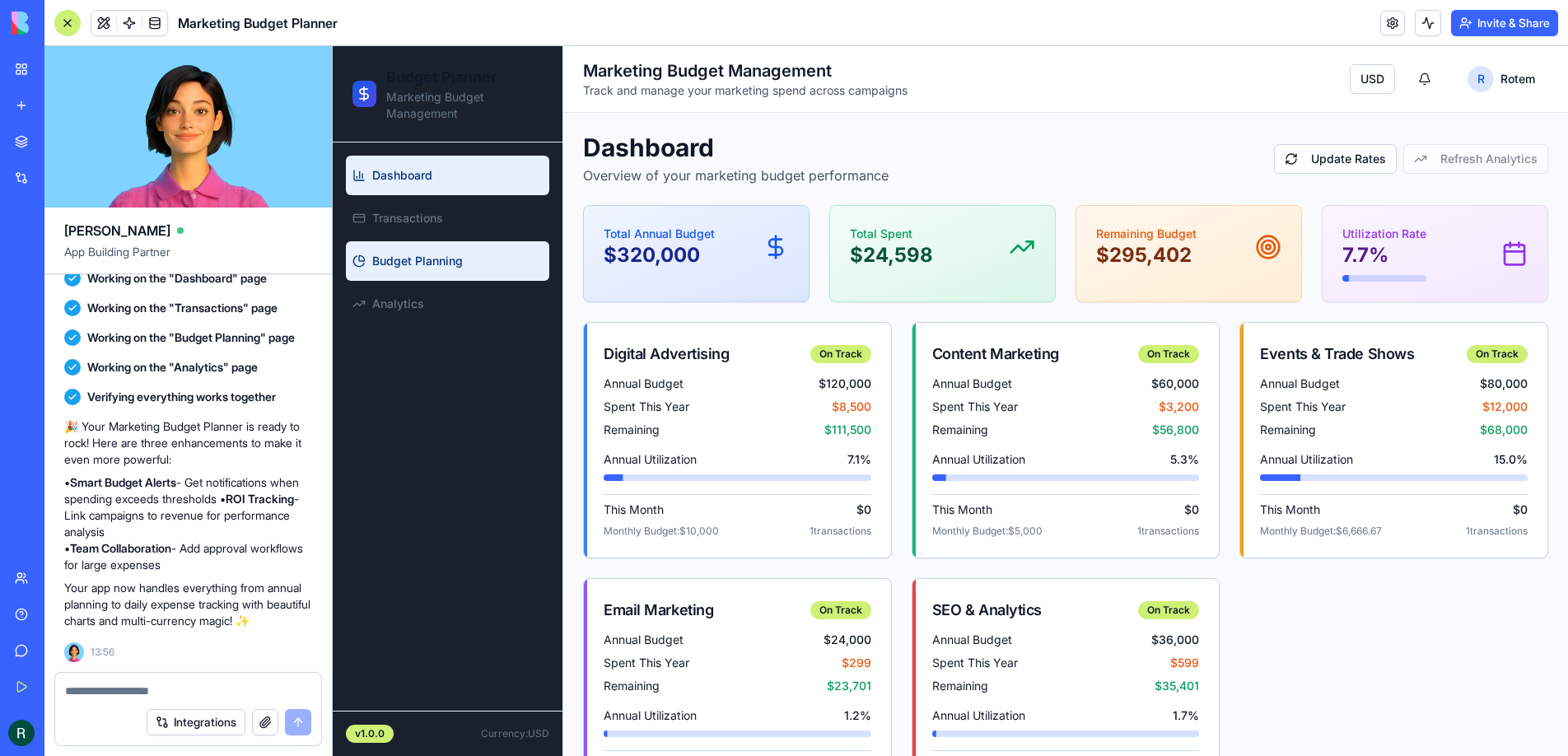
click at [445, 264] on span "Budget Planning" at bounding box center [417, 261] width 91 height 16
select select "****"
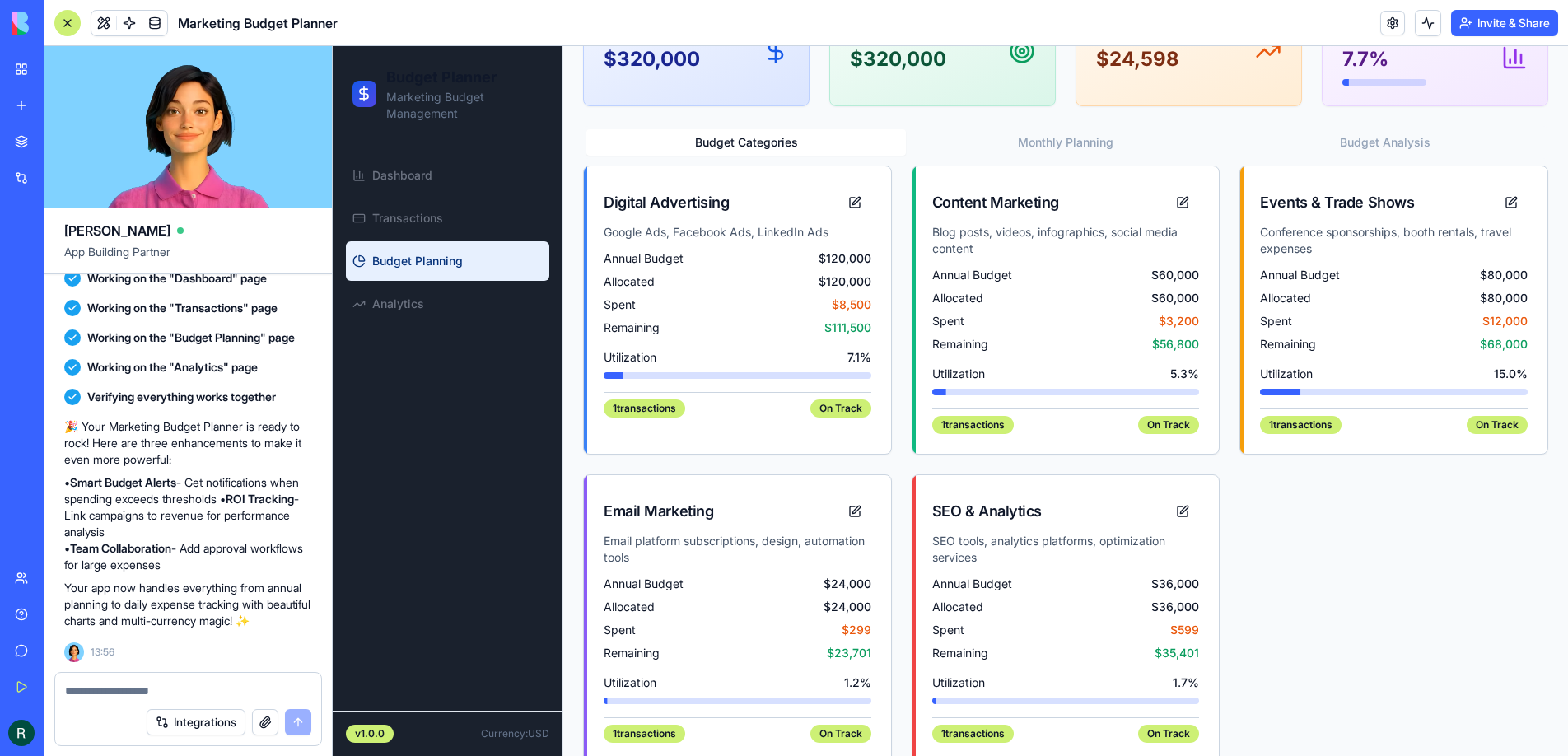
scroll to position [195, 0]
click at [643, 404] on div "1 transactions" at bounding box center [644, 410] width 82 height 18
click at [856, 201] on button at bounding box center [855, 203] width 33 height 33
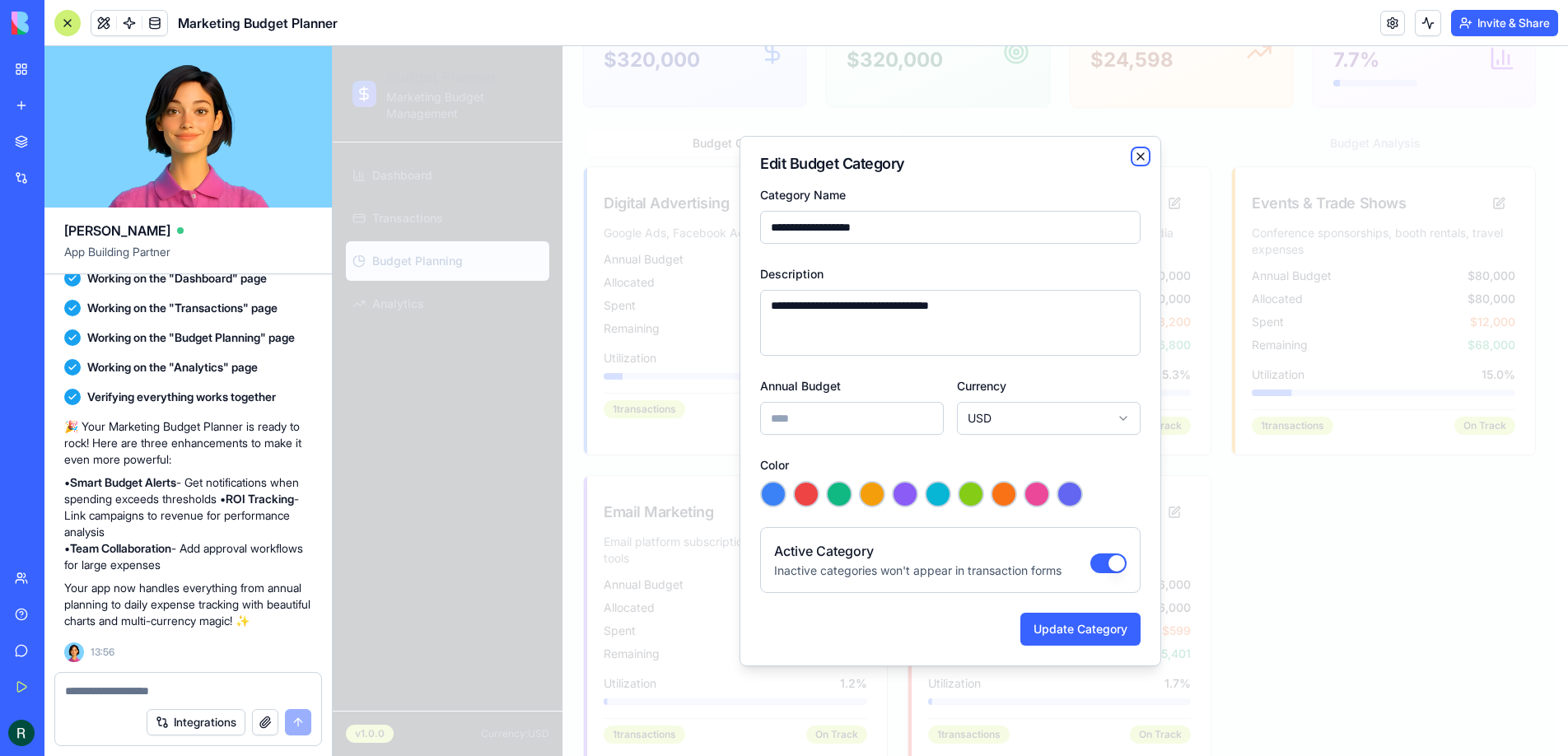
click at [1141, 159] on icon "button" at bounding box center [1140, 157] width 13 height 13
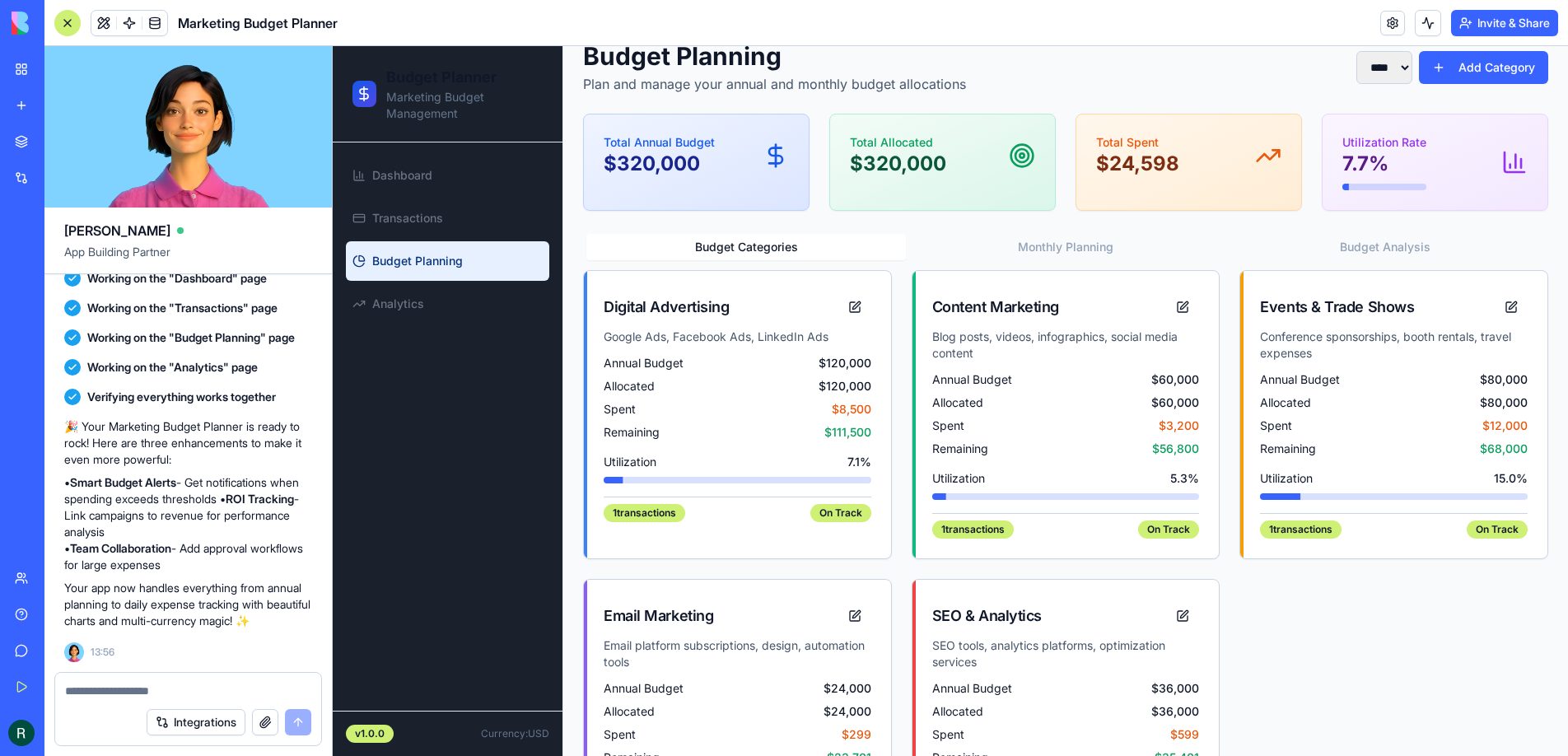
scroll to position [0, 0]
